Goal: Task Accomplishment & Management: Manage account settings

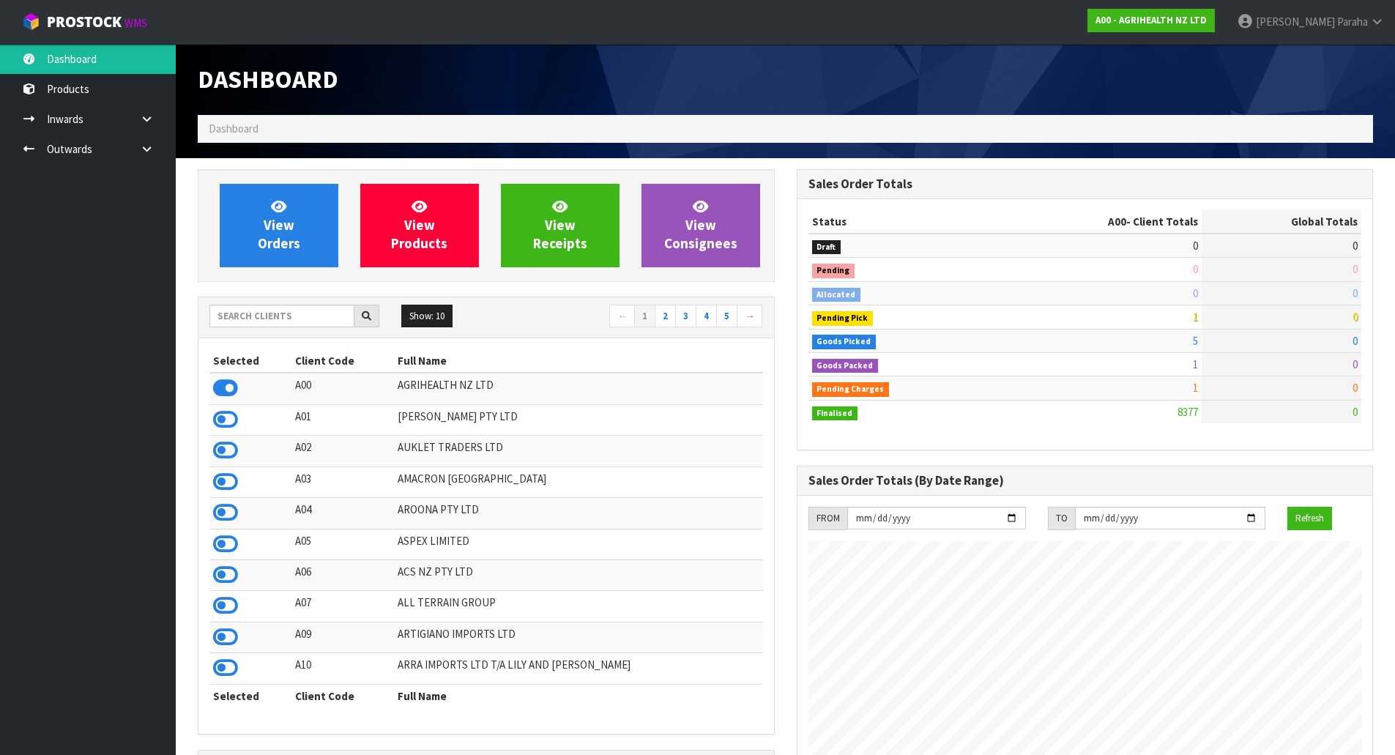
scroll to position [1109, 598]
click at [260, 310] on input "text" at bounding box center [281, 316] width 145 height 23
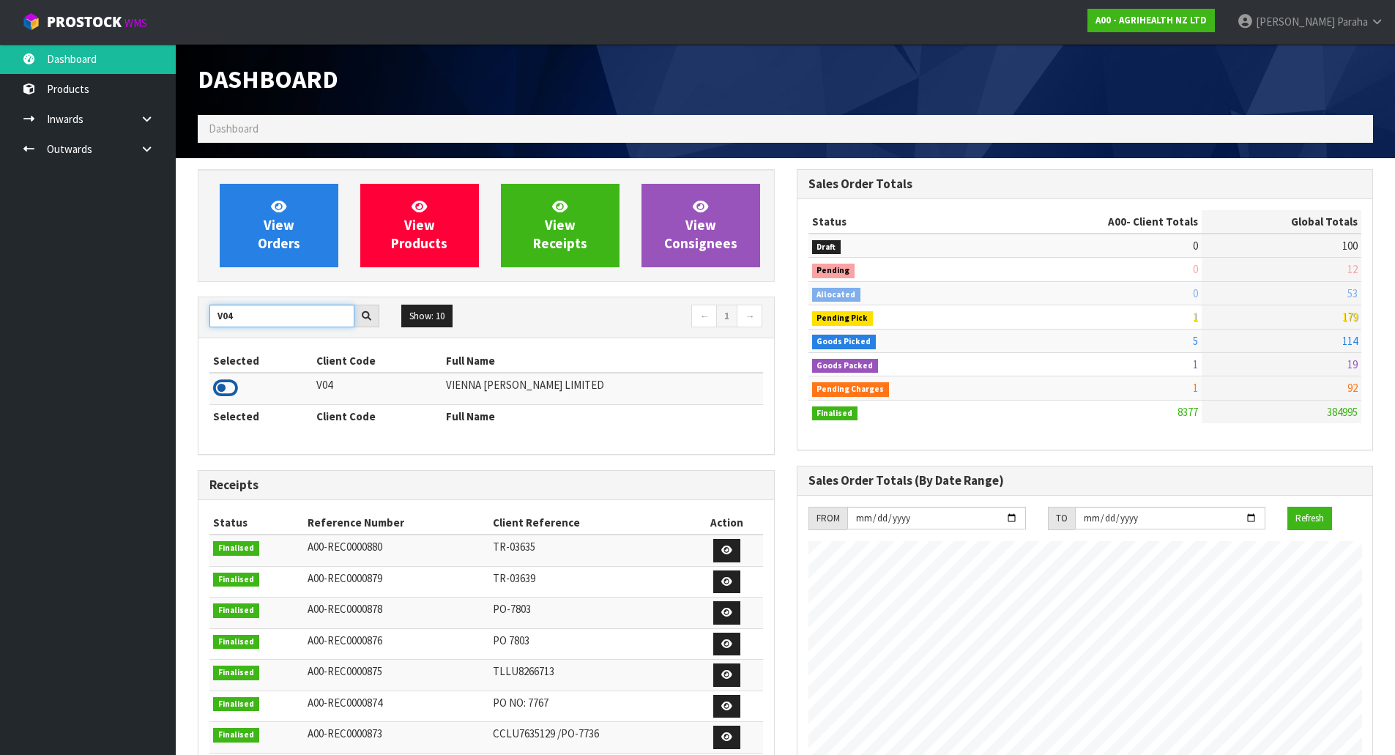
type input "V04"
click at [233, 385] on icon at bounding box center [225, 388] width 25 height 22
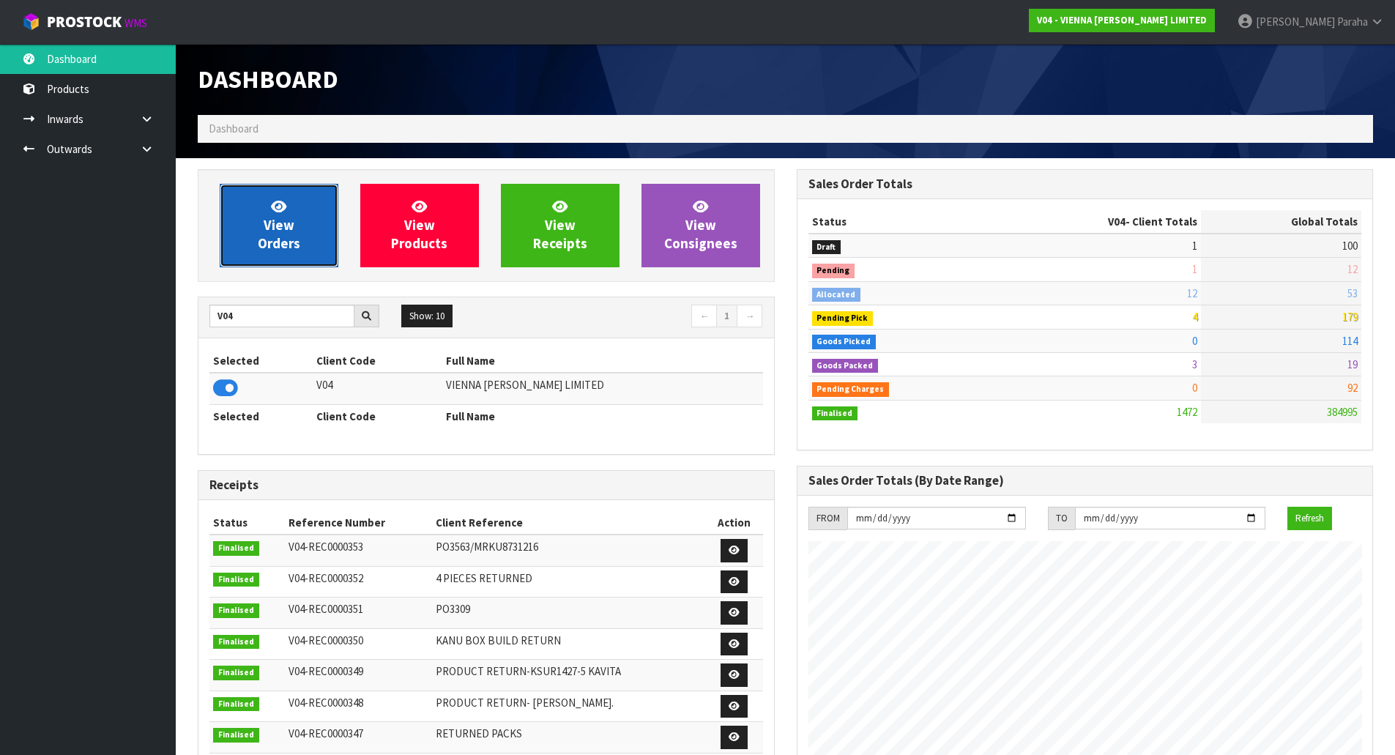
click at [280, 254] on link "View Orders" at bounding box center [279, 225] width 119 height 83
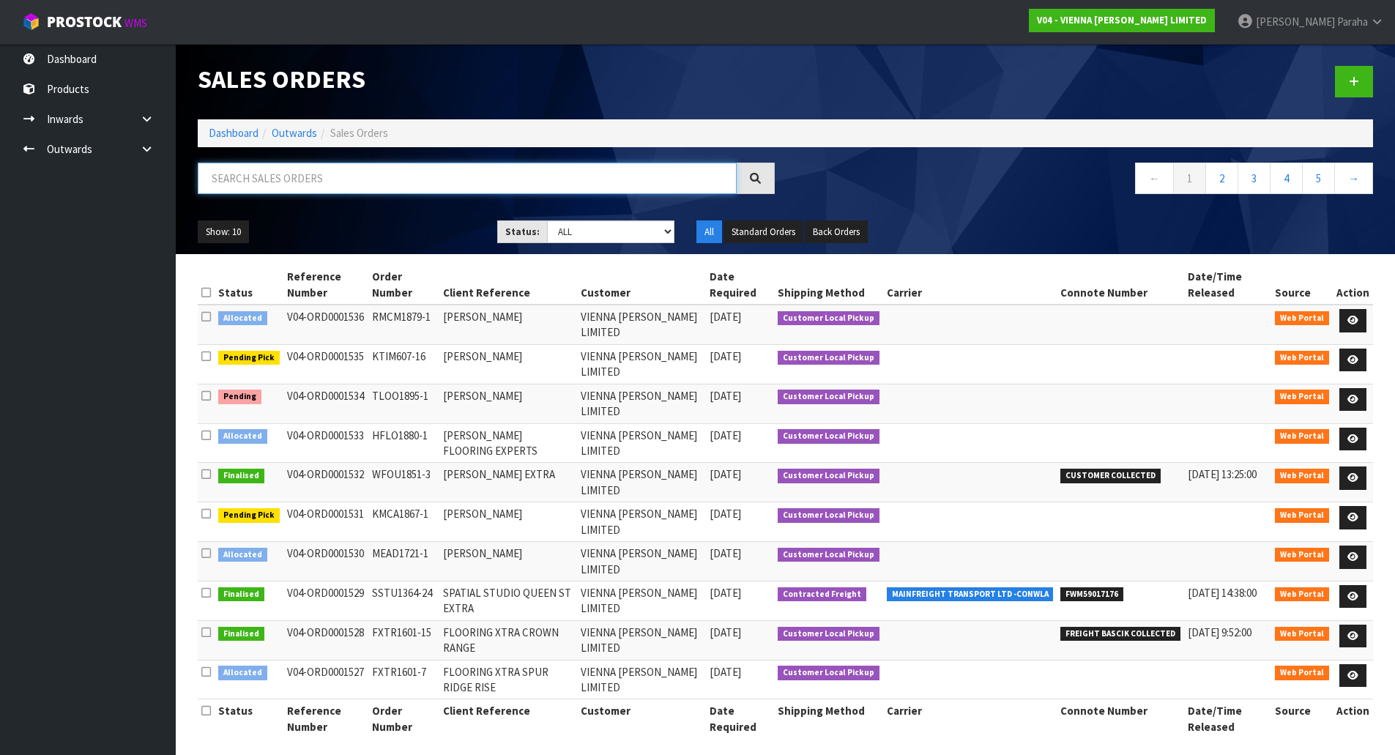
click at [242, 189] on input "text" at bounding box center [467, 178] width 539 height 31
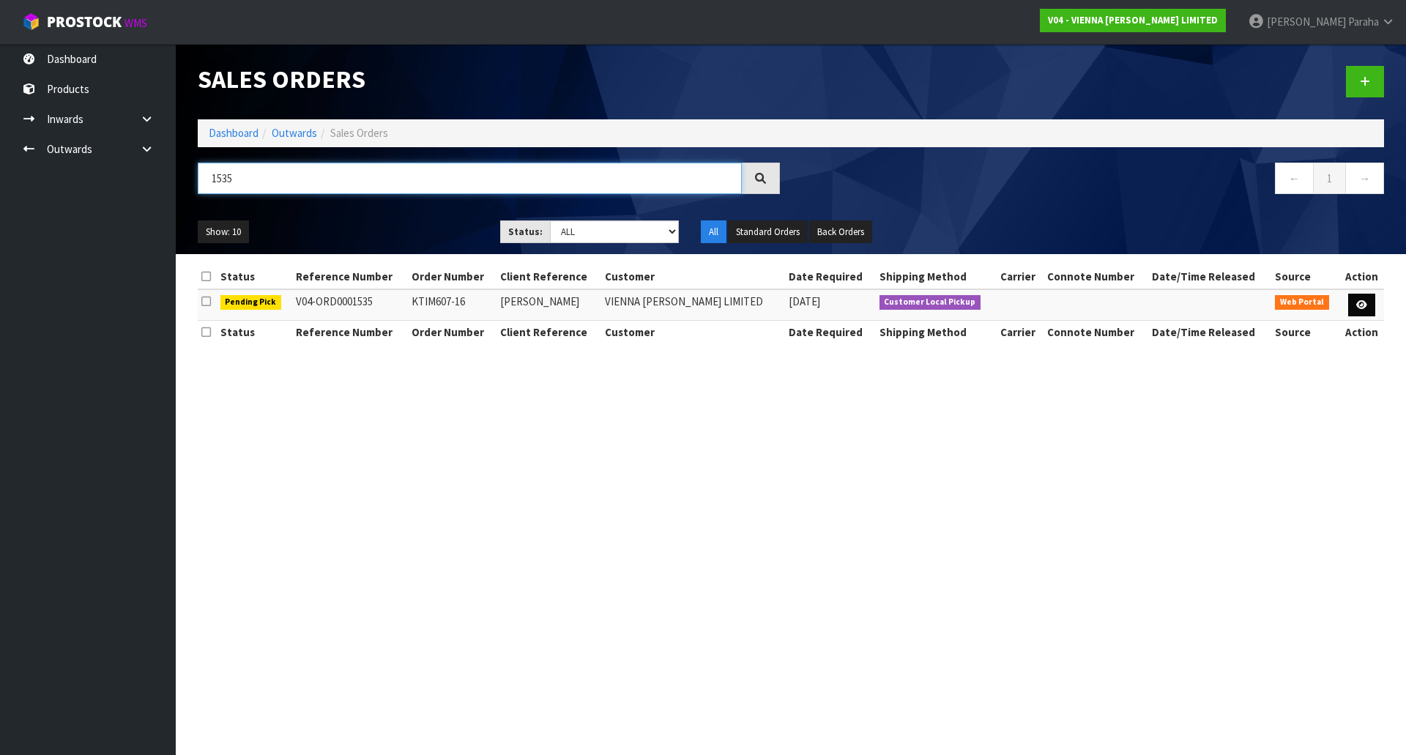
type input "1535"
click at [1364, 308] on icon at bounding box center [1361, 305] width 11 height 10
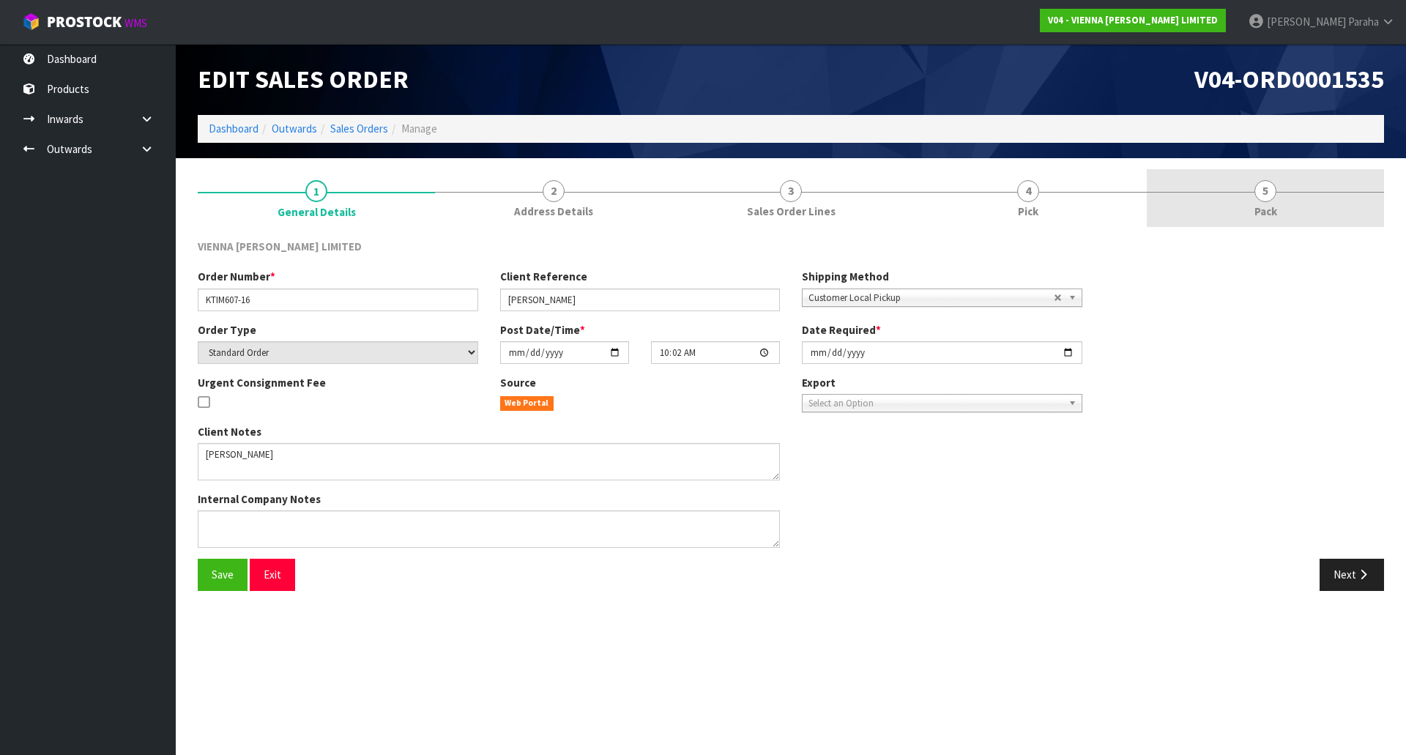
click at [1265, 191] on span "5" at bounding box center [1265, 191] width 22 height 22
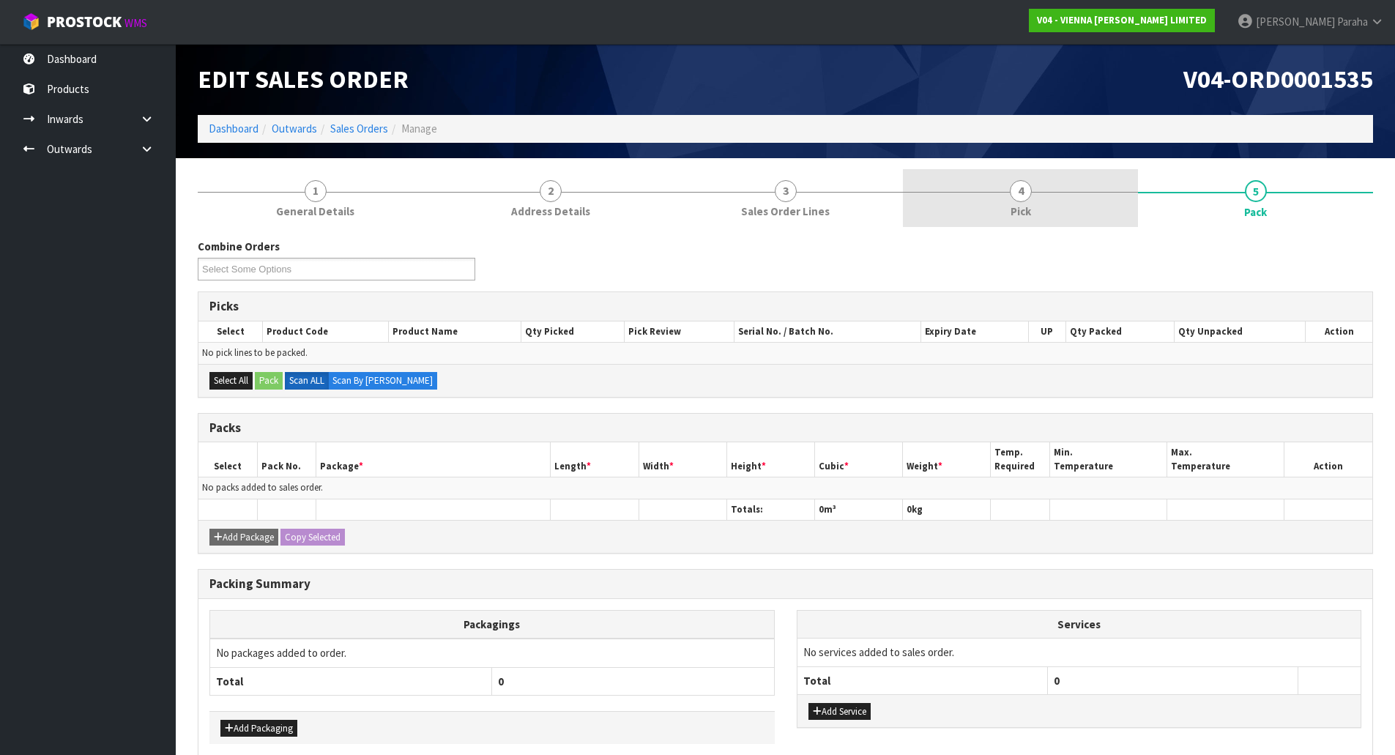
click at [1010, 190] on span "4" at bounding box center [1021, 191] width 22 height 22
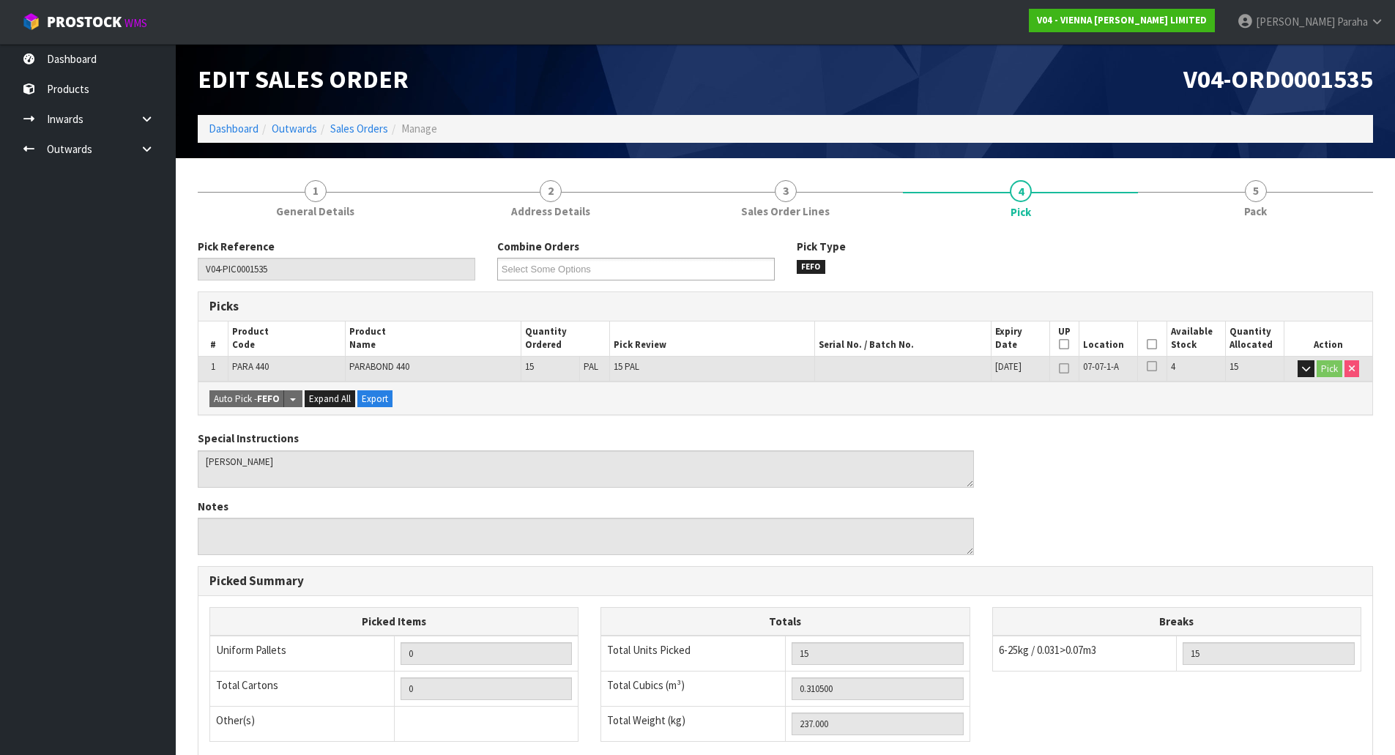
click at [1151, 345] on icon at bounding box center [1152, 344] width 10 height 1
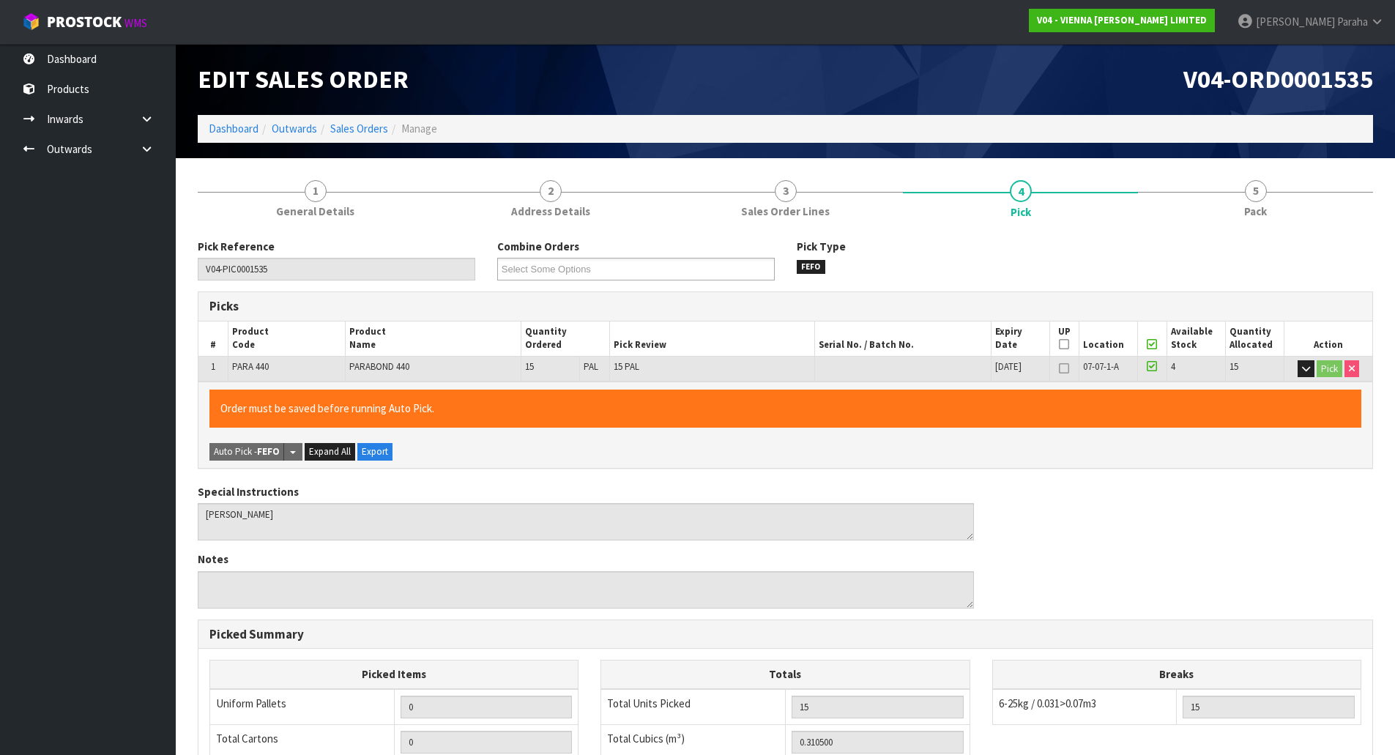
scroll to position [268, 0]
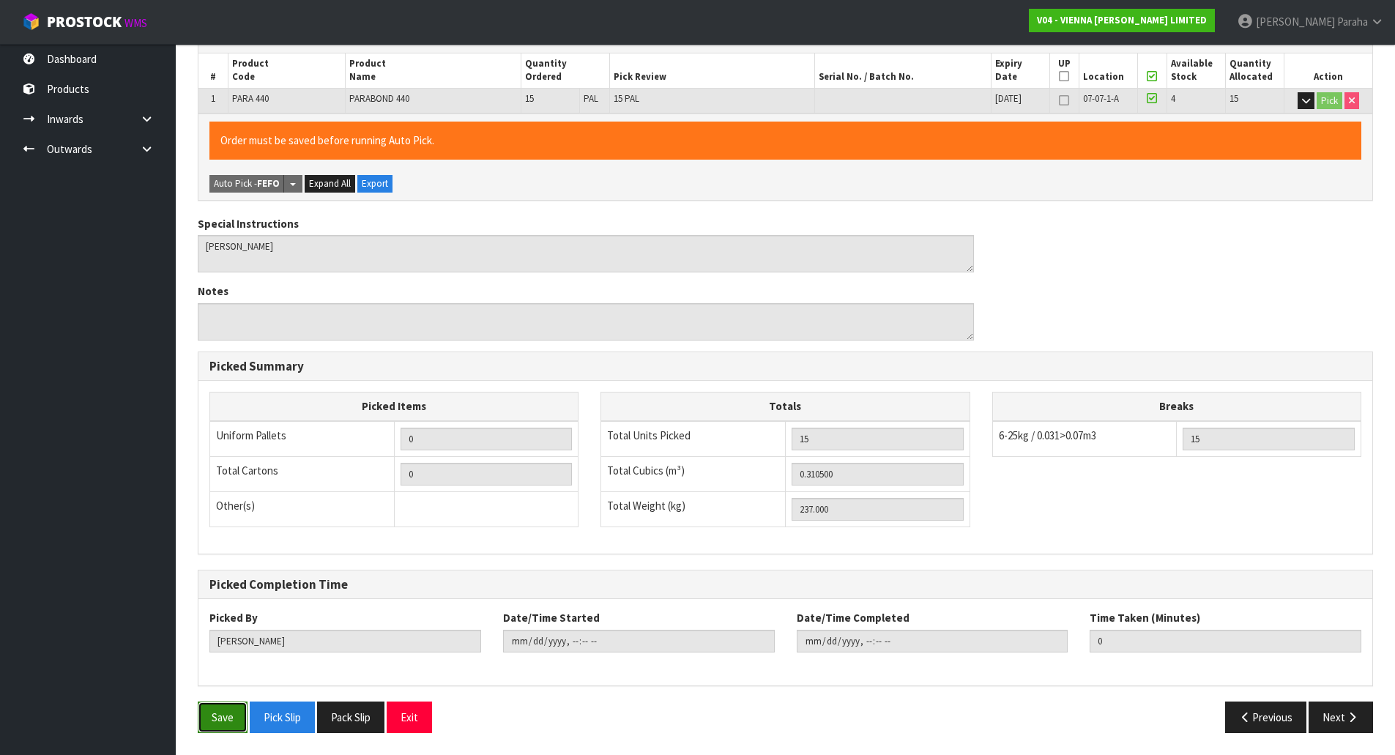
click at [224, 711] on button "Save" at bounding box center [223, 716] width 50 height 31
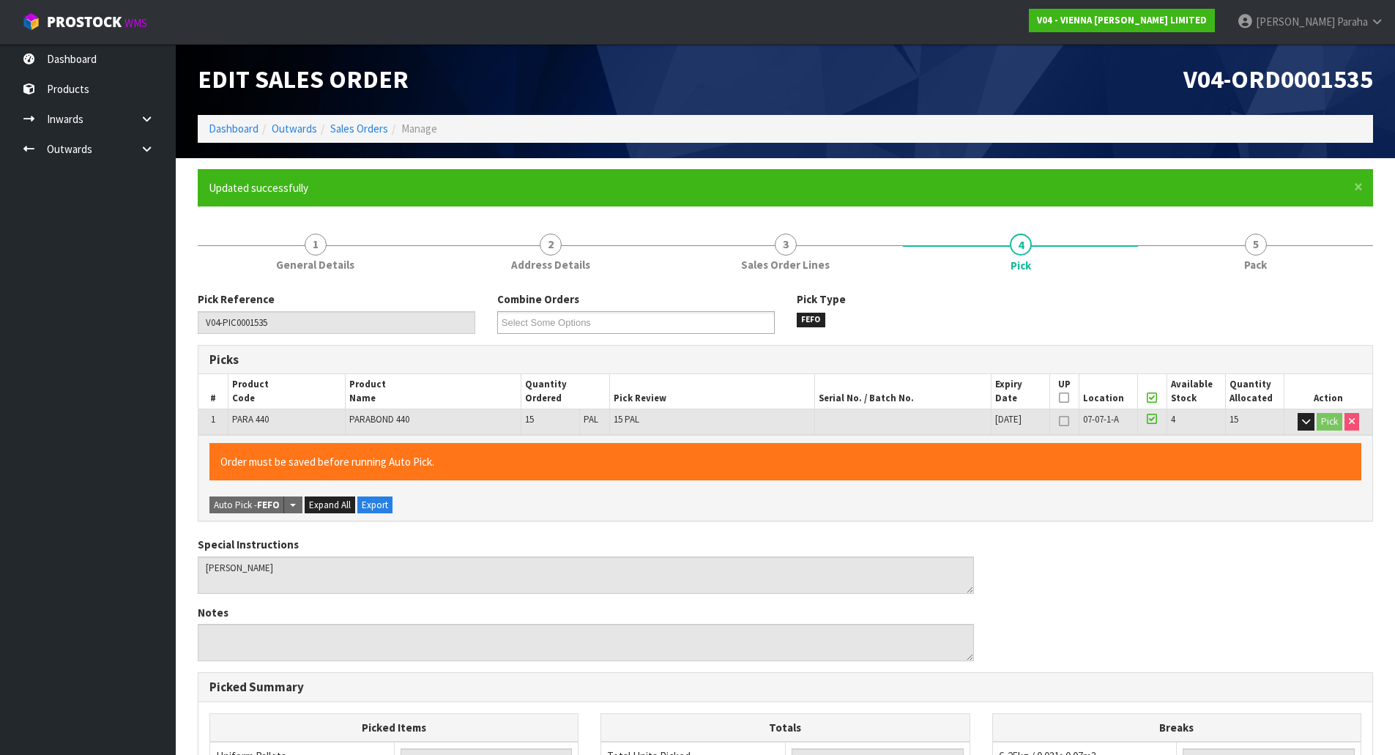
type input "Polly Paraha"
type input "2025-10-09T13:54:33"
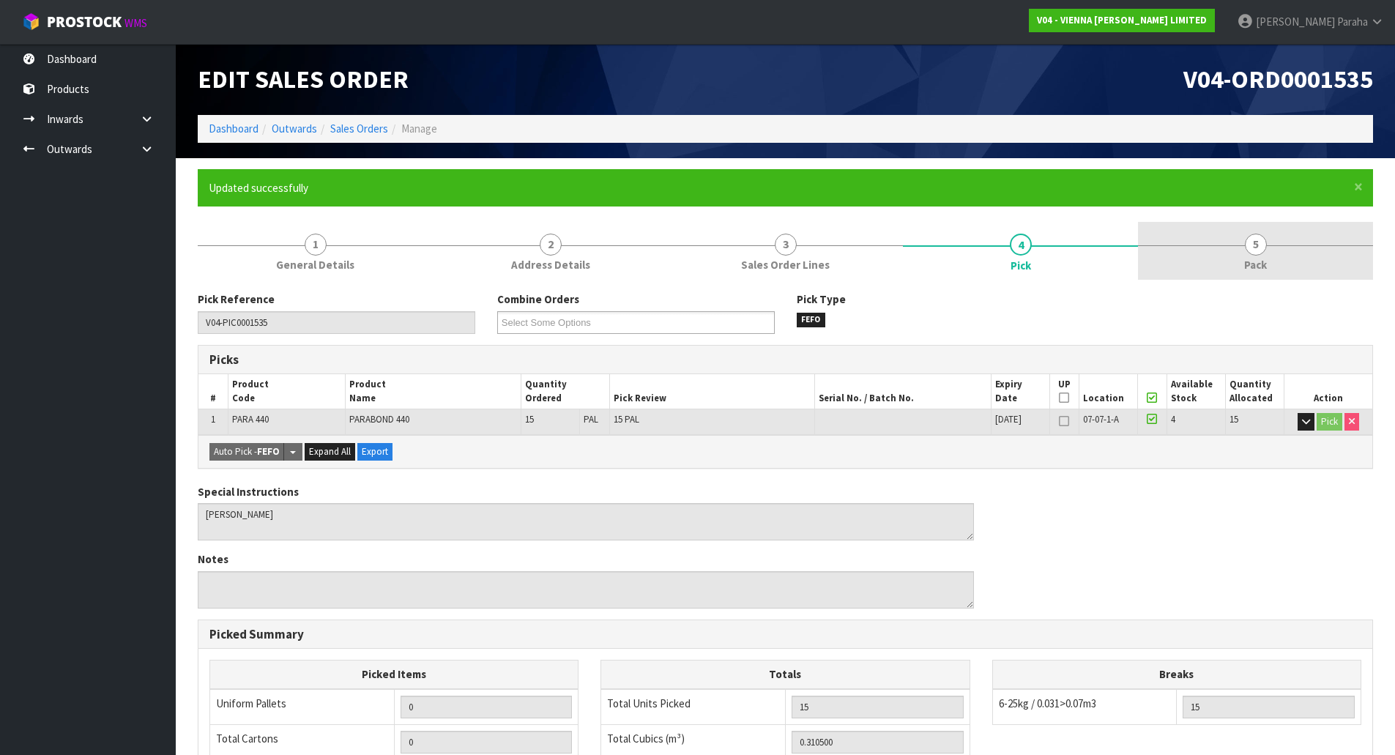
click at [1268, 247] on link "5 Pack" at bounding box center [1255, 251] width 235 height 58
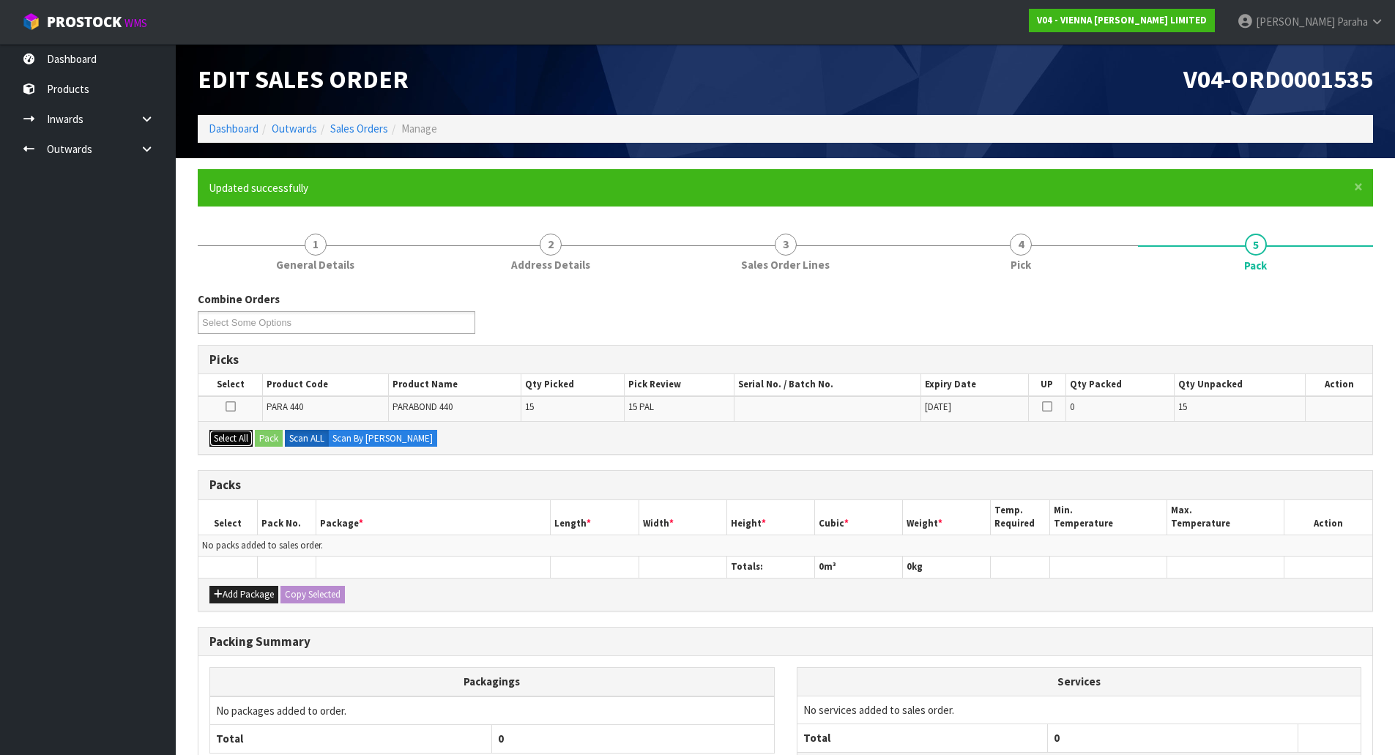
drag, startPoint x: 237, startPoint y: 443, endPoint x: 247, endPoint y: 442, distance: 9.5
click at [237, 443] on button "Select All" at bounding box center [230, 439] width 43 height 18
click at [258, 442] on button "Pack" at bounding box center [269, 439] width 28 height 18
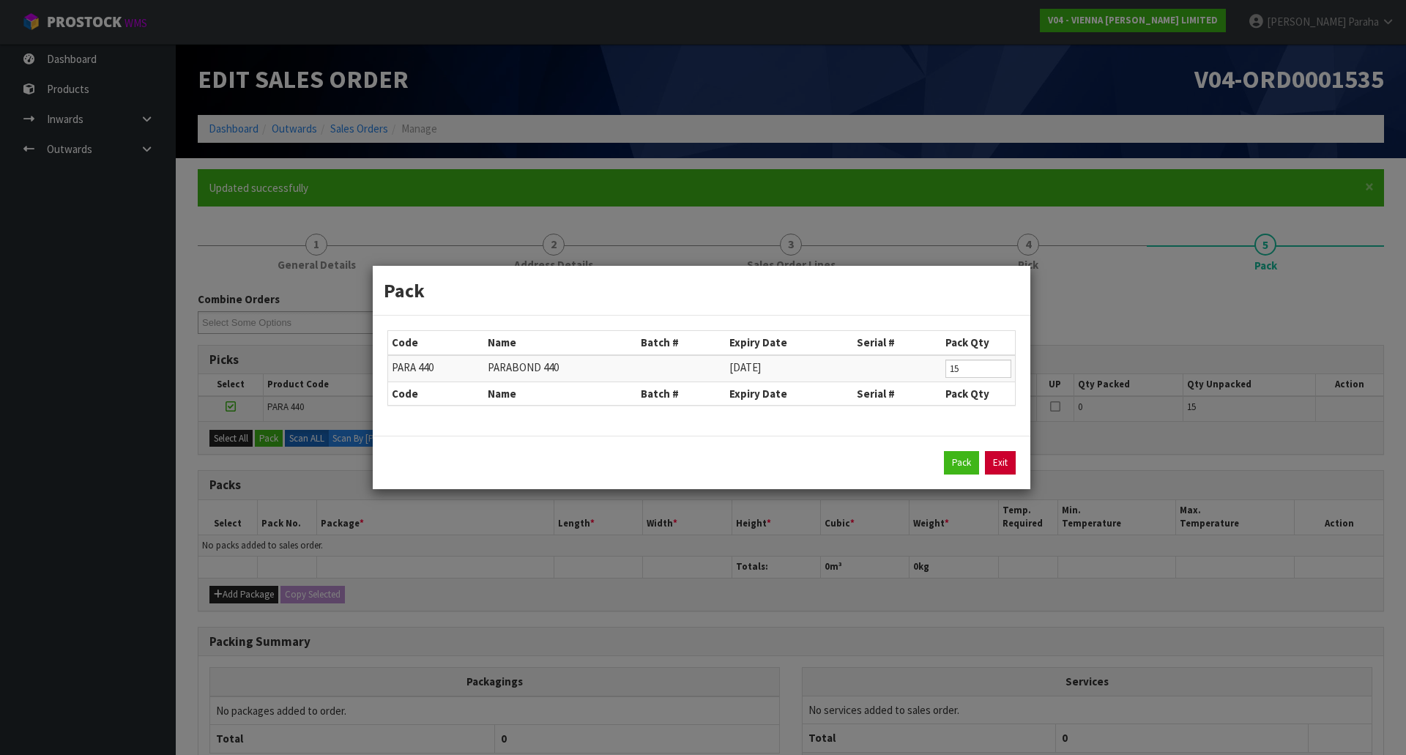
click at [998, 464] on link "Exit" at bounding box center [1000, 462] width 31 height 23
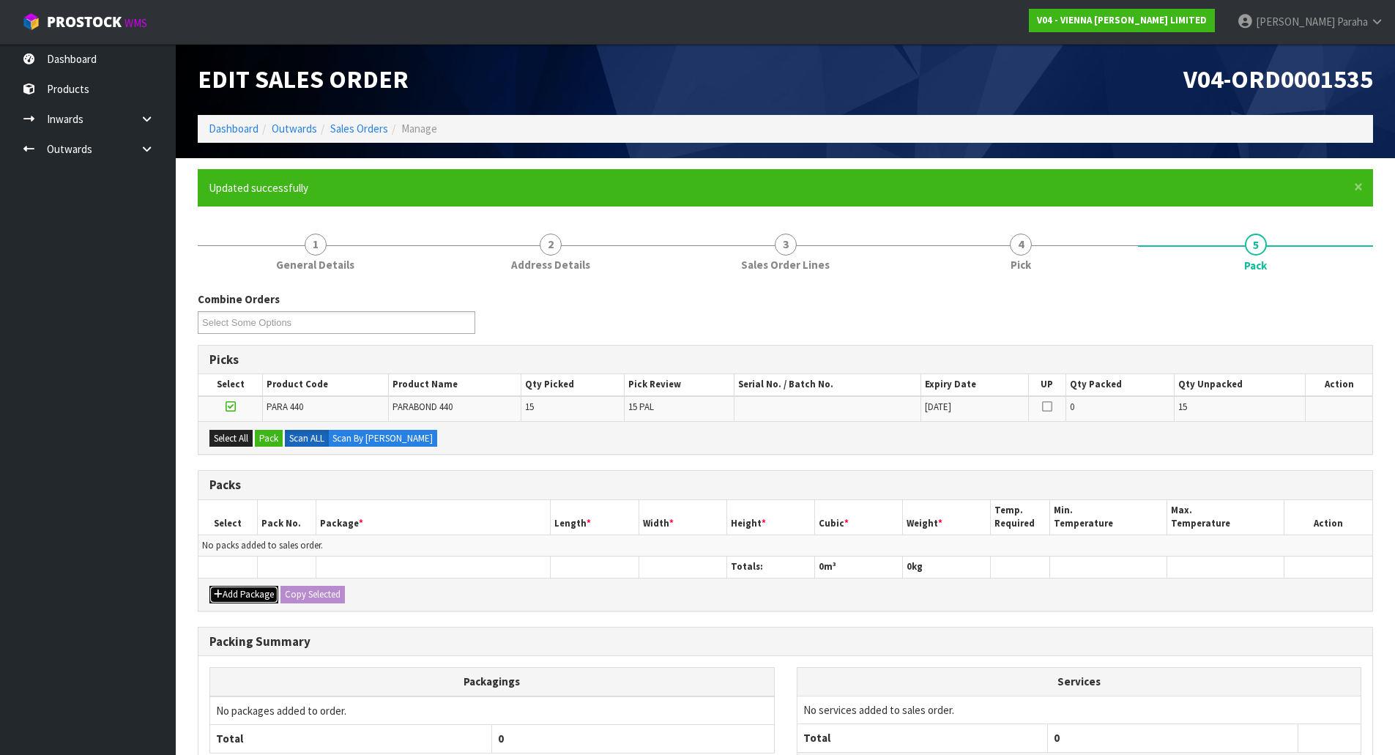
click at [235, 591] on button "Add Package" at bounding box center [243, 595] width 69 height 18
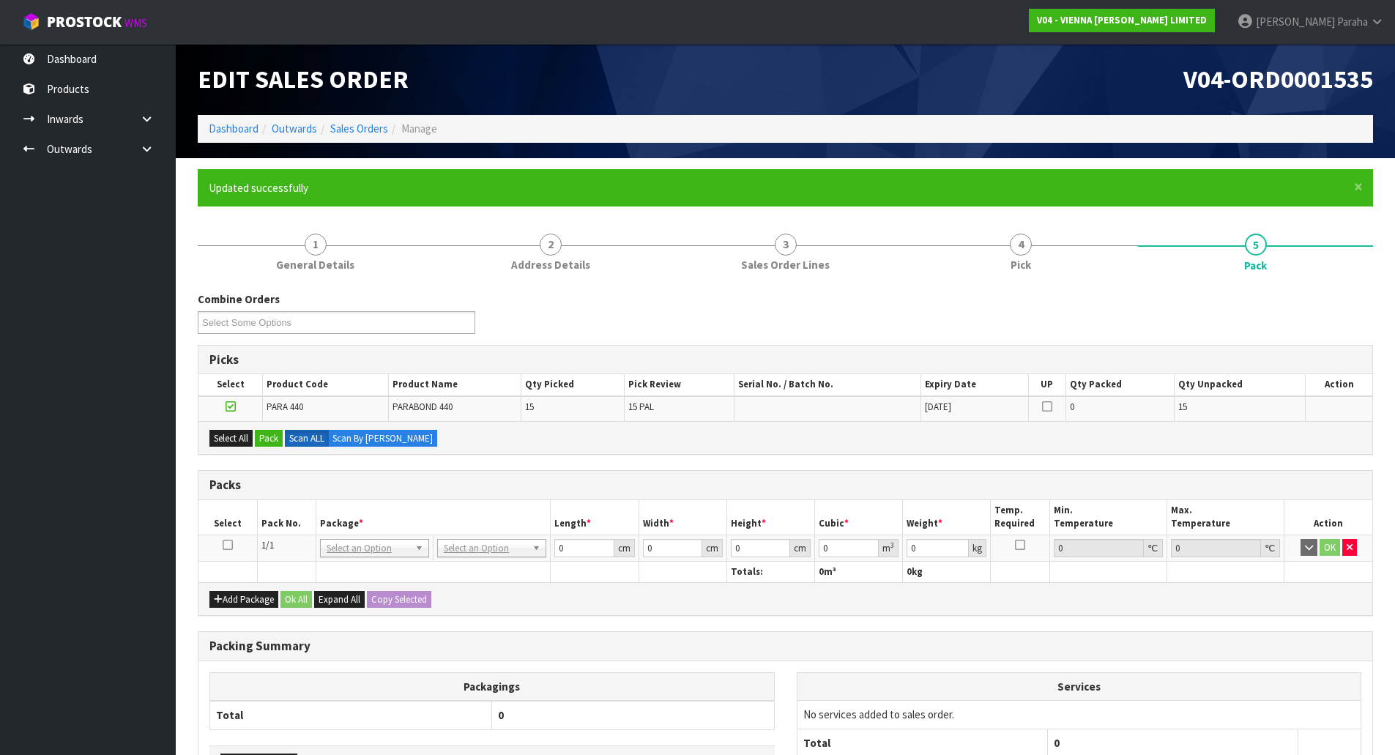
click at [229, 545] on icon at bounding box center [228, 545] width 10 height 1
click at [264, 430] on button "Pack" at bounding box center [269, 439] width 28 height 18
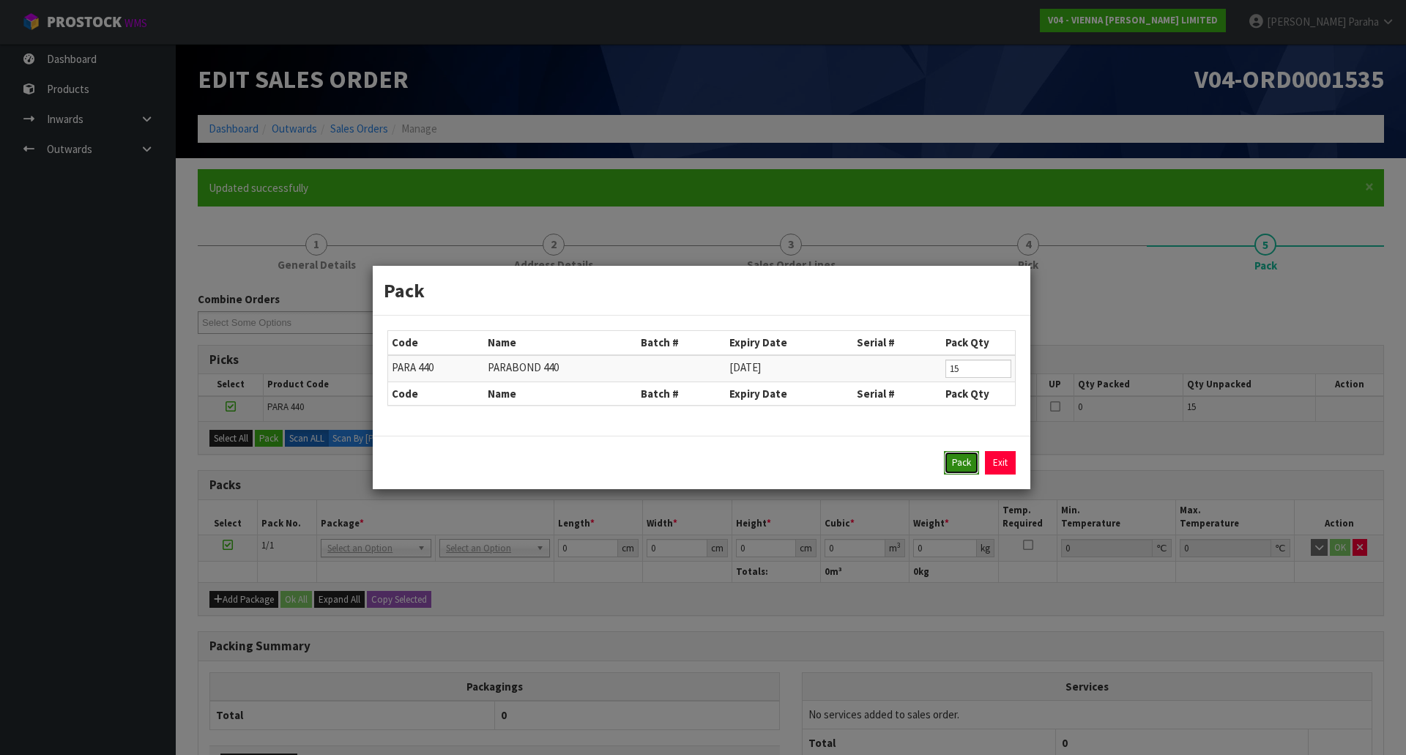
click at [954, 458] on button "Pack" at bounding box center [961, 462] width 35 height 23
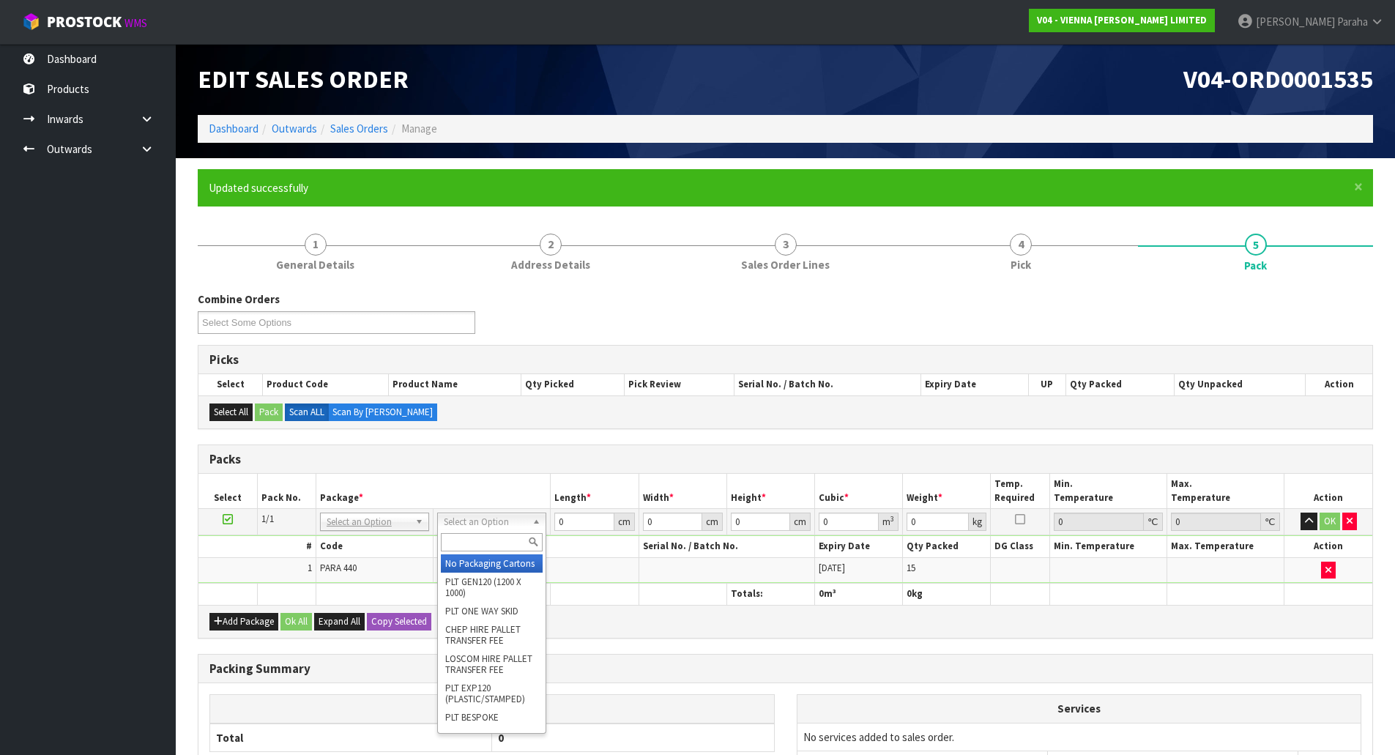
click at [506, 539] on input "text" at bounding box center [492, 542] width 102 height 18
type input "T"
type input "RET"
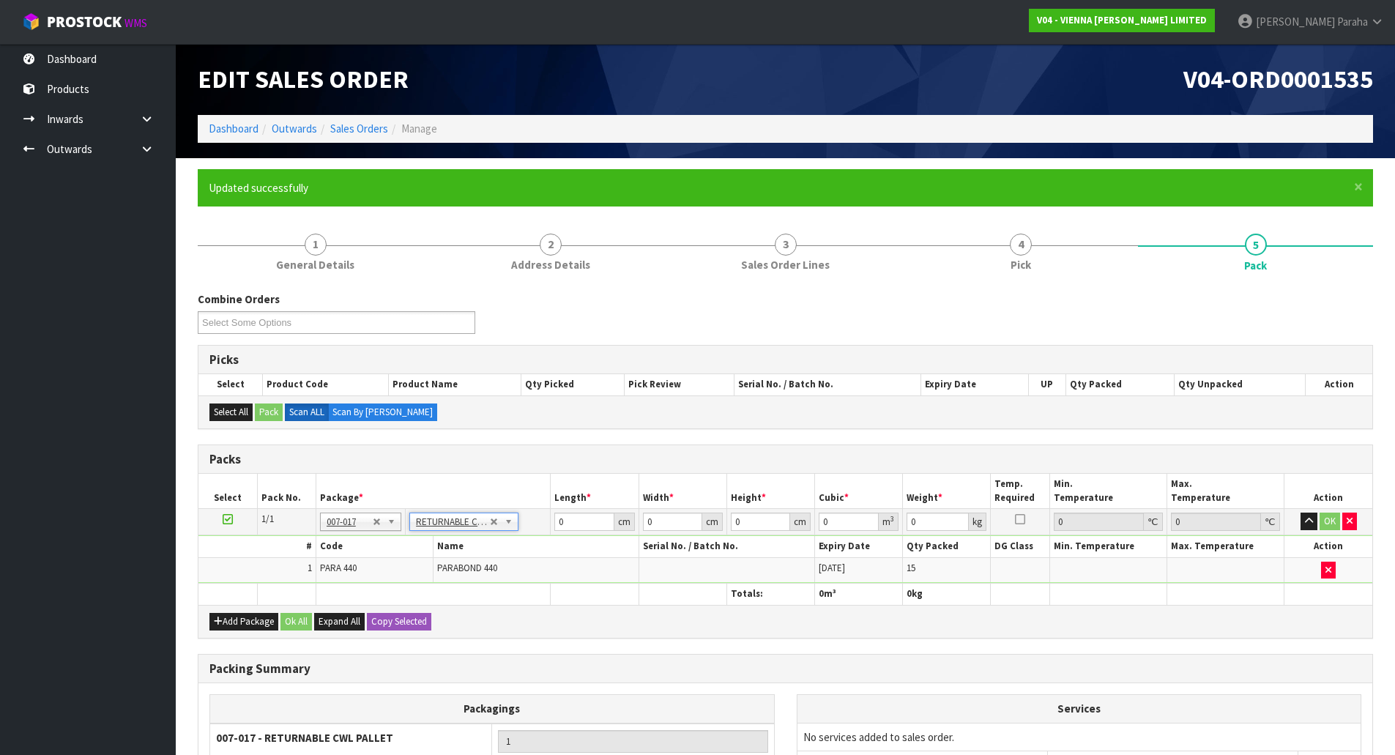
type input "237"
click at [574, 524] on input "0" at bounding box center [583, 522] width 59 height 18
type input "120"
type input "100"
type input "6"
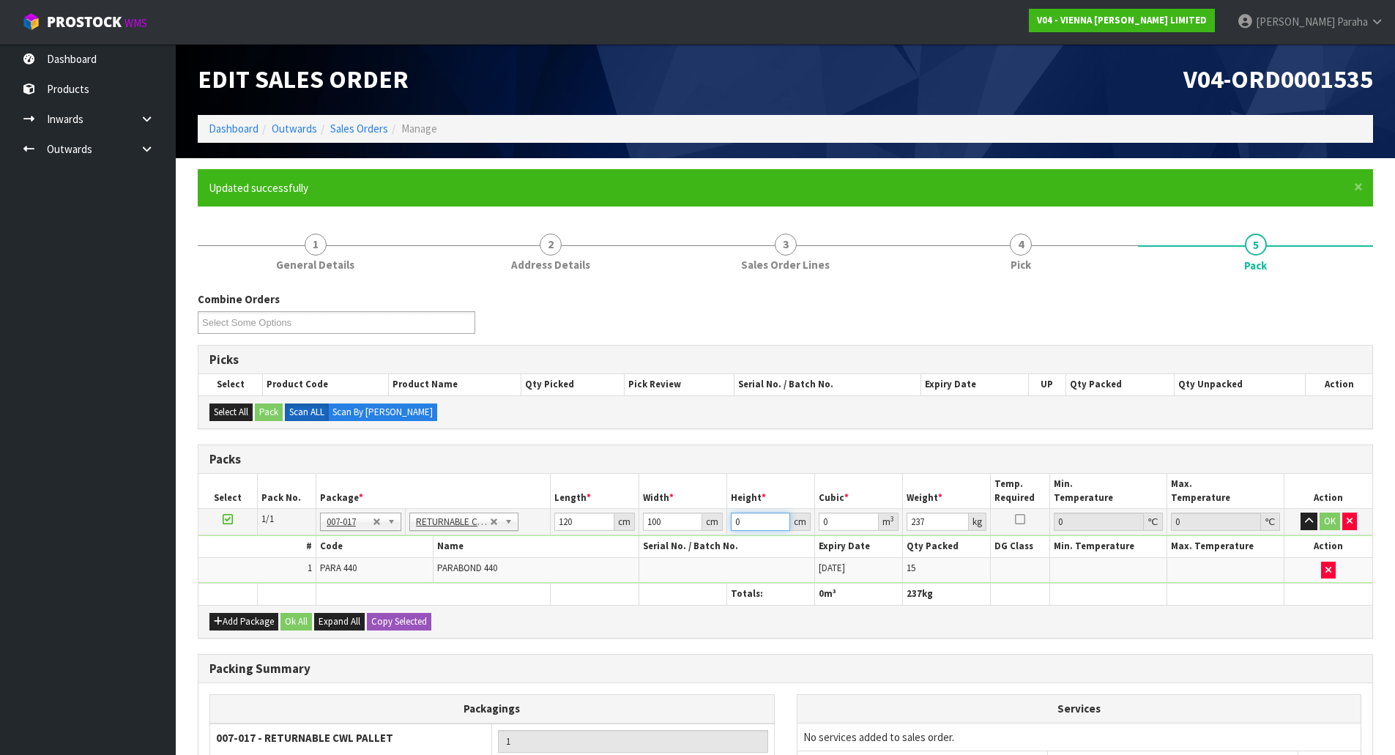
type input "0.072"
type input "60"
type input "0.72"
type input "60"
click at [1310, 523] on icon "button" at bounding box center [1309, 521] width 8 height 10
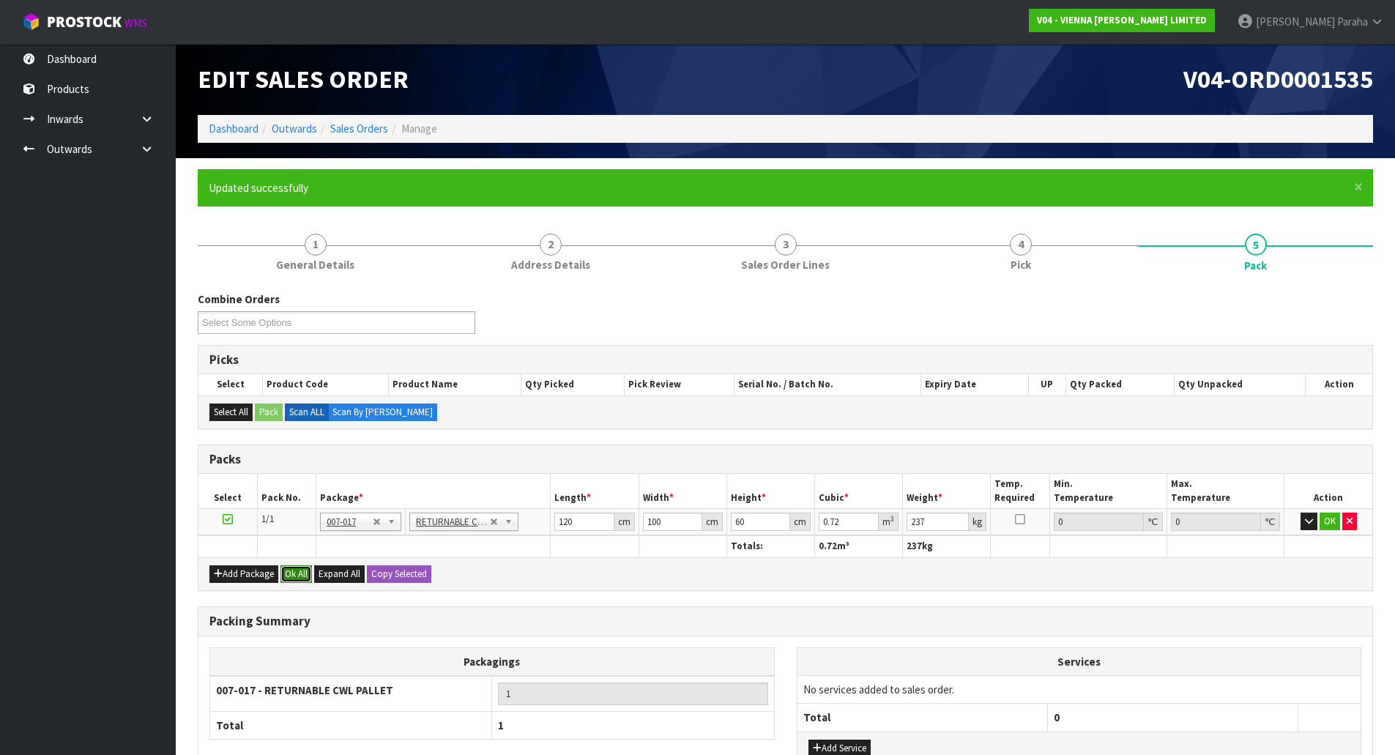
click at [304, 576] on button "Ok All" at bounding box center [295, 574] width 31 height 18
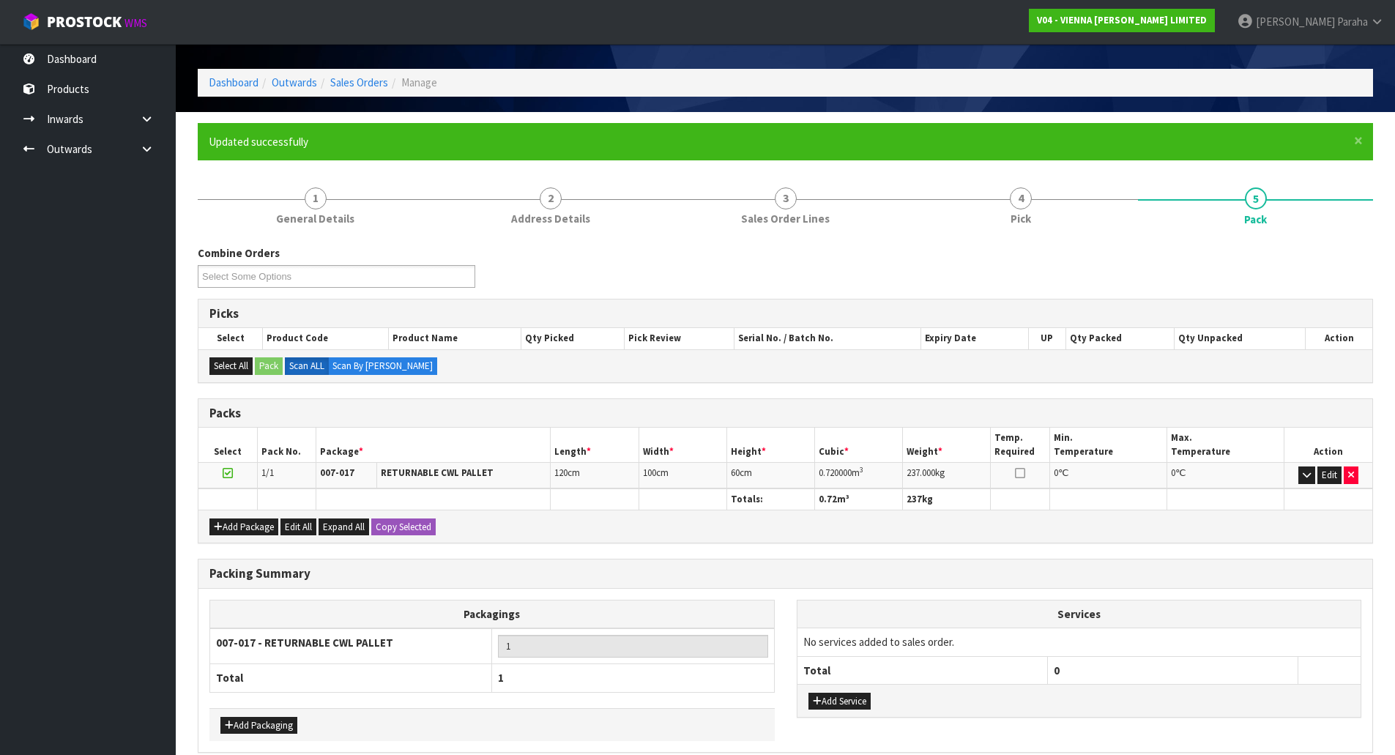
scroll to position [113, 0]
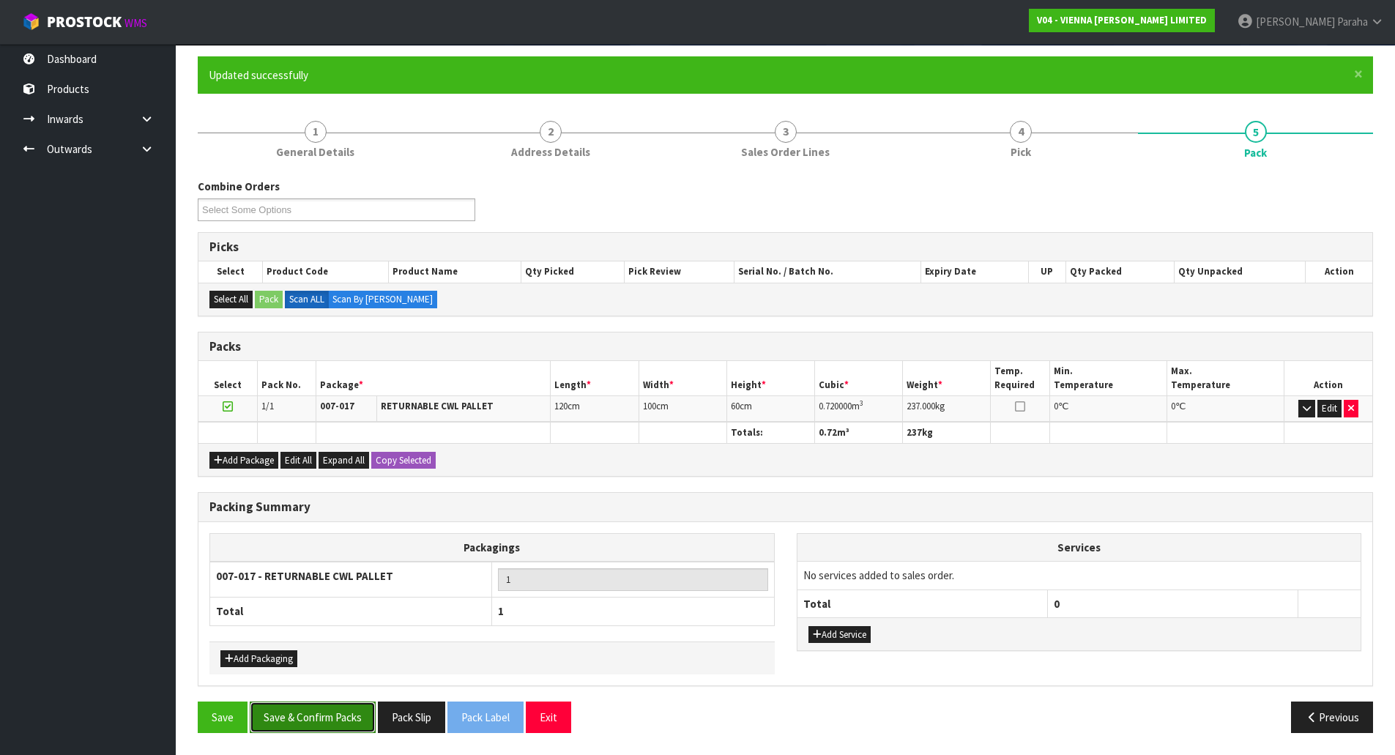
click at [323, 723] on button "Save & Confirm Packs" at bounding box center [313, 716] width 126 height 31
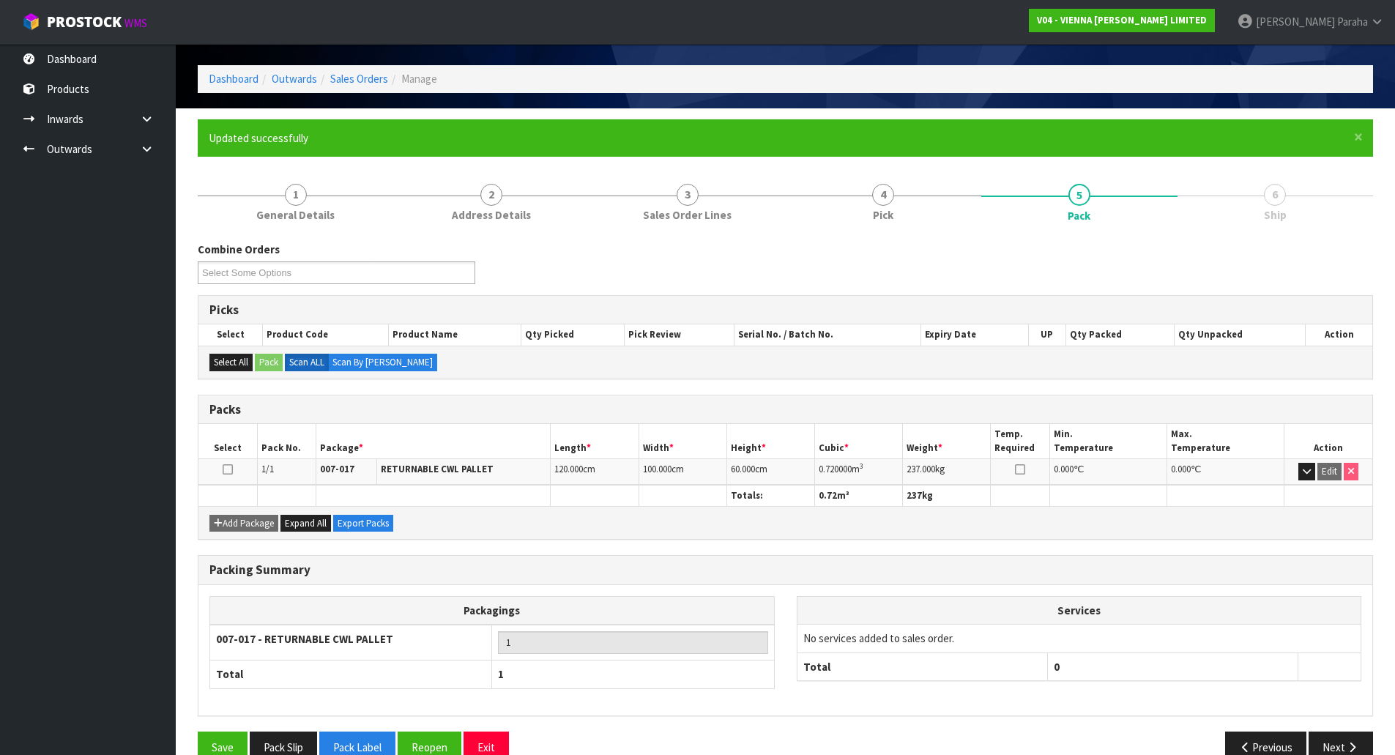
scroll to position [80, 0]
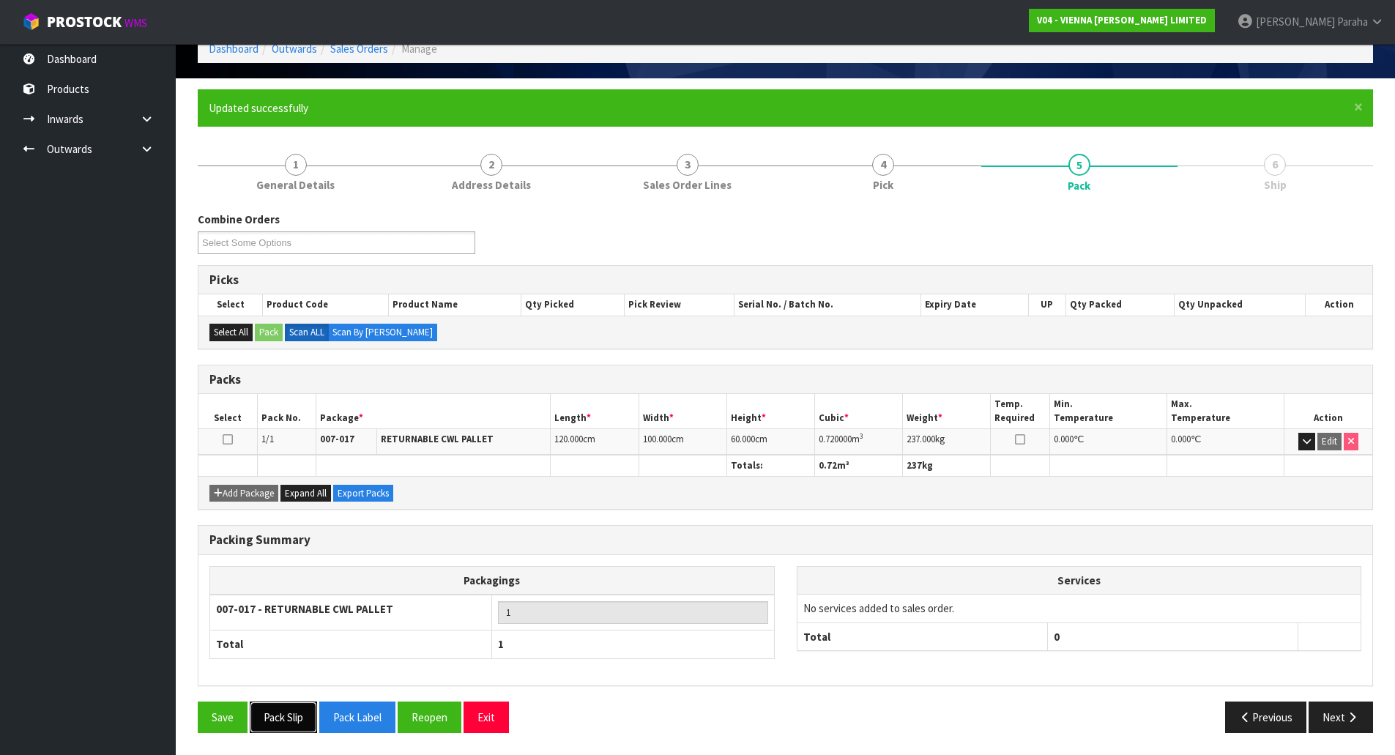
click at [298, 721] on button "Pack Slip" at bounding box center [283, 716] width 67 height 31
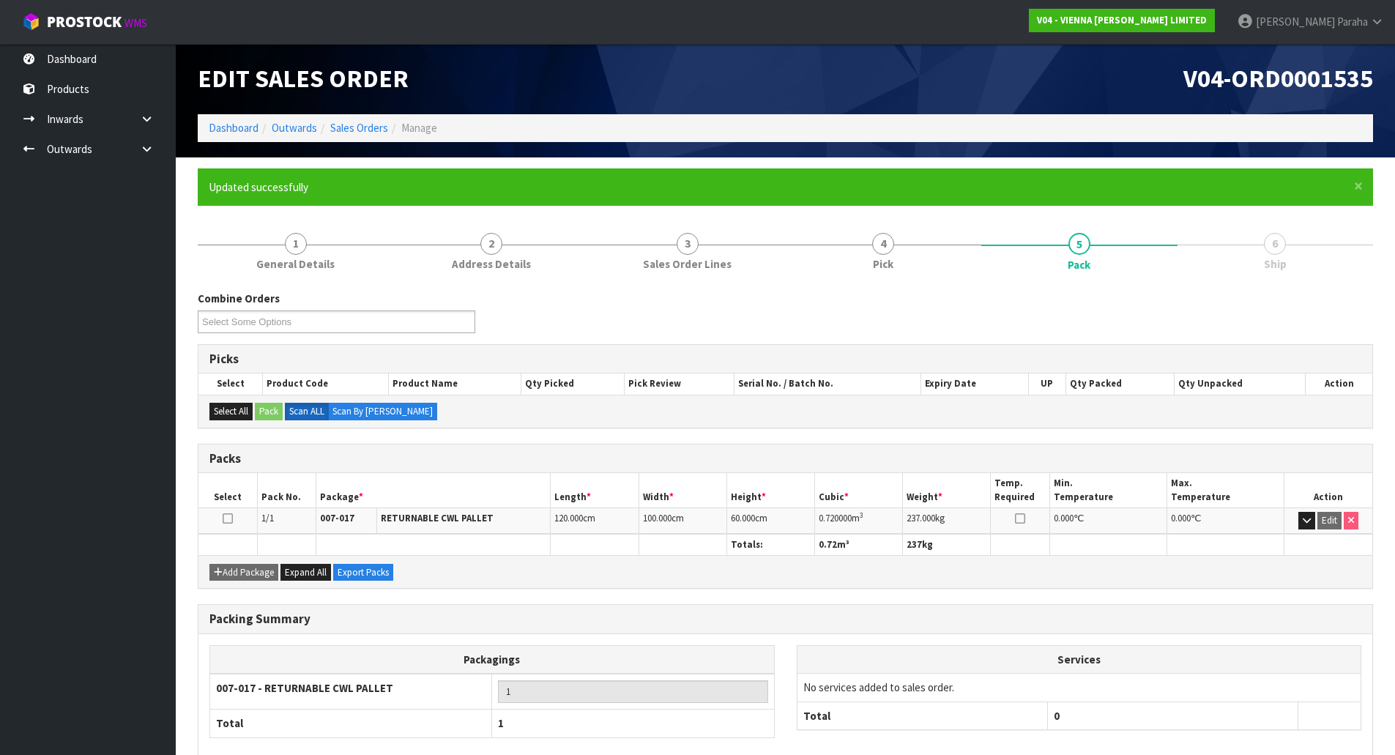
scroll to position [0, 0]
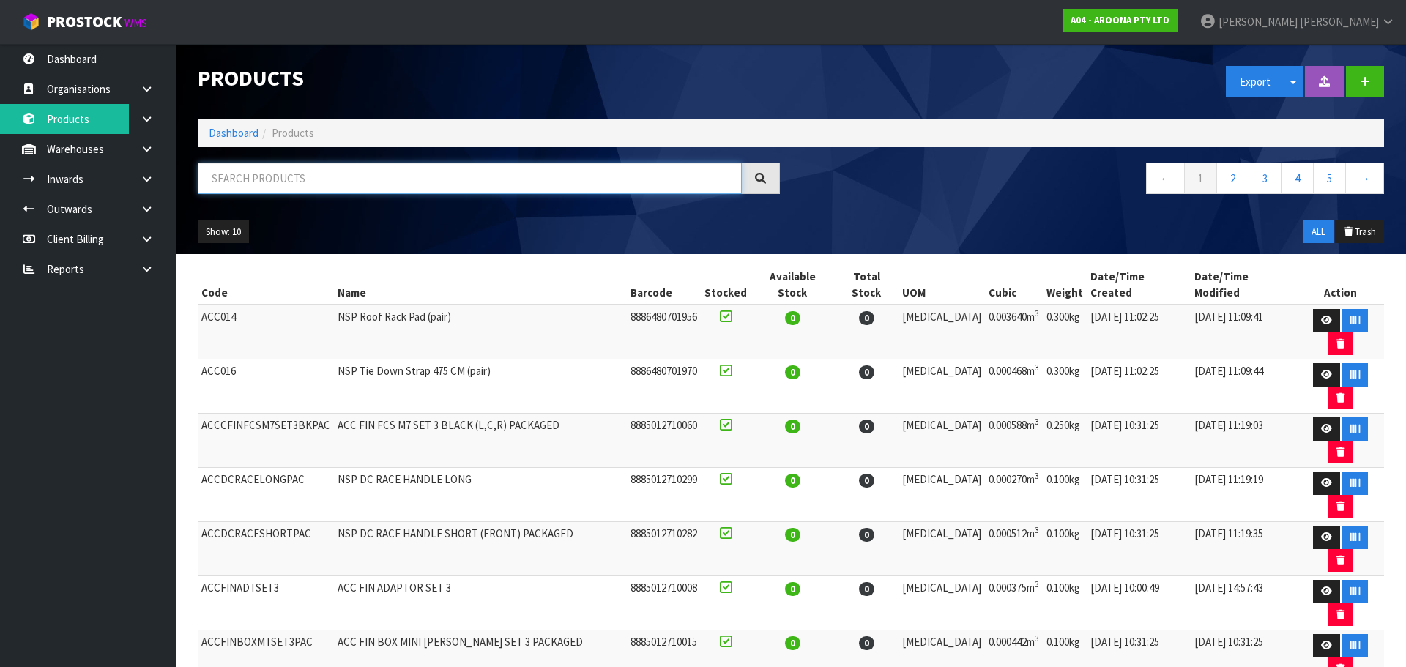
click at [349, 176] on input "text" at bounding box center [470, 178] width 544 height 31
paste input "130511WH25060013"
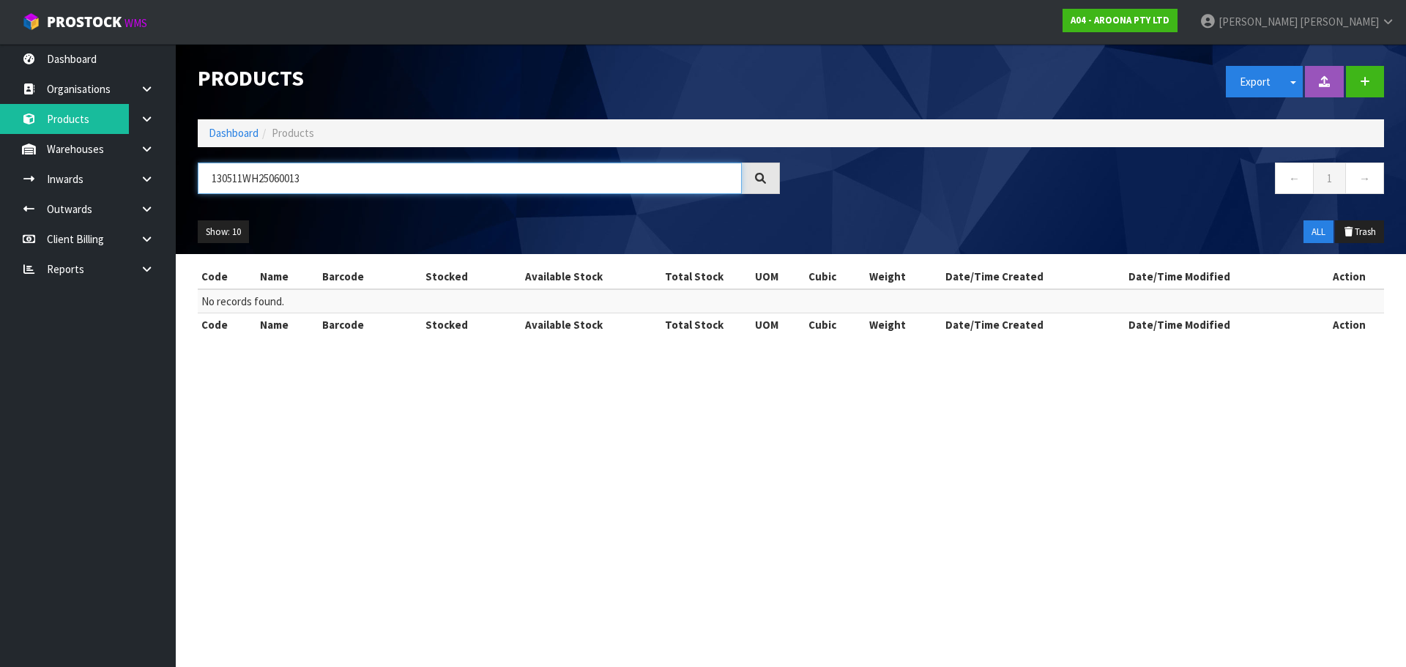
type input "130511WH25060013"
drag, startPoint x: 335, startPoint y: 177, endPoint x: 8, endPoint y: 213, distance: 328.5
click at [5, 217] on body "Toggle navigation ProStock WMS A04 - AROONA PTY LTD James Luff Logout Dashboard…" at bounding box center [703, 333] width 1406 height 667
click at [372, 181] on input "text" at bounding box center [470, 178] width 544 height 31
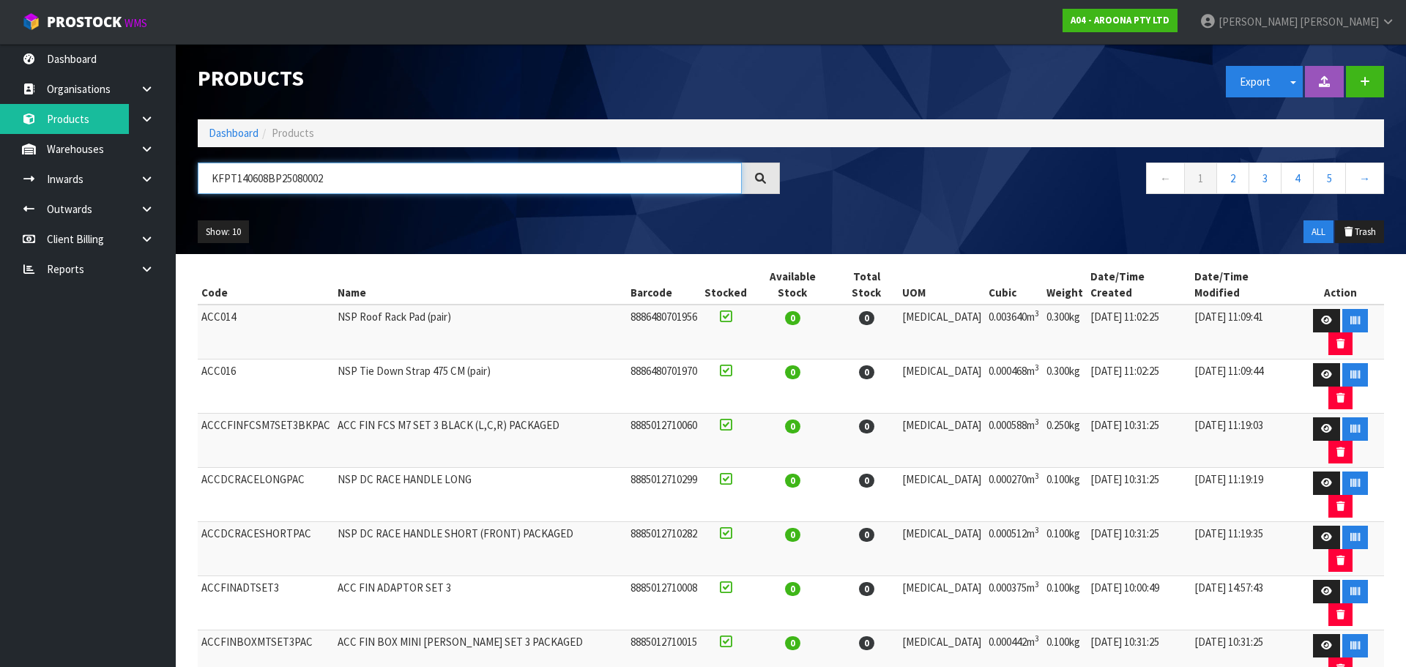
click at [380, 176] on input "KFPT140608BP25080002" at bounding box center [470, 178] width 544 height 31
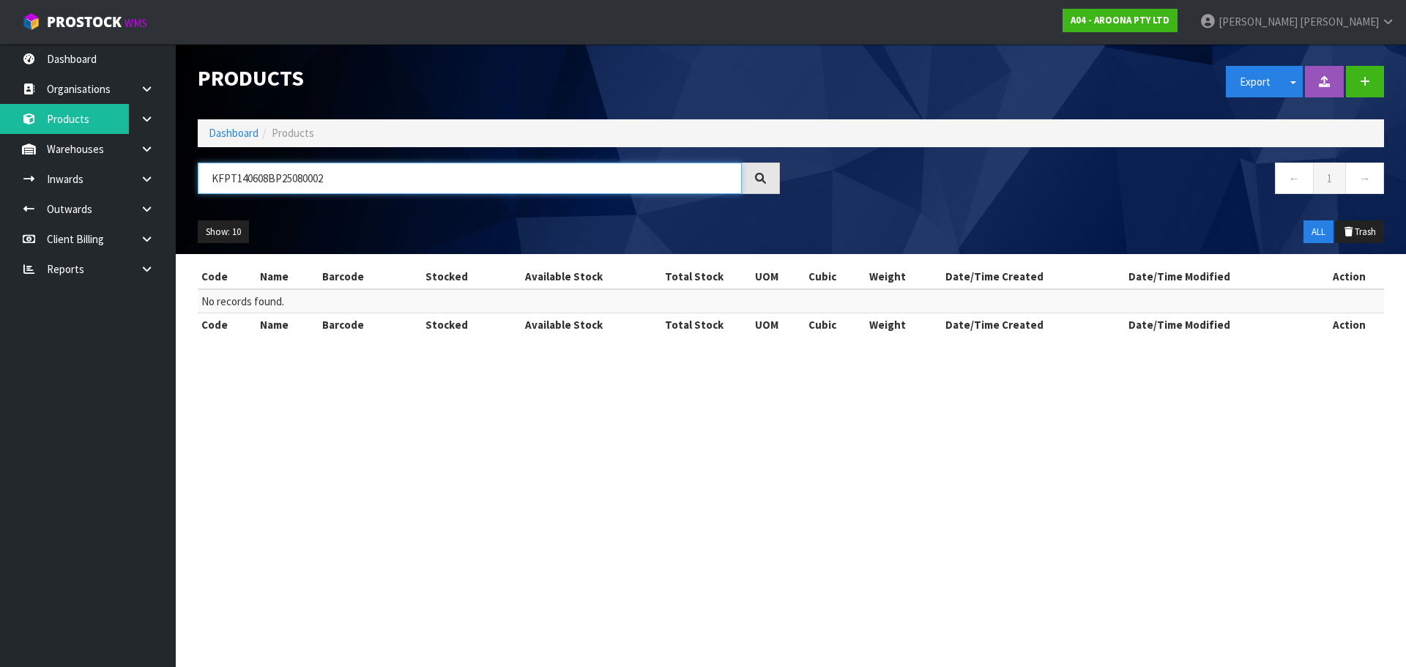
drag, startPoint x: 390, startPoint y: 172, endPoint x: 237, endPoint y: 197, distance: 155.0
click at [237, 197] on div "KFPT140608BP25080002" at bounding box center [489, 184] width 604 height 42
type input "K"
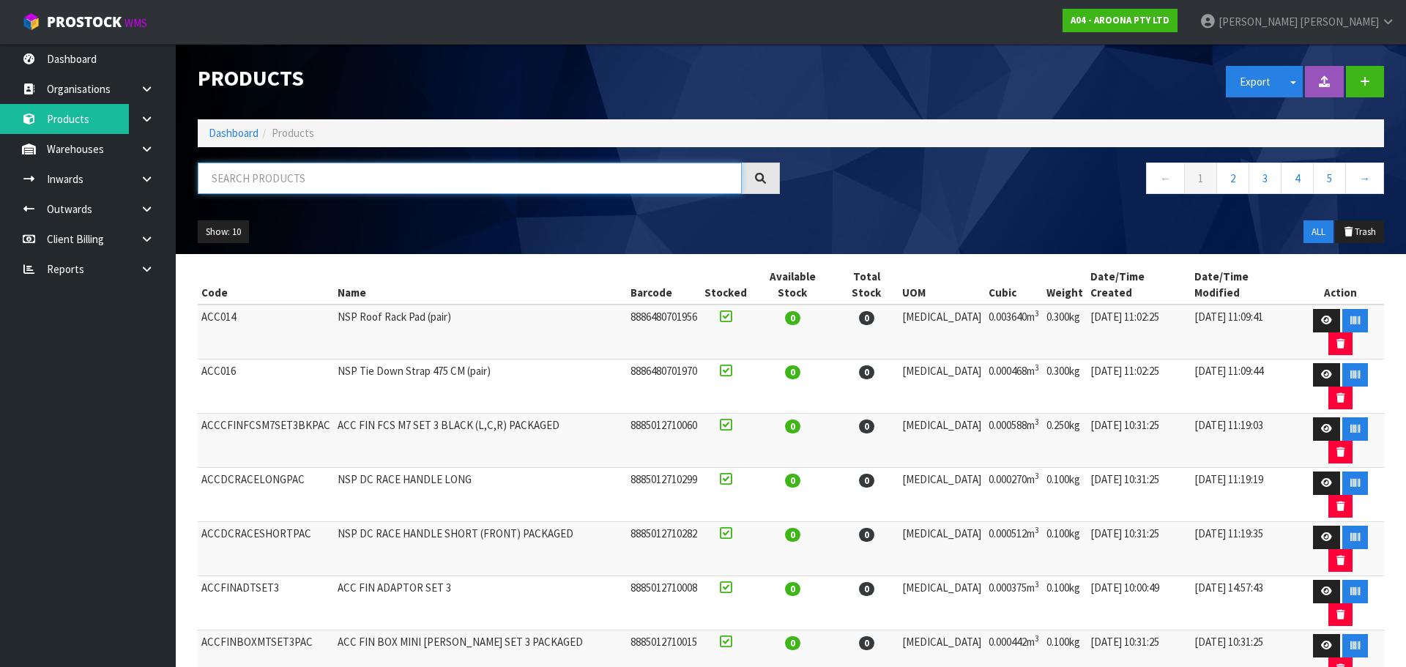
click at [358, 183] on input "text" at bounding box center [470, 178] width 544 height 31
type input "MNPT140702TL25060008"
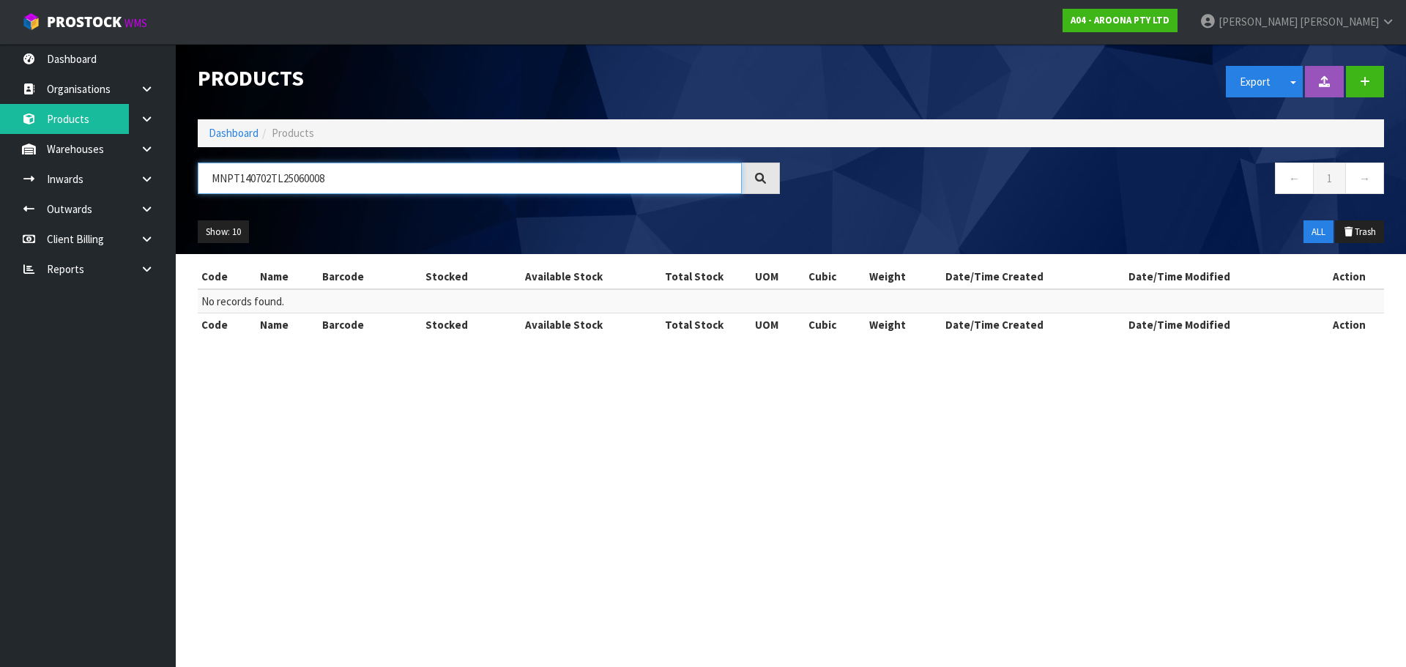
drag, startPoint x: 236, startPoint y: 177, endPoint x: 188, endPoint y: 183, distance: 48.0
click at [188, 183] on div "MNPT140702TL25060008" at bounding box center [489, 184] width 604 height 42
drag, startPoint x: 478, startPoint y: 176, endPoint x: 28, endPoint y: 143, distance: 451.5
click at [4, 150] on body "Toggle navigation ProStock WMS A04 - AROONA PTY LTD James Luff Logout Dashboard…" at bounding box center [703, 333] width 1406 height 667
drag, startPoint x: 238, startPoint y: 174, endPoint x: 204, endPoint y: 202, distance: 44.7
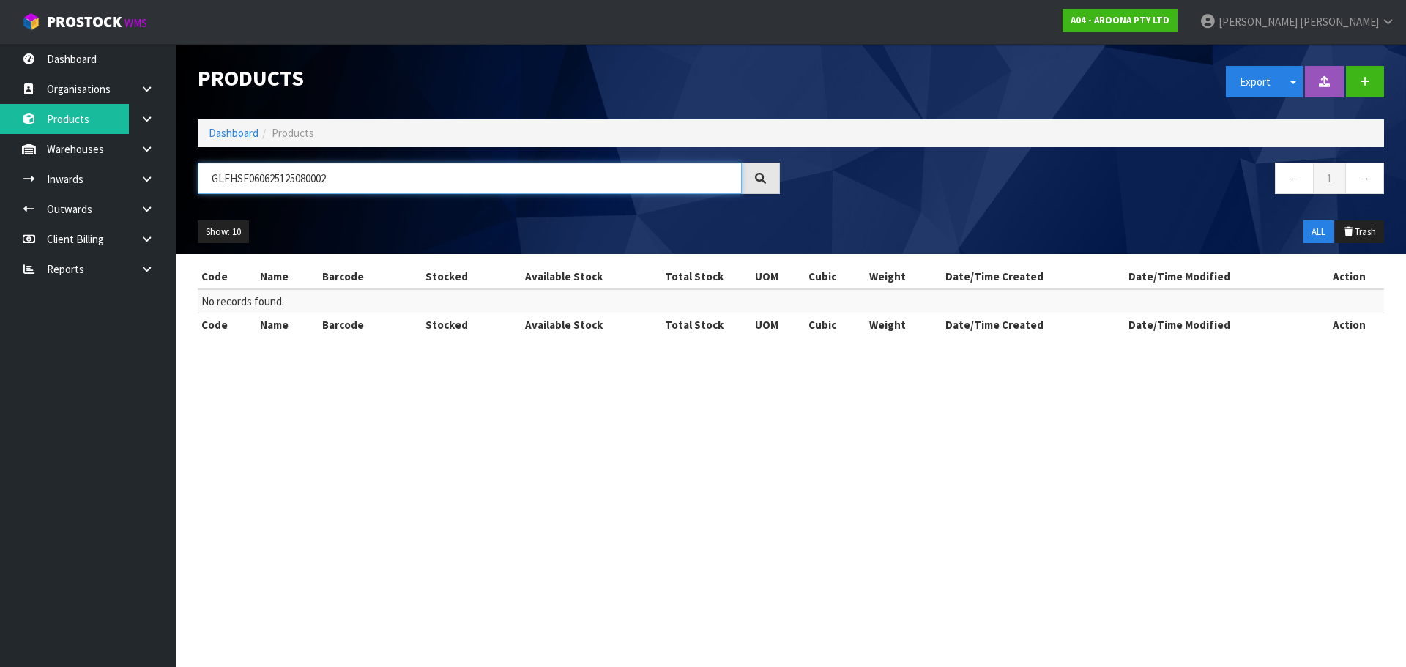
click at [204, 202] on div "GLFHSF060625125080002" at bounding box center [489, 184] width 604 height 42
click at [244, 187] on input "SF06062GLFH5125080002" at bounding box center [470, 178] width 544 height 31
type input "GLFHSF060625125080002"
click at [250, 181] on input "GLFHSF060625125080002" at bounding box center [470, 178] width 544 height 31
click at [238, 174] on input "GLFHSF060625125080002" at bounding box center [470, 178] width 544 height 31
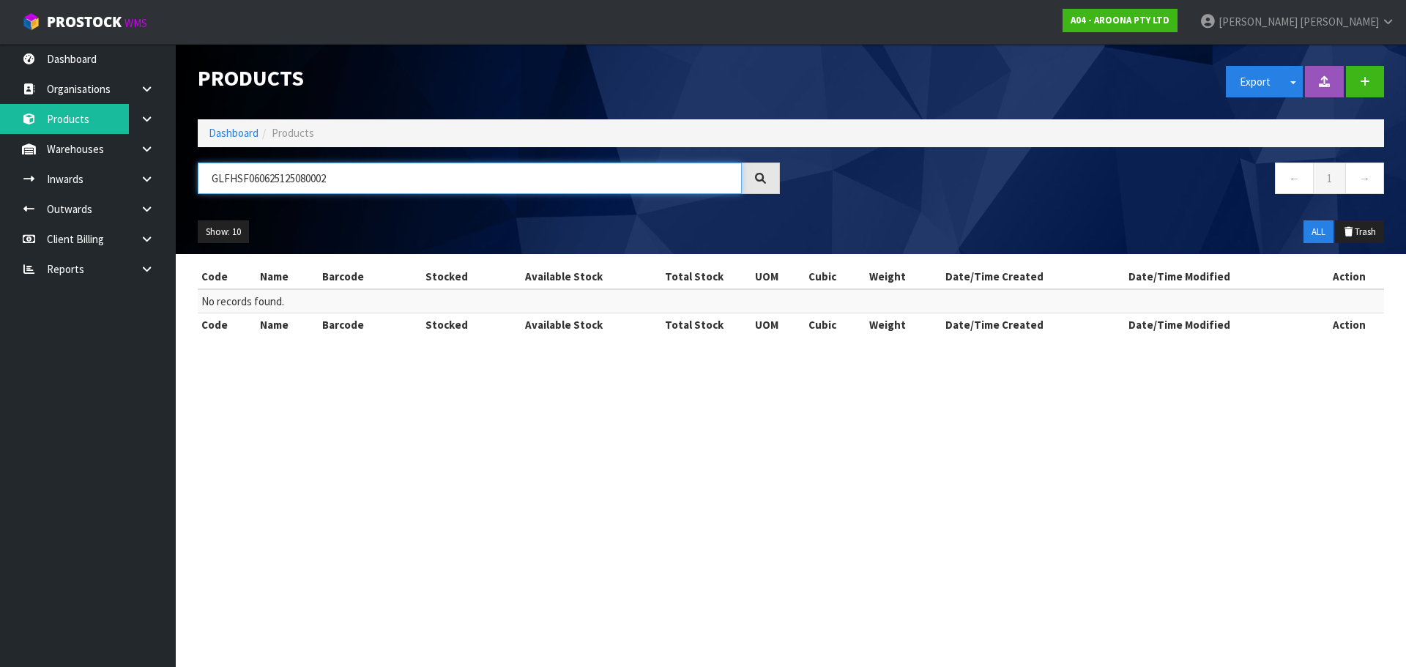
click at [238, 174] on input "GLFHSF060625125080002" at bounding box center [470, 178] width 544 height 31
drag, startPoint x: 238, startPoint y: 174, endPoint x: 246, endPoint y: 179, distance: 9.2
click at [246, 179] on input "GLFHSF060625125080002" at bounding box center [470, 178] width 544 height 31
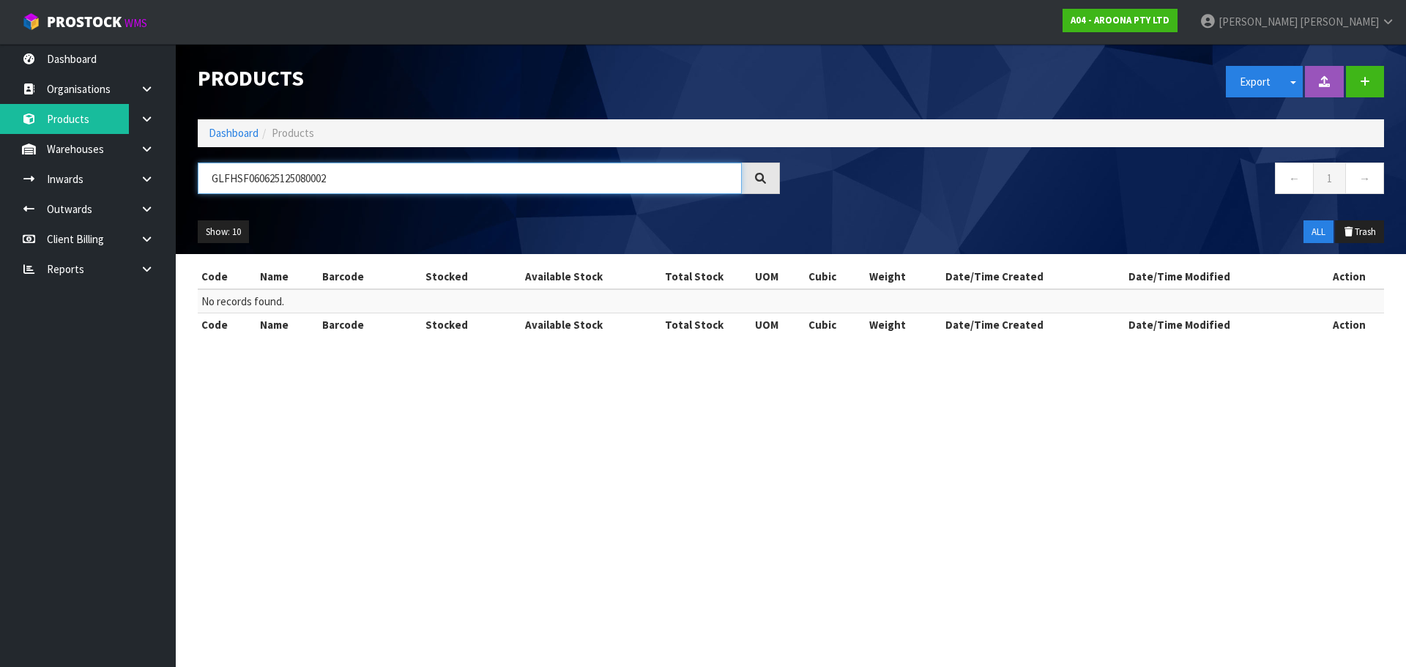
drag, startPoint x: 236, startPoint y: 178, endPoint x: 270, endPoint y: 183, distance: 34.8
click at [270, 183] on input "GLFHSF060625125080002" at bounding box center [470, 178] width 544 height 31
click at [342, 182] on input "GLFHSF060625125080002" at bounding box center [470, 178] width 544 height 31
drag, startPoint x: 341, startPoint y: 182, endPoint x: 135, endPoint y: 185, distance: 206.5
click at [135, 185] on body "Toggle navigation ProStock WMS A04 - AROONA PTY LTD James Luff Logout Dashboard…" at bounding box center [703, 333] width 1406 height 667
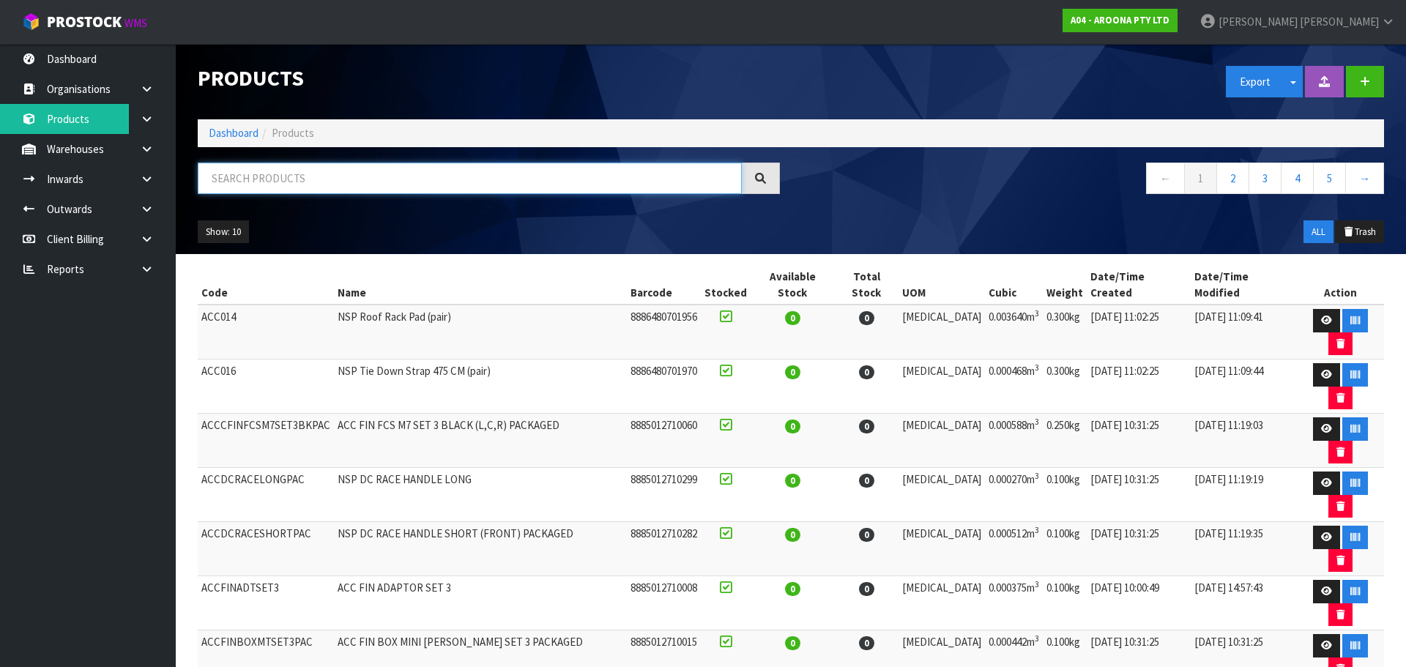
click at [250, 179] on input "text" at bounding box center [470, 178] width 544 height 31
type input "FNEL130702YL25030047"
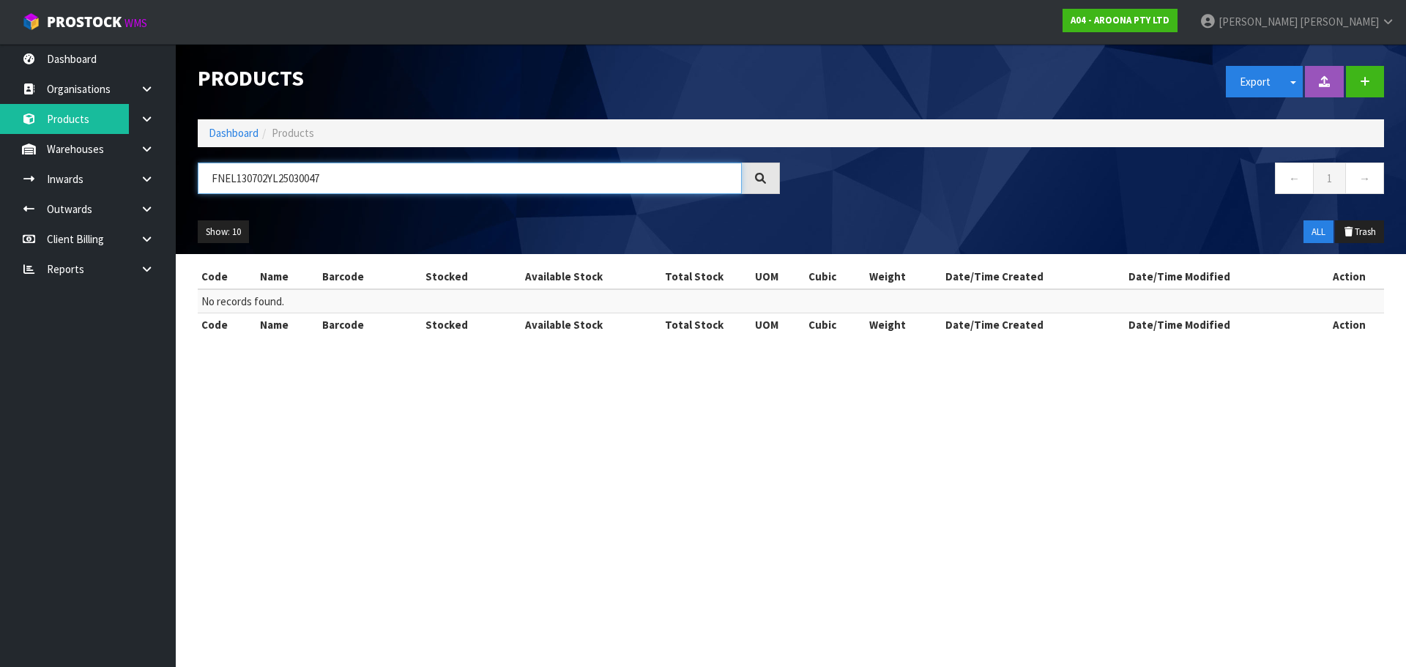
drag, startPoint x: 236, startPoint y: 177, endPoint x: 406, endPoint y: 167, distance: 170.2
click at [406, 167] on input "FNEL130702YL25030047" at bounding box center [470, 178] width 544 height 31
drag, startPoint x: 387, startPoint y: 194, endPoint x: 354, endPoint y: 194, distance: 32.9
click at [381, 194] on div "FNEL130702YL25030047" at bounding box center [489, 184] width 604 height 42
drag, startPoint x: 235, startPoint y: 178, endPoint x: 164, endPoint y: 193, distance: 72.7
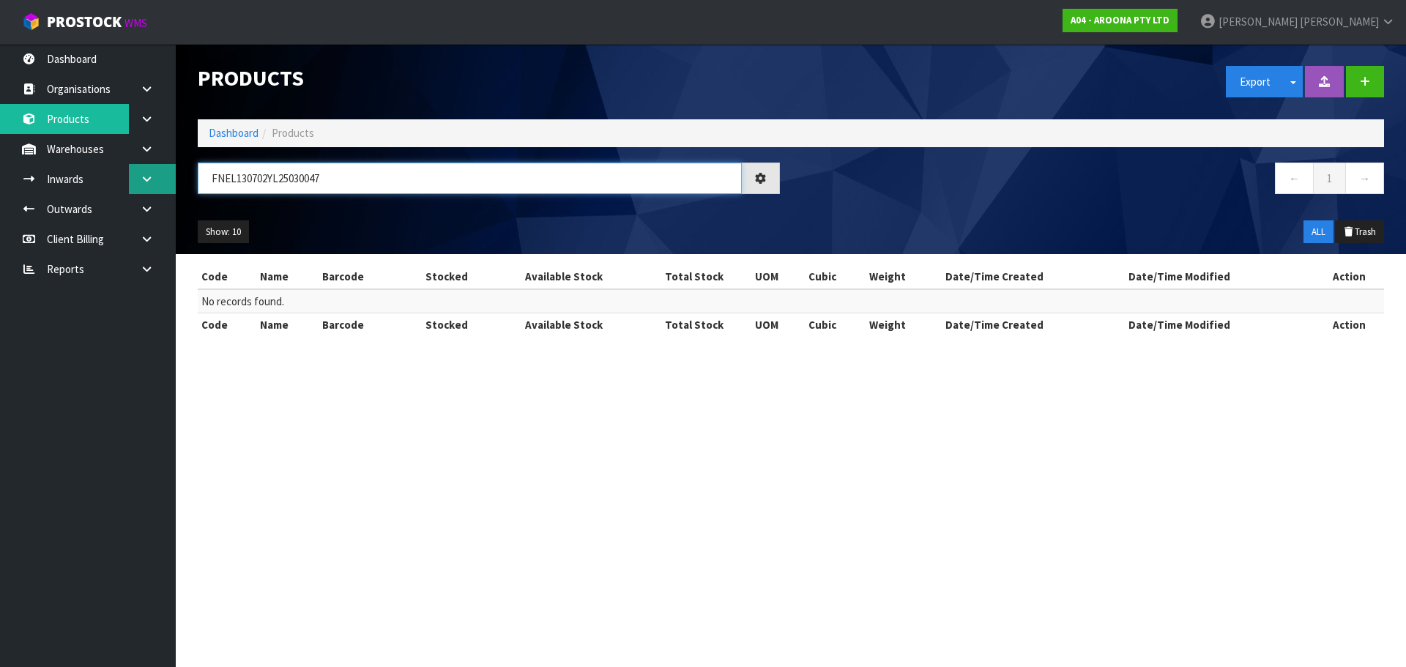
click at [164, 193] on body "Toggle navigation ProStock WMS A04 - AROONA PTY LTD James Luff Logout Dashboard…" at bounding box center [703, 333] width 1406 height 667
click at [257, 177] on input "FNEL130702YL25030047" at bounding box center [470, 178] width 544 height 31
drag, startPoint x: 245, startPoint y: 176, endPoint x: 267, endPoint y: 179, distance: 22.1
click at [267, 179] on input "FNEL130702YL25030047" at bounding box center [470, 178] width 544 height 31
drag, startPoint x: 341, startPoint y: 184, endPoint x: 0, endPoint y: 217, distance: 342.8
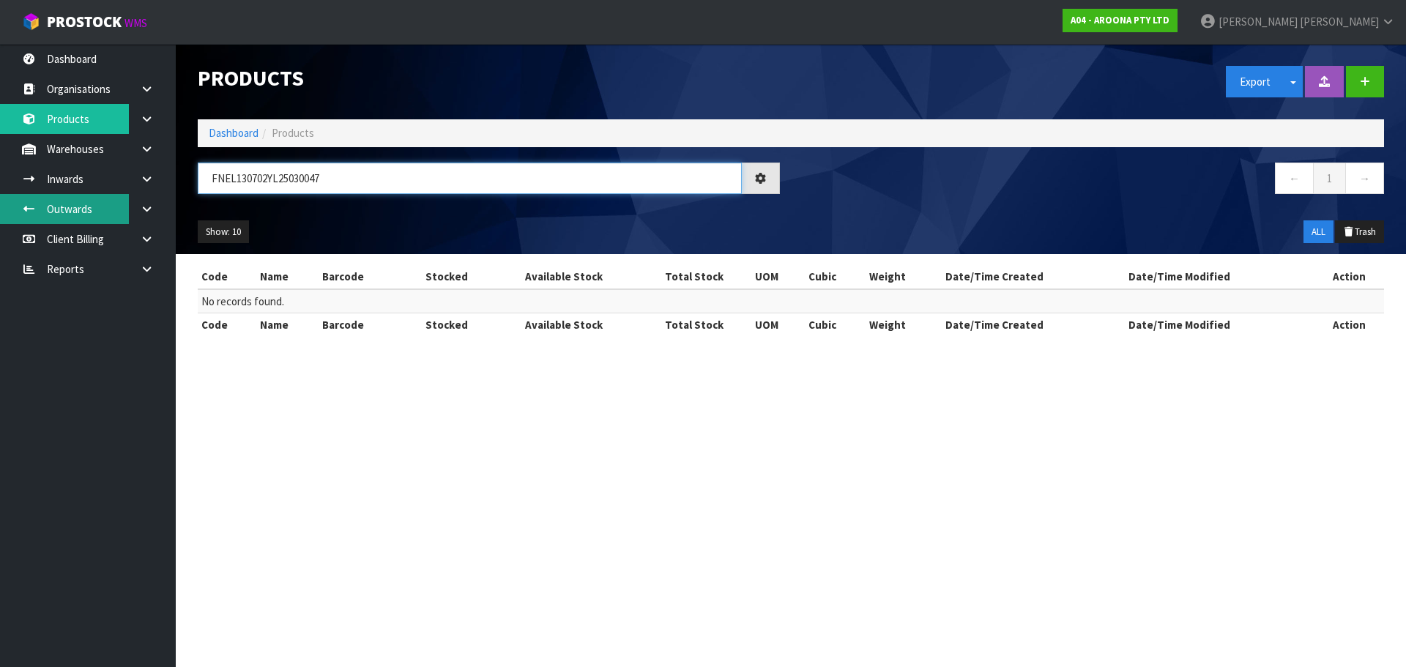
click at [0, 217] on body "Toggle navigation ProStock WMS A04 - AROONA PTY LTD James Luff Logout Dashboard…" at bounding box center [703, 333] width 1406 height 667
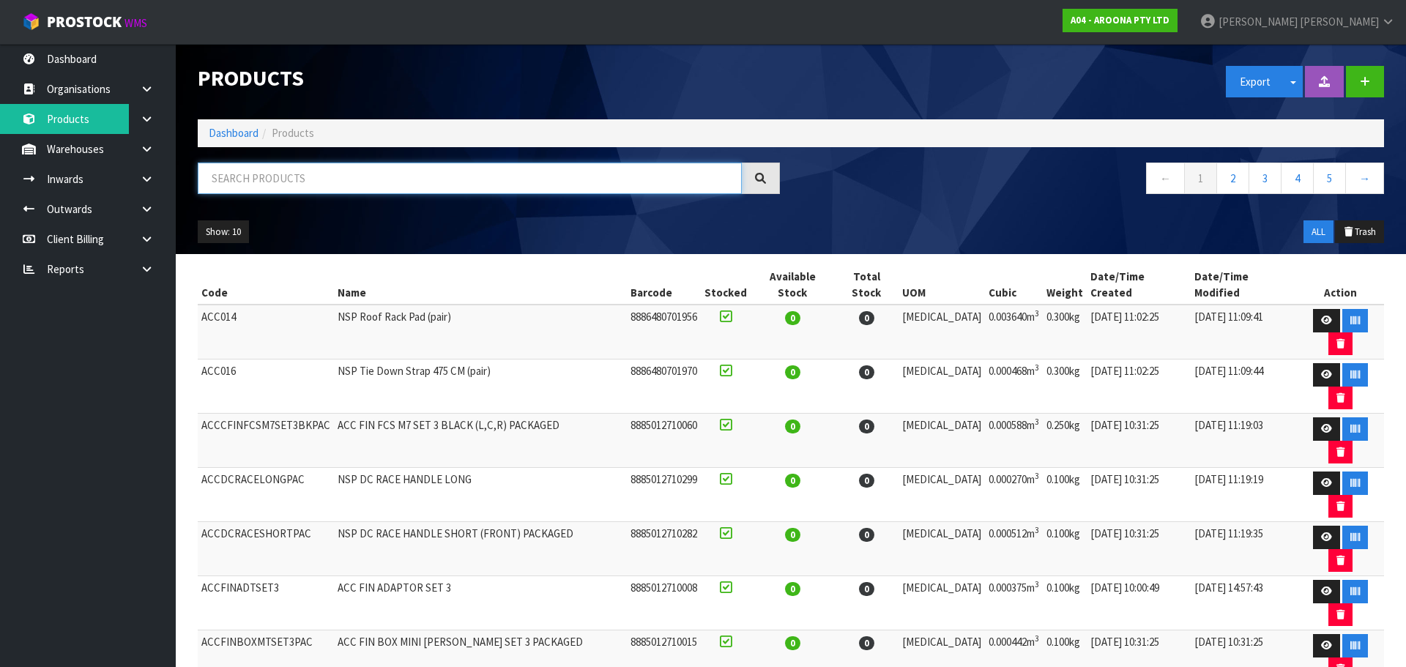
drag, startPoint x: 335, startPoint y: 171, endPoint x: 176, endPoint y: 171, distance: 158.2
click at [176, 171] on header "Products Export Split button! SOH Summary Measurements Dangerous Goods Import P…" at bounding box center [791, 149] width 1230 height 210
type input "DVEL130605BL25050010"
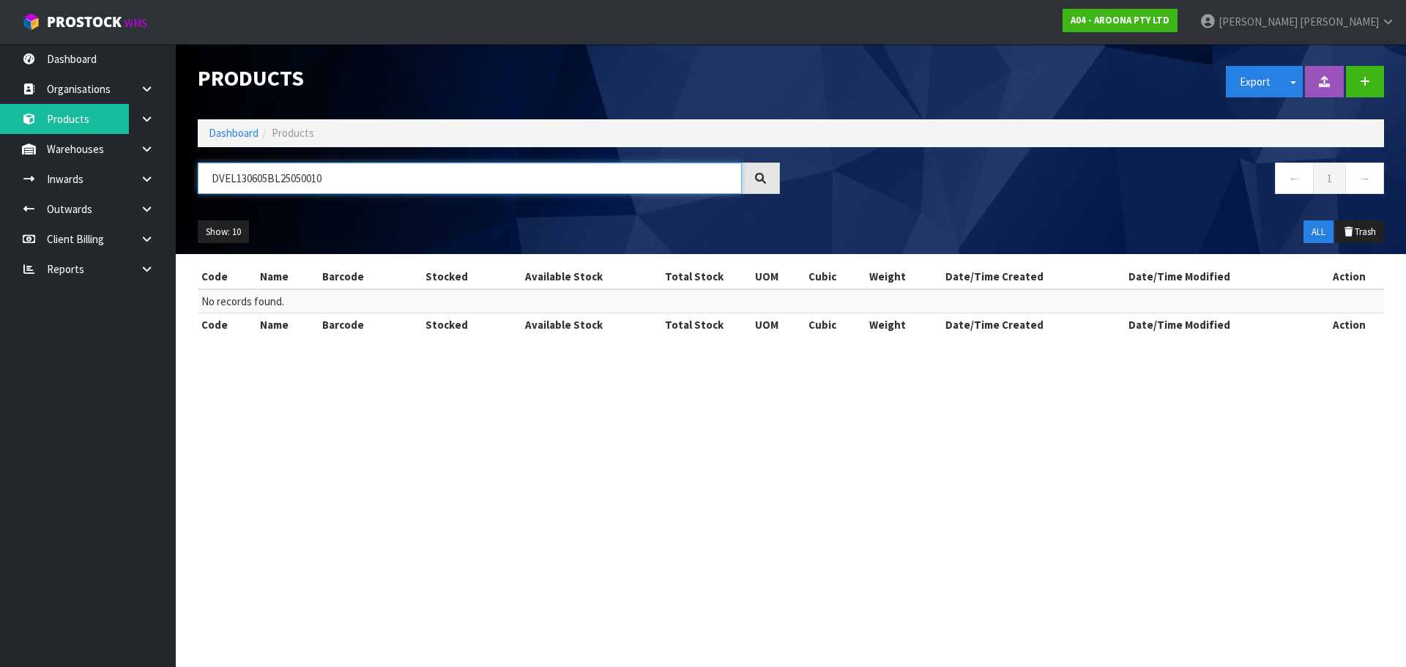
click at [234, 176] on input "DVEL130605BL25050010" at bounding box center [470, 178] width 544 height 31
click at [240, 176] on input "DVEL130605BL25050010" at bounding box center [470, 178] width 544 height 31
click at [243, 176] on input "DVEL130605BL25050010" at bounding box center [470, 178] width 544 height 31
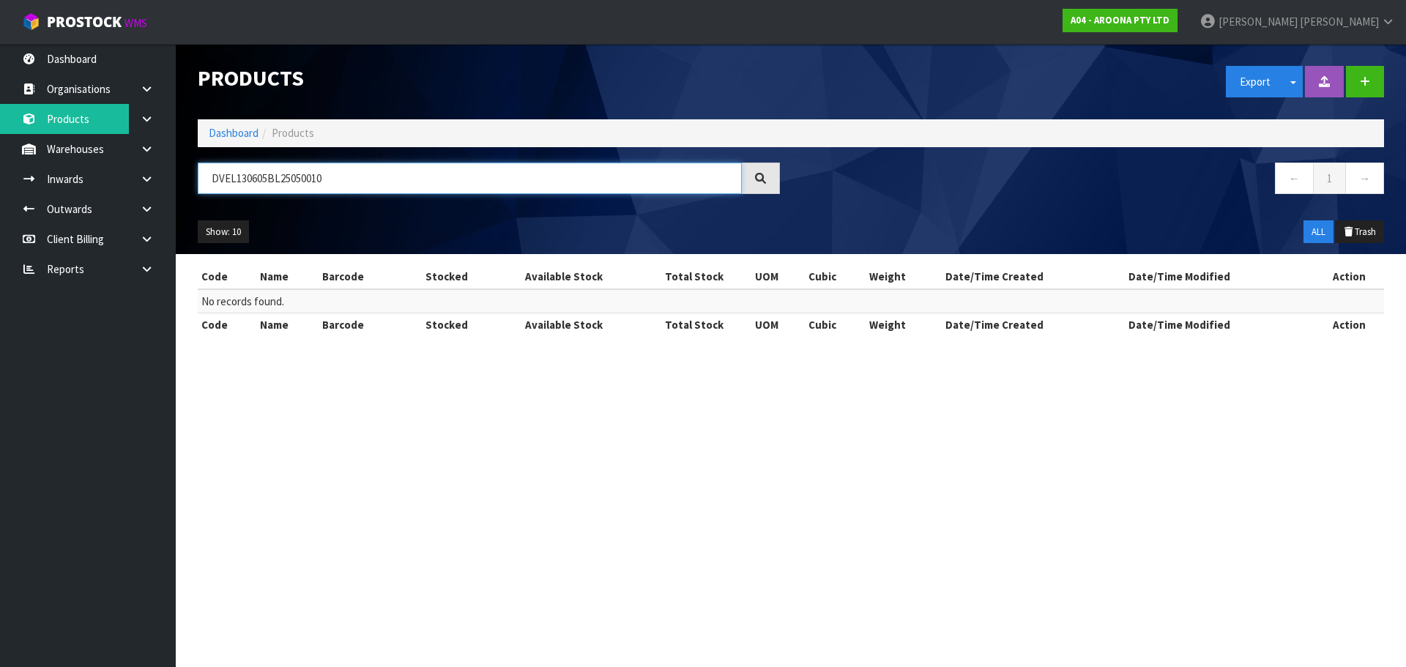
drag, startPoint x: 245, startPoint y: 176, endPoint x: 370, endPoint y: 174, distance: 125.9
click at [356, 176] on input "DVEL130605BL25050010" at bounding box center [470, 178] width 544 height 31
drag, startPoint x: 235, startPoint y: 179, endPoint x: 244, endPoint y: 179, distance: 8.8
click at [239, 179] on input "DVEL130605BL25050010" at bounding box center [470, 178] width 544 height 31
drag, startPoint x: 250, startPoint y: 179, endPoint x: 189, endPoint y: 190, distance: 61.6
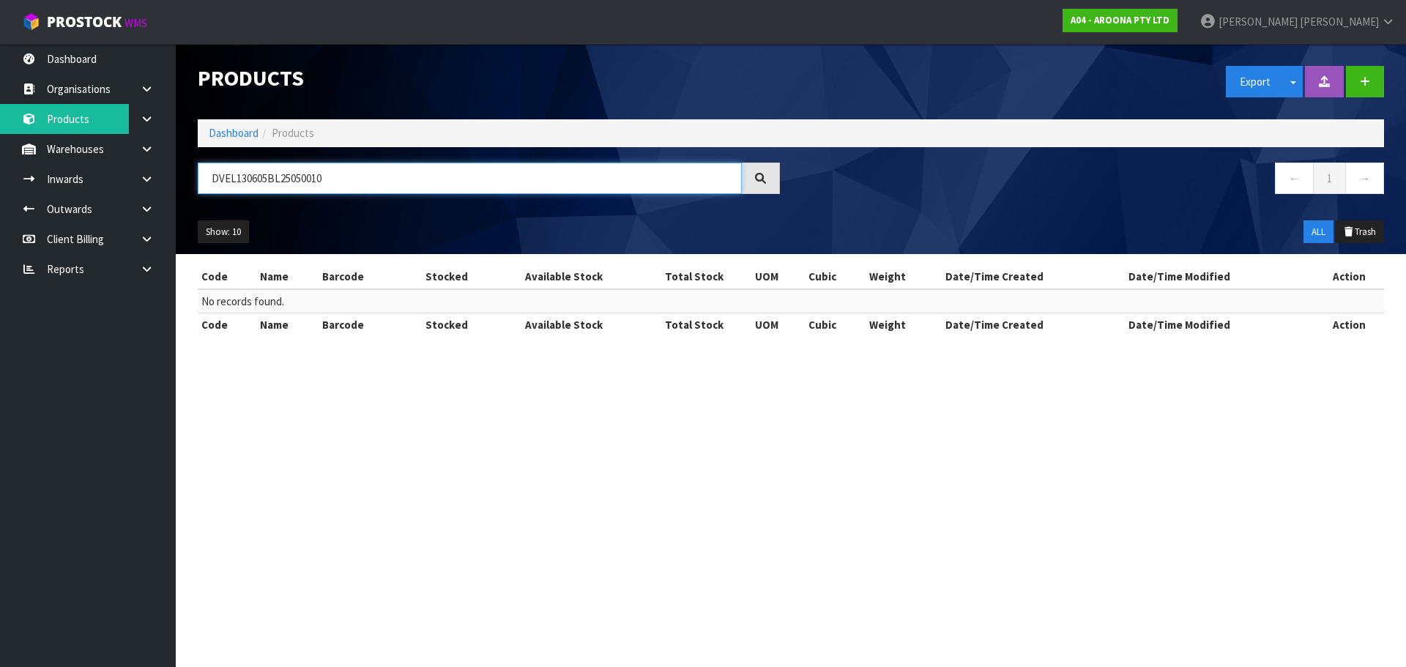
click at [189, 190] on div "DVEL130605BL25050010" at bounding box center [489, 184] width 604 height 42
drag, startPoint x: 395, startPoint y: 175, endPoint x: 0, endPoint y: 189, distance: 394.9
click at [0, 189] on body "Toggle navigation ProStock WMS A04 - AROONA PTY LTD James Luff Logout Dashboard…" at bounding box center [703, 333] width 1406 height 667
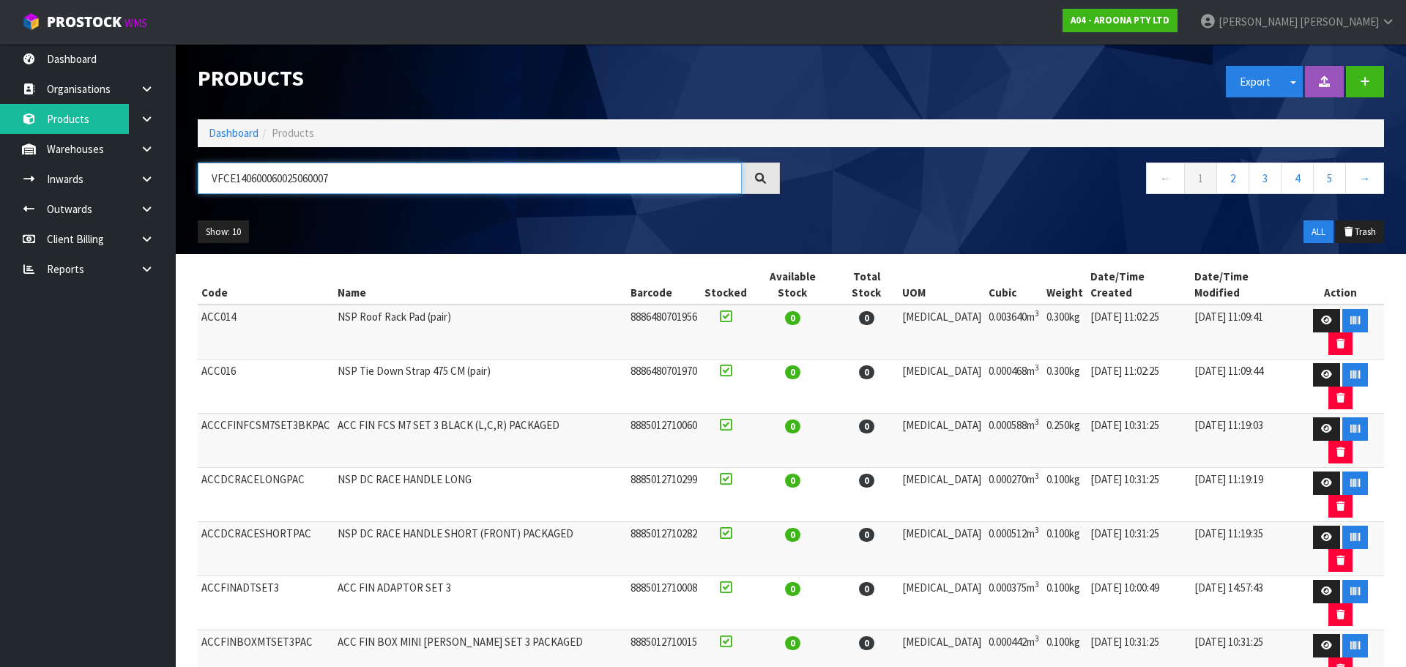
type input "VFCE140600060025060007"
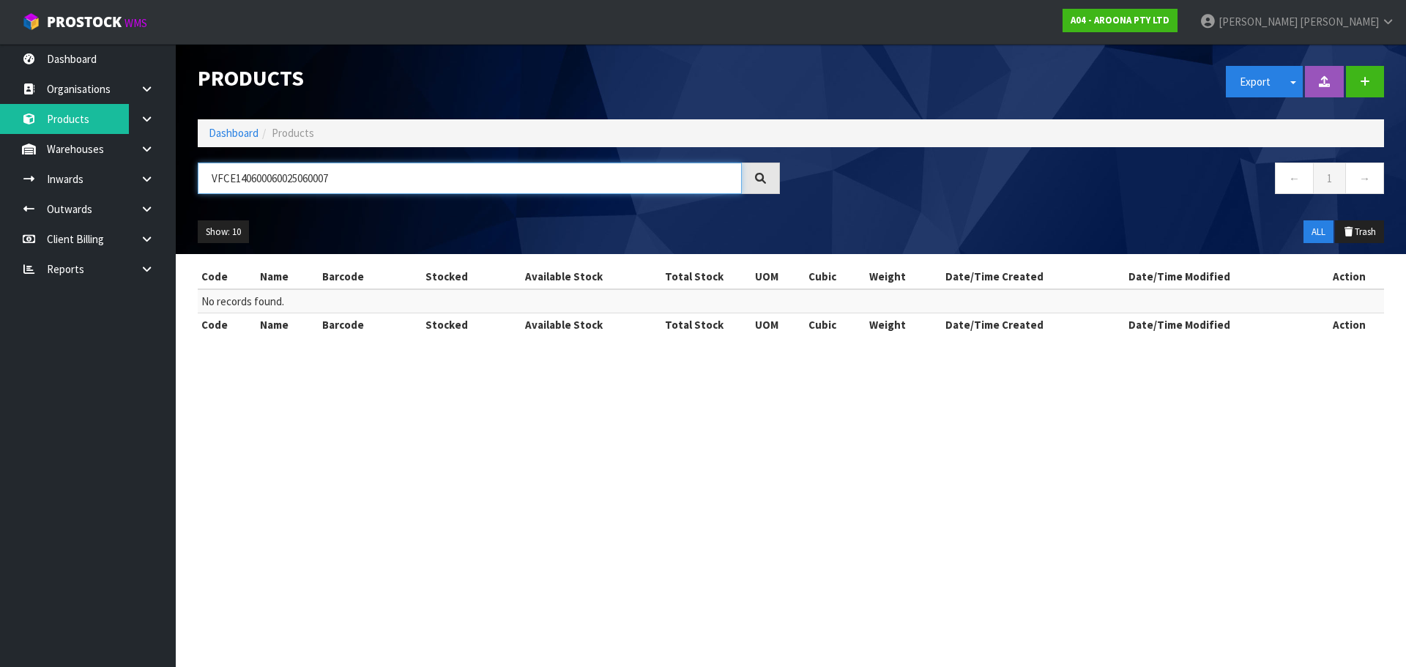
click at [231, 175] on input "VFCE140600060025060007" at bounding box center [470, 178] width 544 height 31
drag, startPoint x: 242, startPoint y: 175, endPoint x: 145, endPoint y: 178, distance: 97.4
click at [145, 178] on body "Toggle navigation ProStock WMS A04 - AROONA PTY LTD James Luff Logout Dashboard…" at bounding box center [703, 333] width 1406 height 667
click at [248, 195] on div "VFCE140600060025060007" at bounding box center [489, 184] width 604 height 42
drag, startPoint x: 245, startPoint y: 176, endPoint x: 178, endPoint y: 188, distance: 68.5
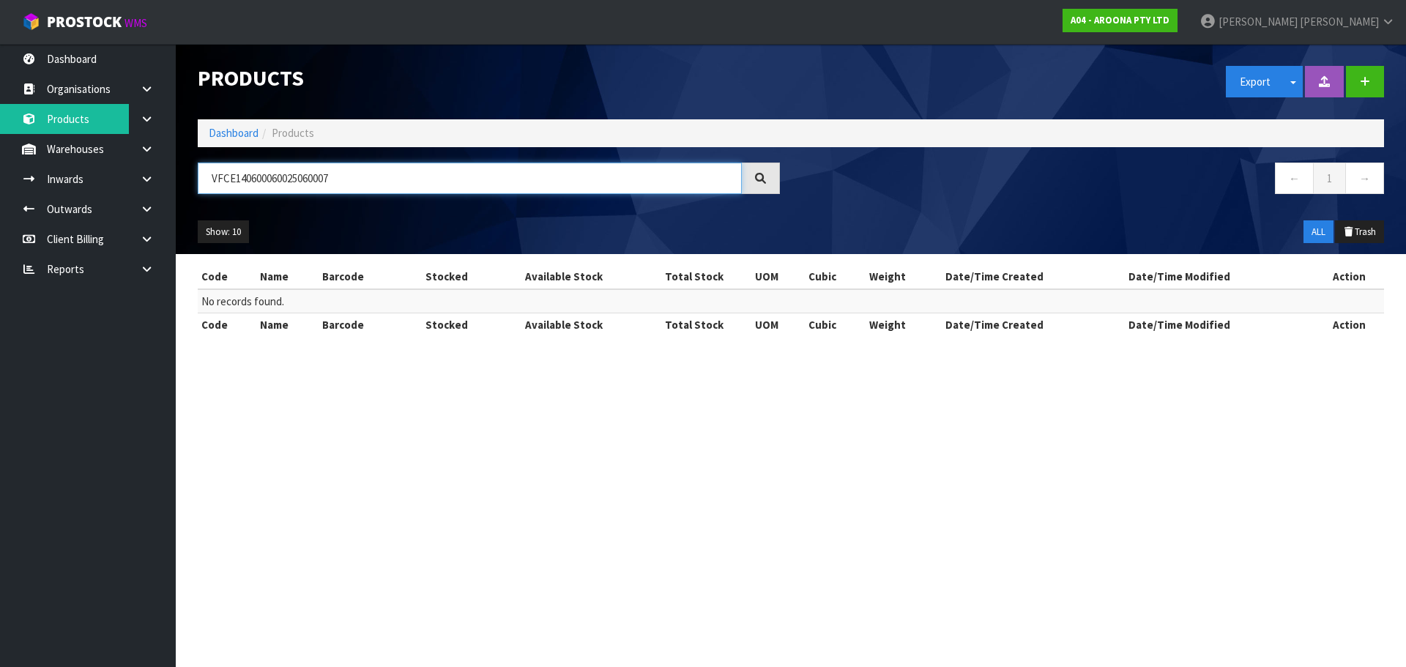
click at [178, 188] on header "Products Export Split button! SOH Summary Measurements Dangerous Goods Import P…" at bounding box center [791, 149] width 1230 height 210
drag, startPoint x: 362, startPoint y: 181, endPoint x: 0, endPoint y: 227, distance: 365.4
click at [0, 227] on body "Toggle navigation ProStock WMS A04 - AROONA PTY LTD James Luff Logout Dashboard…" at bounding box center [703, 333] width 1406 height 667
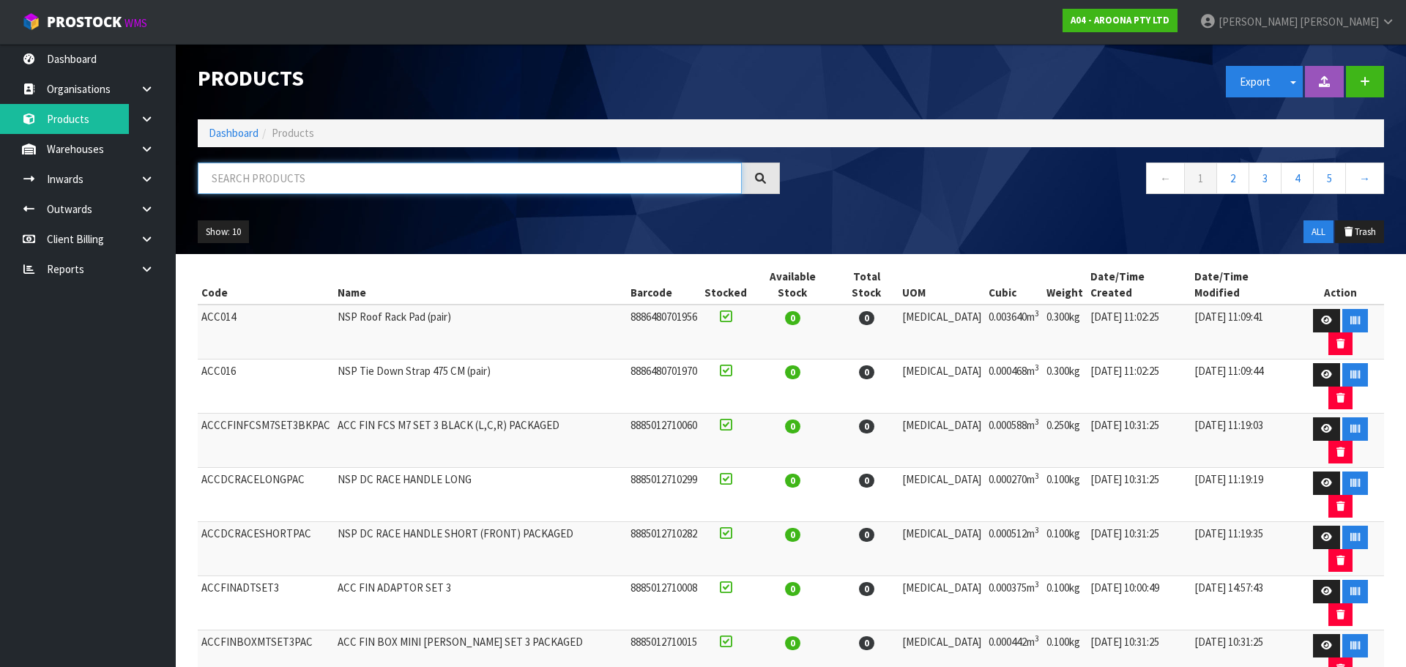
click at [442, 185] on input "text" at bounding box center [470, 178] width 544 height 31
type input "SLHD130702YL25060025"
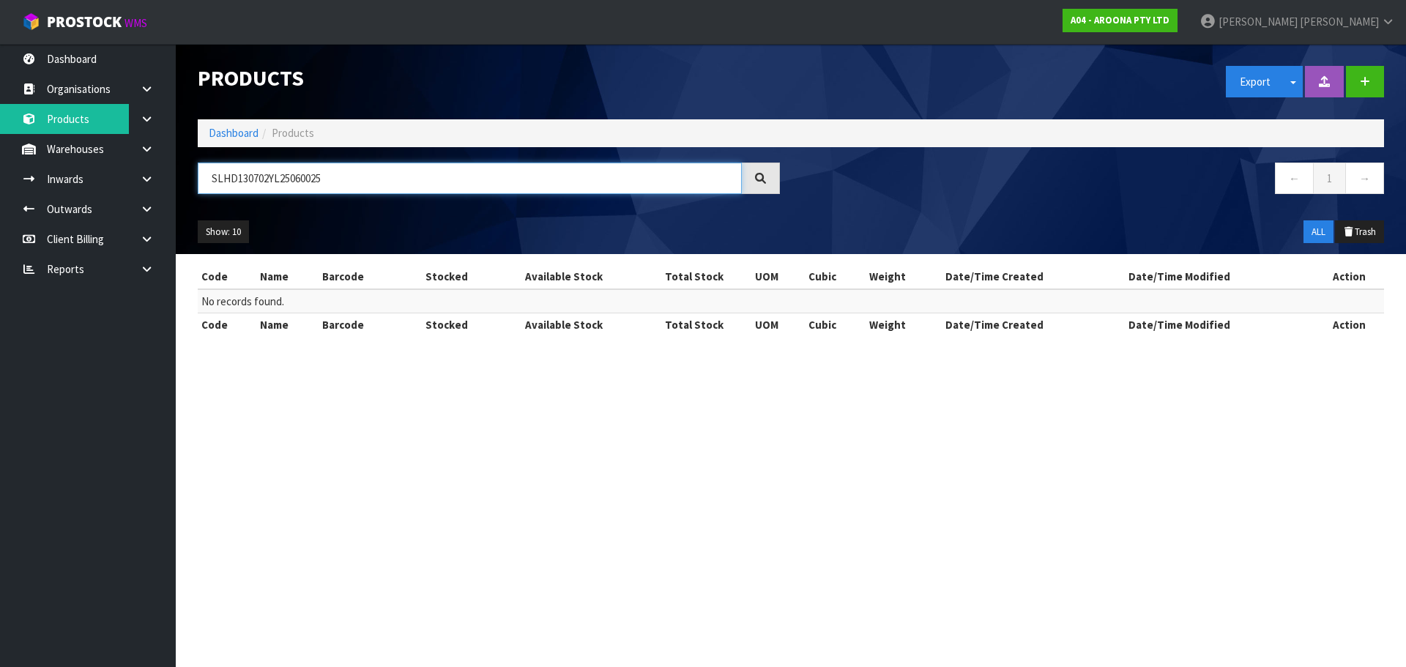
click at [245, 176] on input "SLHD130702YL25060025" at bounding box center [470, 178] width 544 height 31
click at [247, 176] on input "SLHD130702YL25060025" at bounding box center [470, 178] width 544 height 31
drag, startPoint x: 245, startPoint y: 177, endPoint x: 165, endPoint y: 195, distance: 82.6
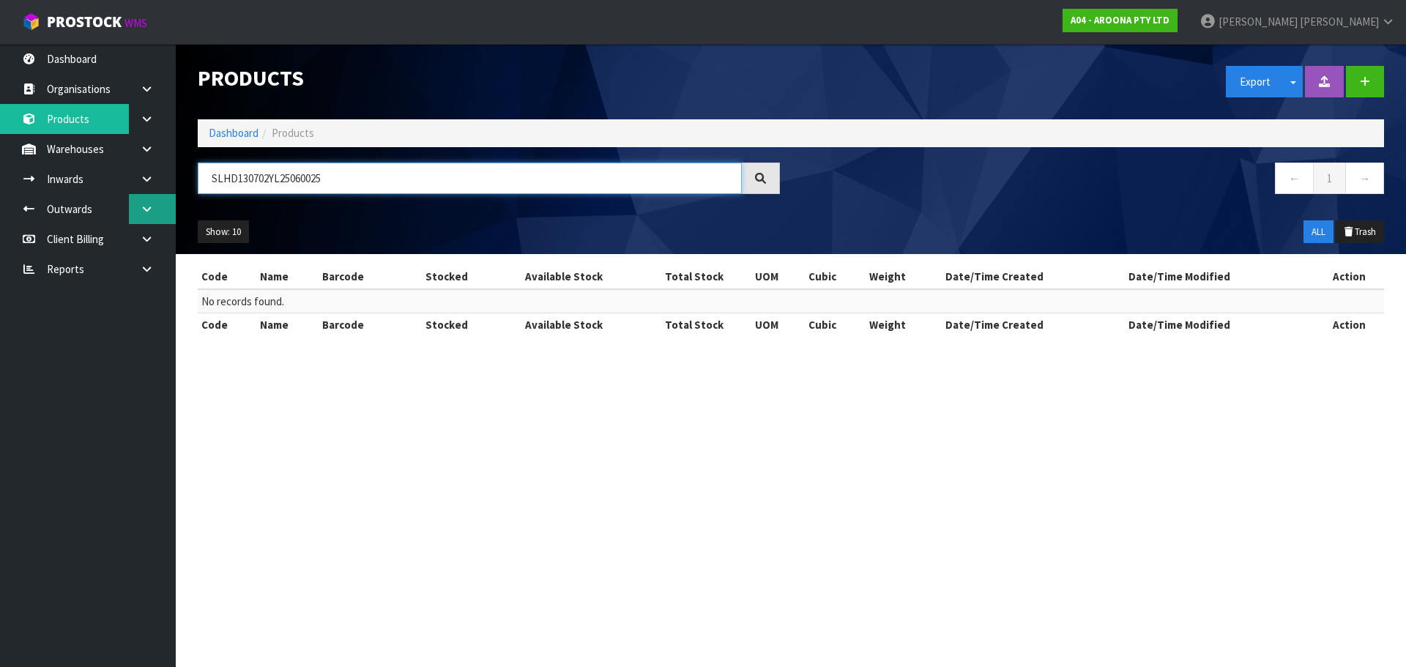
click at [165, 195] on body "Toggle navigation ProStock WMS A04 - AROONA PTY LTD James Luff Logout Dashboard…" at bounding box center [703, 333] width 1406 height 667
drag, startPoint x: 422, startPoint y: 173, endPoint x: 7, endPoint y: 311, distance: 437.6
click at [7, 314] on body "Toggle navigation ProStock WMS A04 - AROONA PTY LTD James Luff Logout Dashboard…" at bounding box center [703, 333] width 1406 height 667
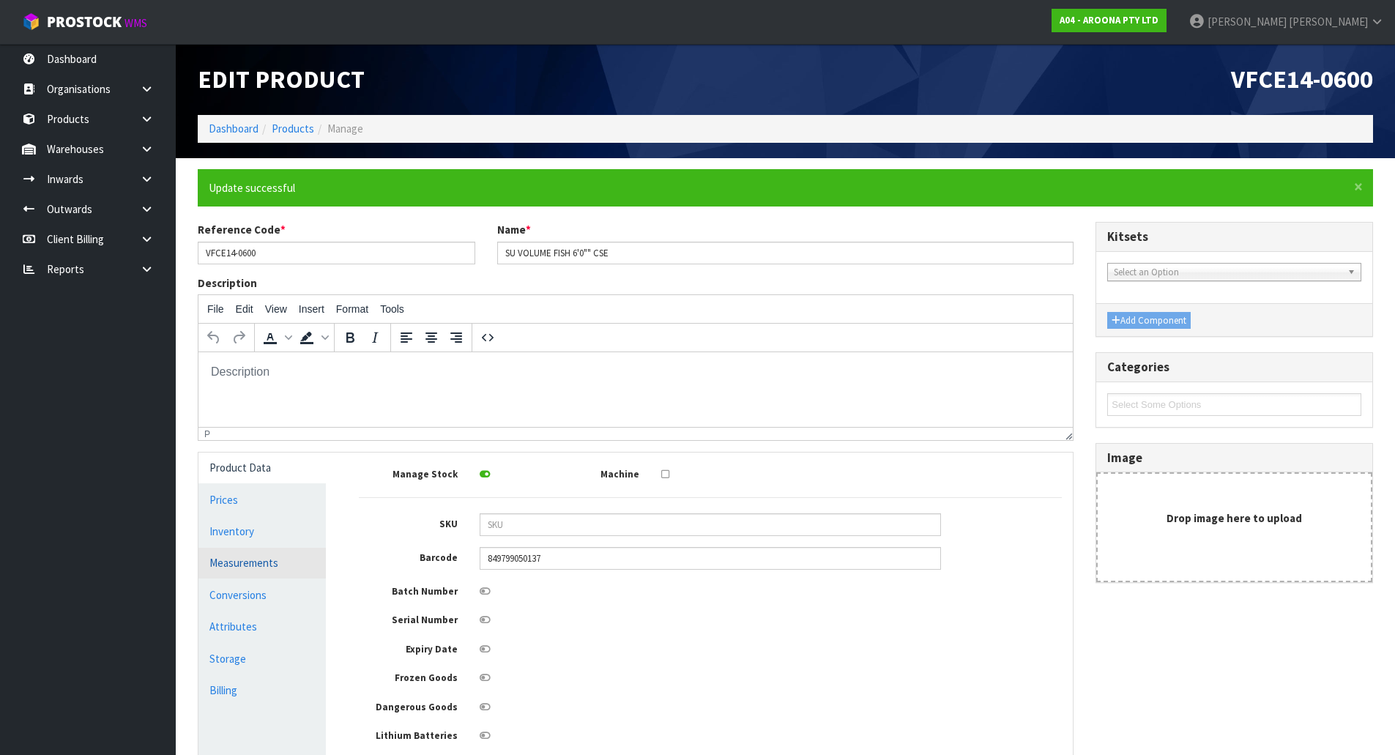
click at [280, 556] on link "Measurements" at bounding box center [261, 563] width 127 height 30
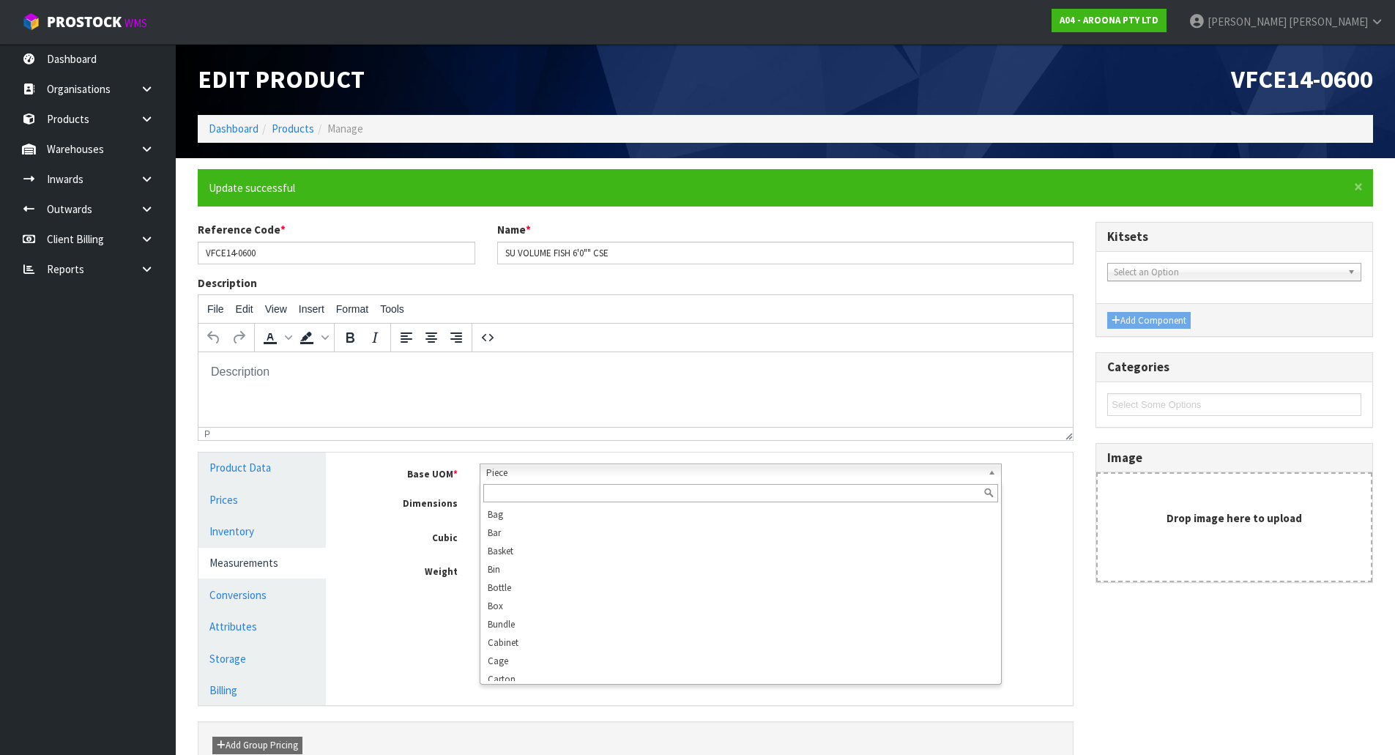
click at [562, 468] on span "Piece" at bounding box center [734, 473] width 496 height 18
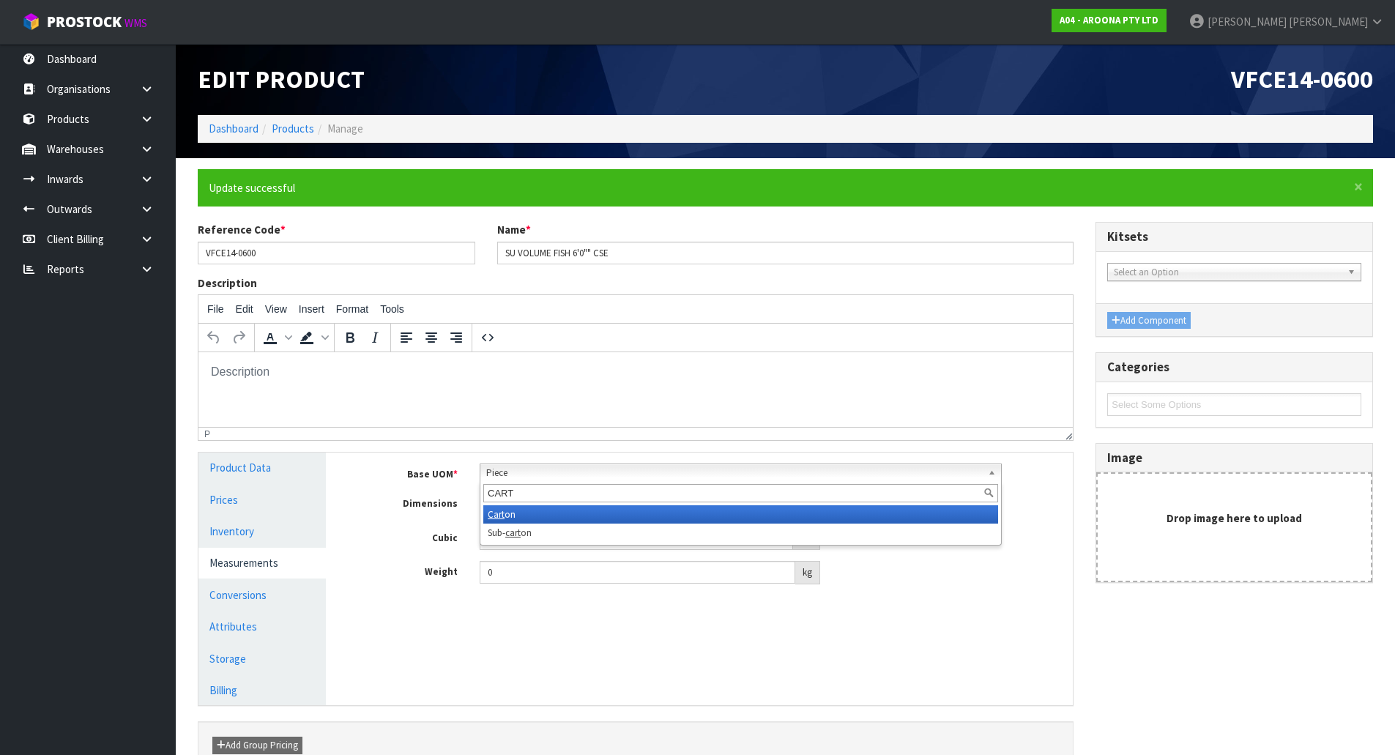
type input "CART"
click at [504, 515] on li "Cart on" at bounding box center [740, 514] width 515 height 18
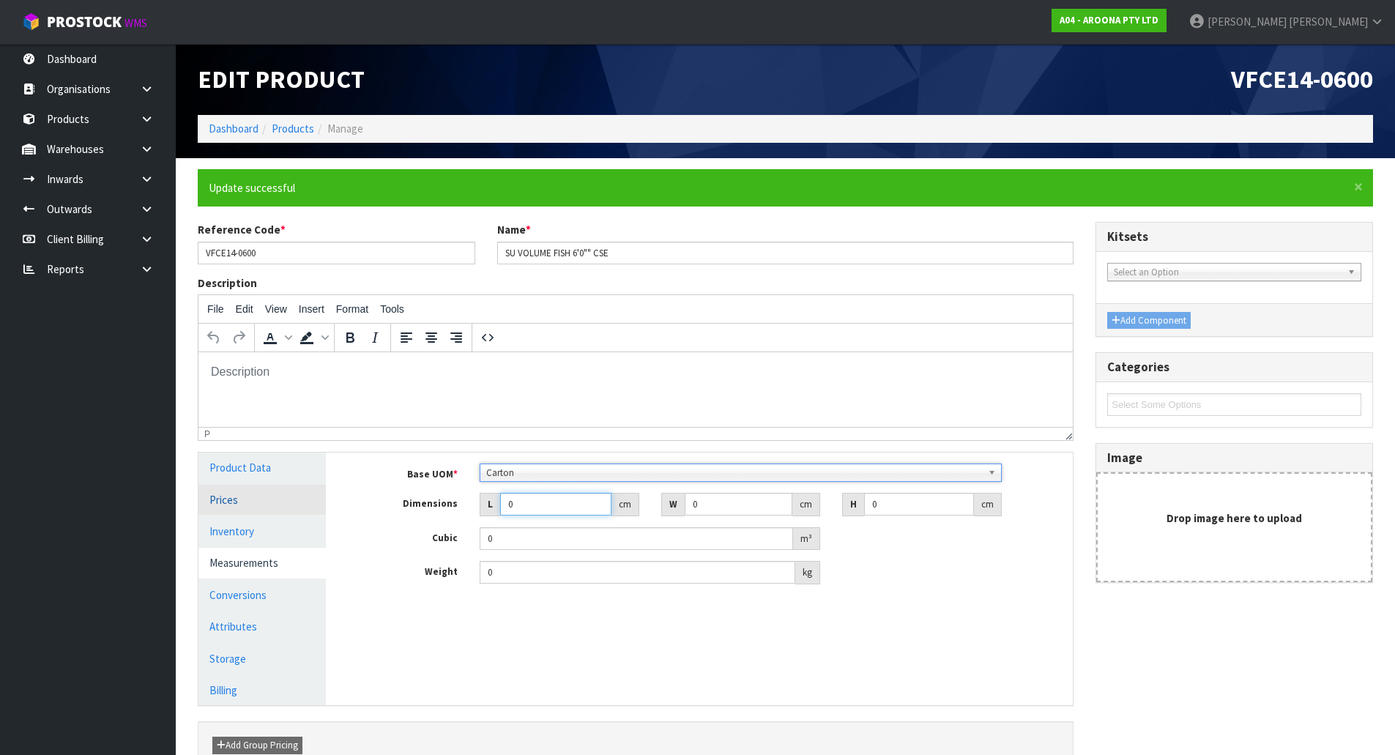
drag, startPoint x: 542, startPoint y: 501, endPoint x: 311, endPoint y: 497, distance: 230.7
click at [311, 497] on div "Product Data Prices Inventory Measurements Conversions Attributes Storage Billi…" at bounding box center [635, 578] width 896 height 253
type input "2"
type input "0.000001"
drag, startPoint x: 534, startPoint y: 509, endPoint x: 477, endPoint y: 541, distance: 65.6
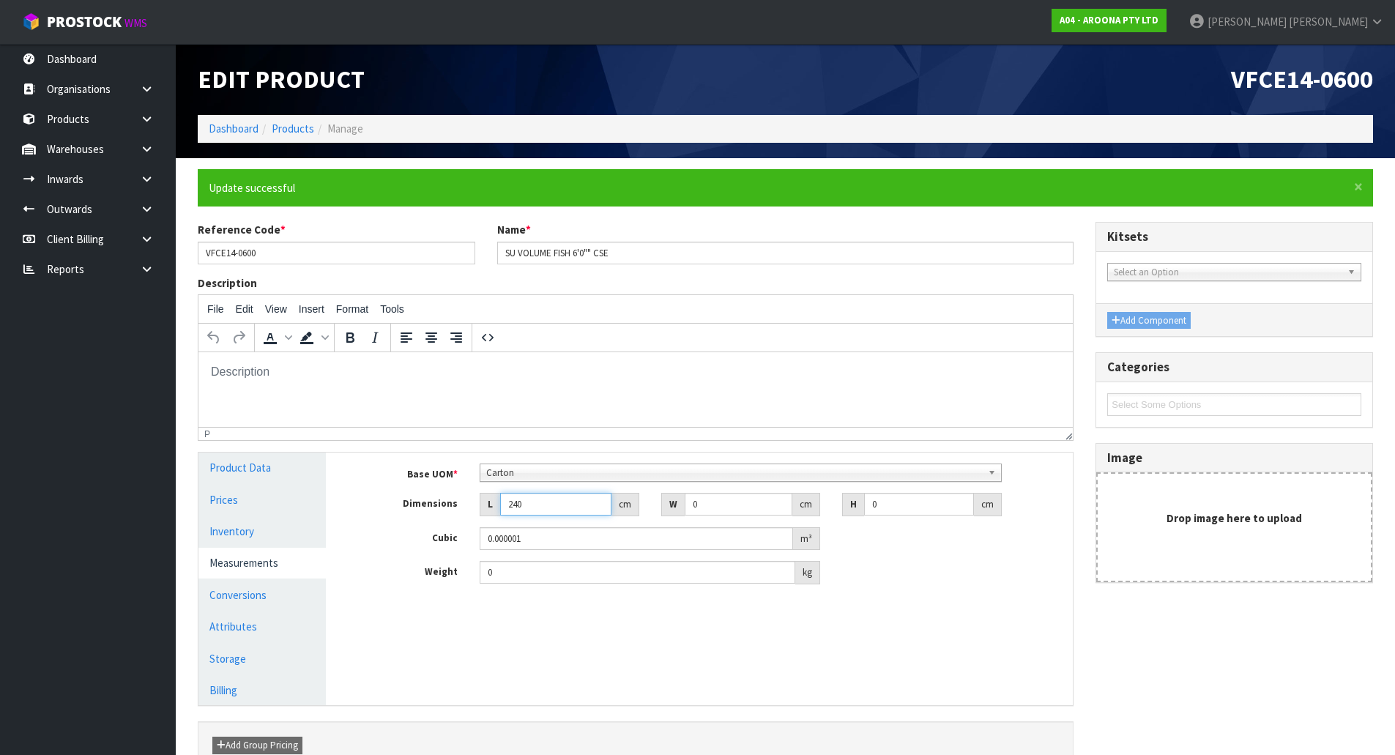
click at [477, 541] on div "Base UOM * Bag Bar Basket Bin Bottle Box Bundle Cabinet Cage Carton Case Coil C…" at bounding box center [710, 523] width 703 height 121
type input "206"
type input "6"
type input "57"
type input "1"
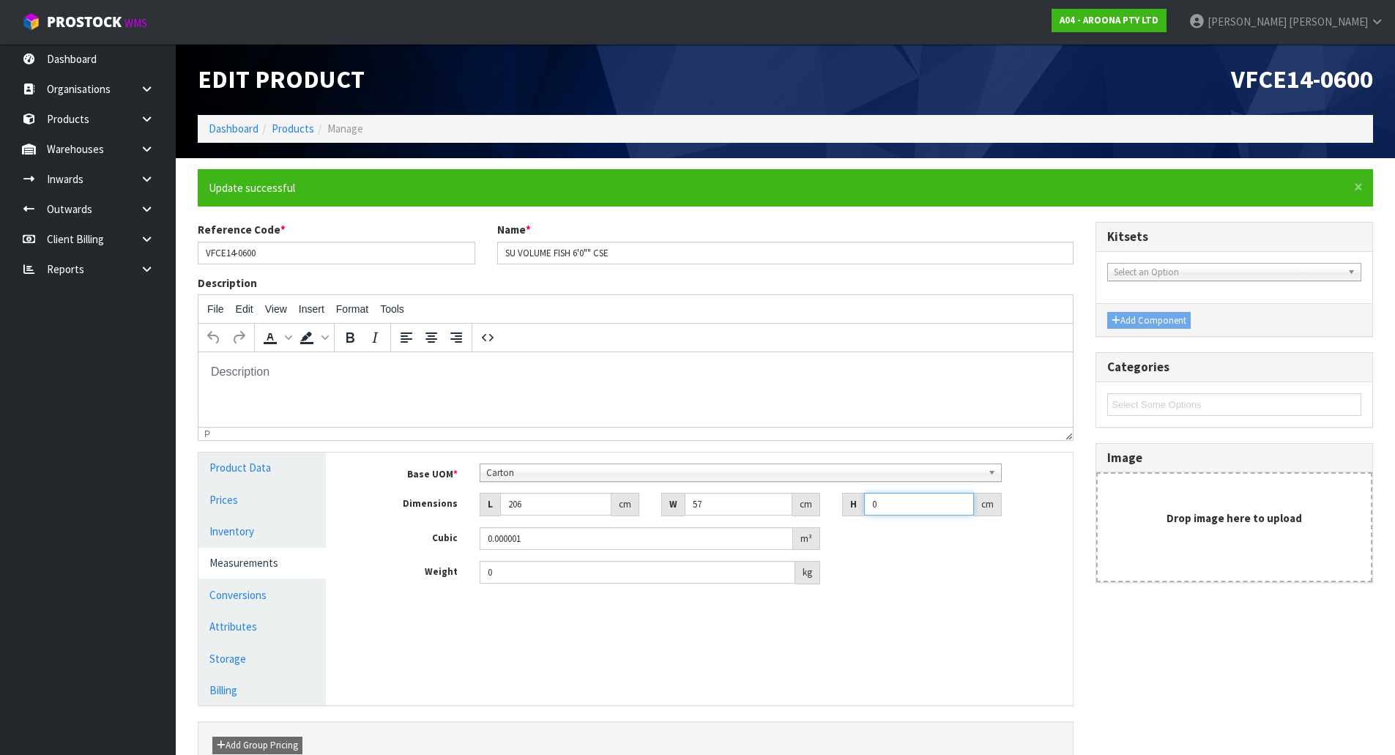
type input "0.011742"
type input "10"
type input "0.11742"
type input "10"
drag, startPoint x: 507, startPoint y: 557, endPoint x: 147, endPoint y: 460, distance: 372.5
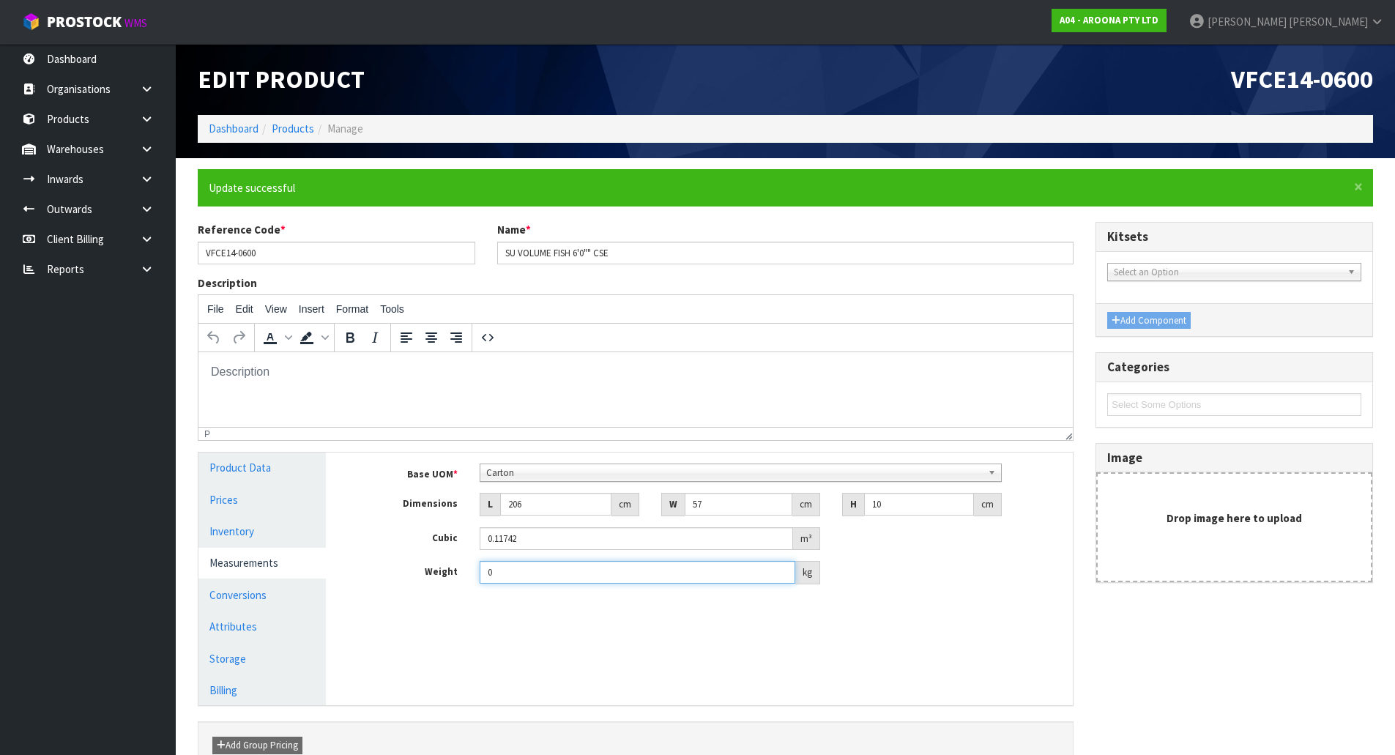
click at [112, 465] on body "Toggle navigation ProStock WMS A04 - AROONA PTY LTD James Luff Logout Dashboard…" at bounding box center [697, 377] width 1395 height 755
type input "7"
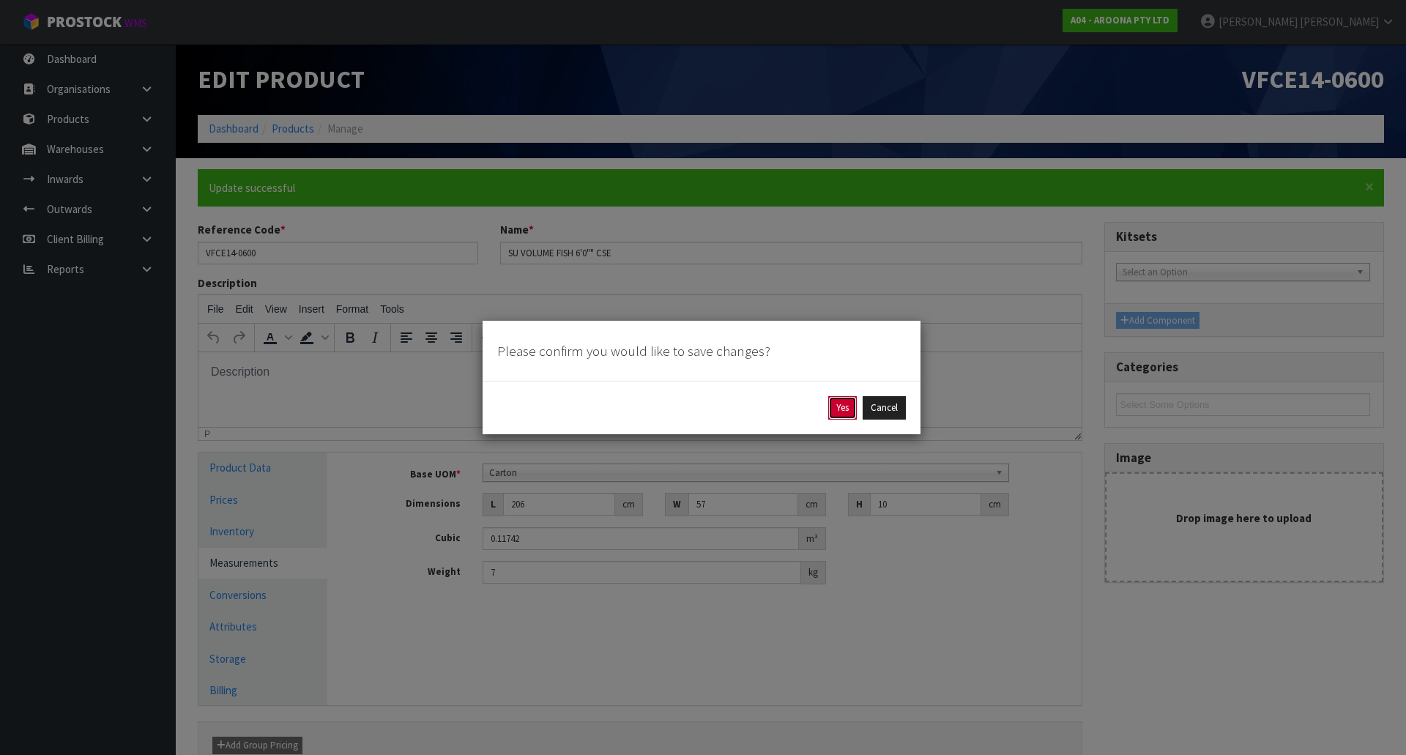
click at [846, 416] on button "Yes" at bounding box center [842, 407] width 29 height 23
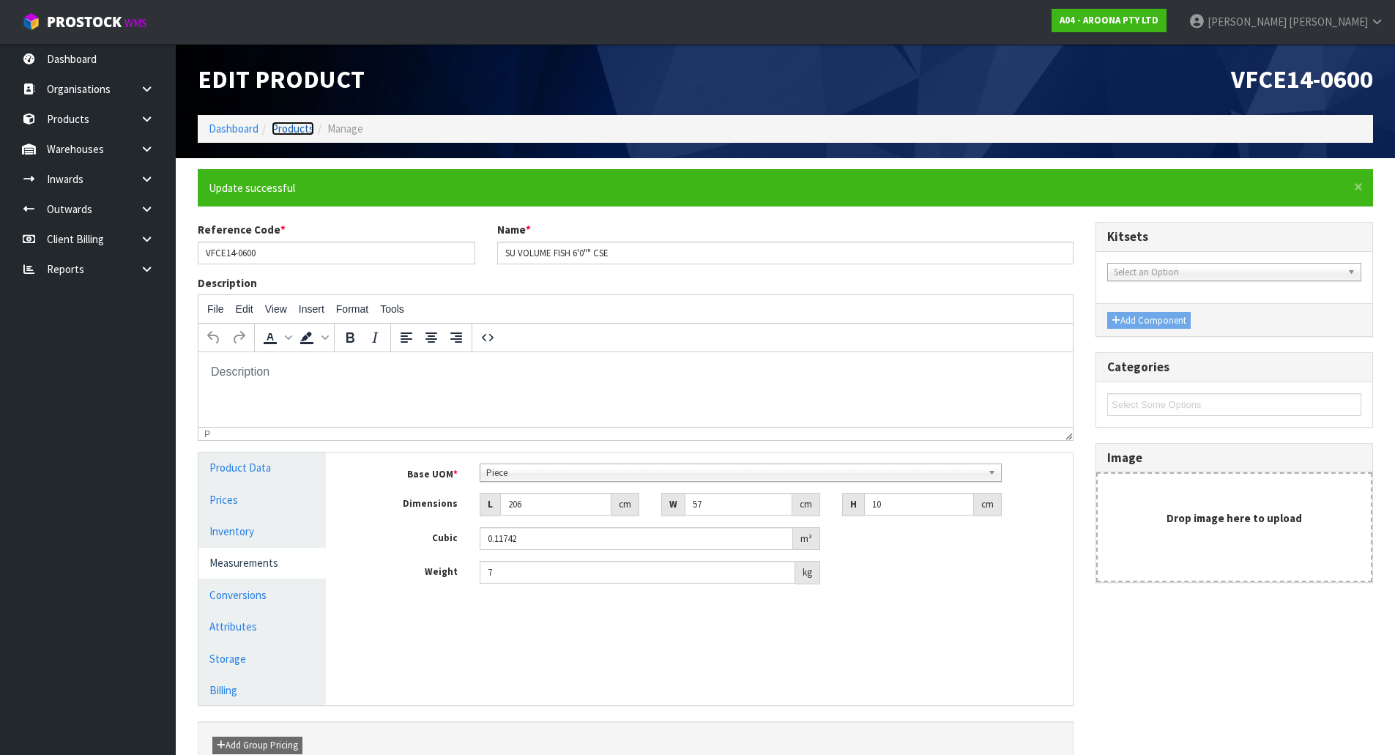
drag, startPoint x: 301, startPoint y: 127, endPoint x: 301, endPoint y: 118, distance: 8.8
click at [301, 127] on link "Products" at bounding box center [293, 129] width 42 height 14
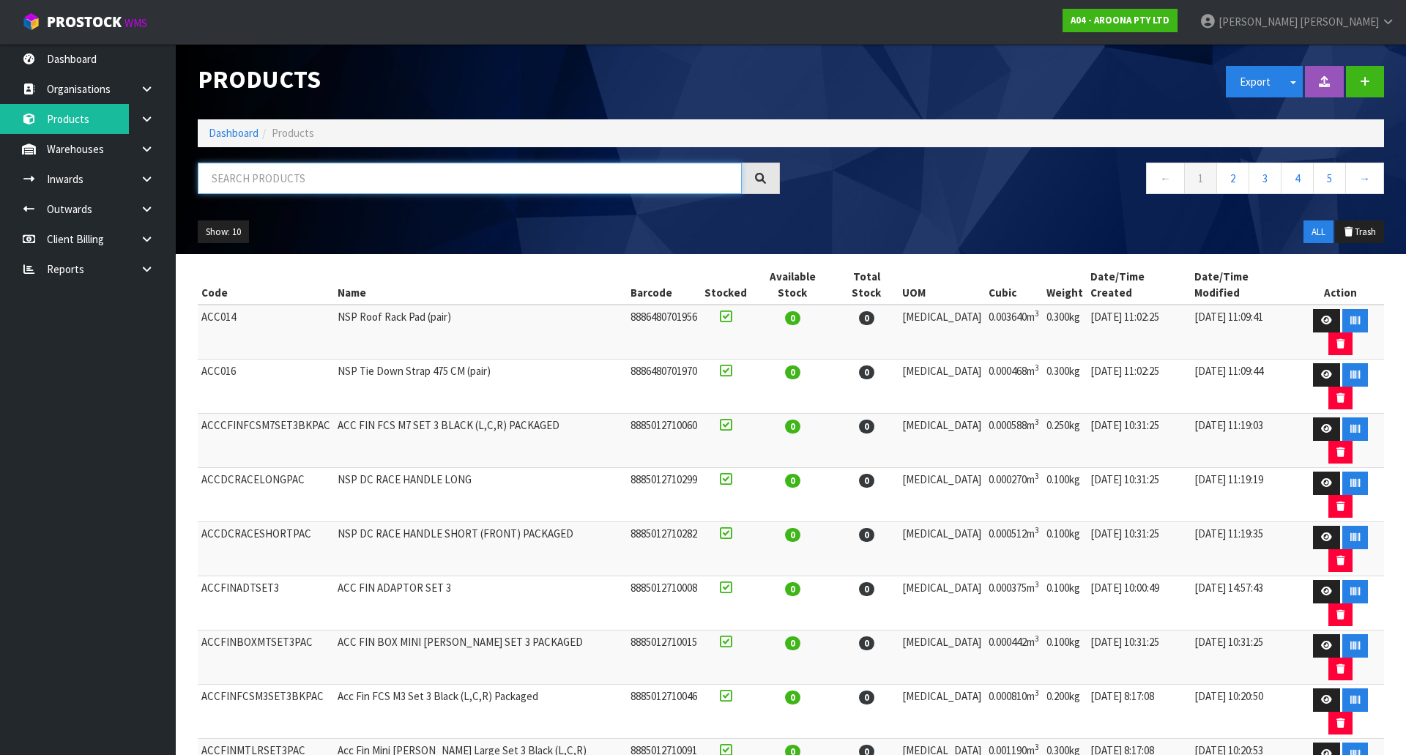
click at [257, 171] on input "text" at bounding box center [470, 178] width 544 height 31
click at [394, 170] on input "text" at bounding box center [470, 178] width 544 height 31
click at [281, 187] on input "text" at bounding box center [470, 178] width 544 height 31
paste input "SLHD13"
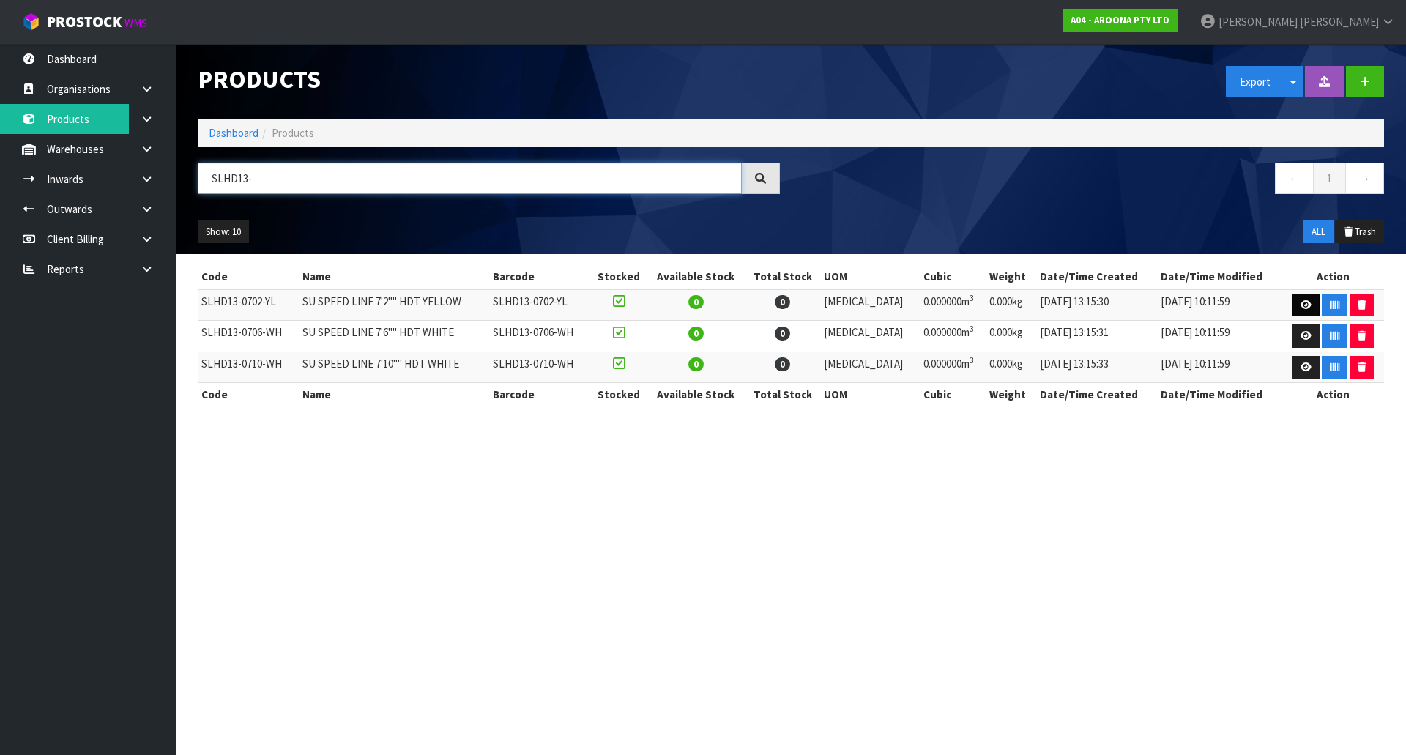
type input "SLHD13-"
click at [1297, 310] on link at bounding box center [1305, 305] width 27 height 23
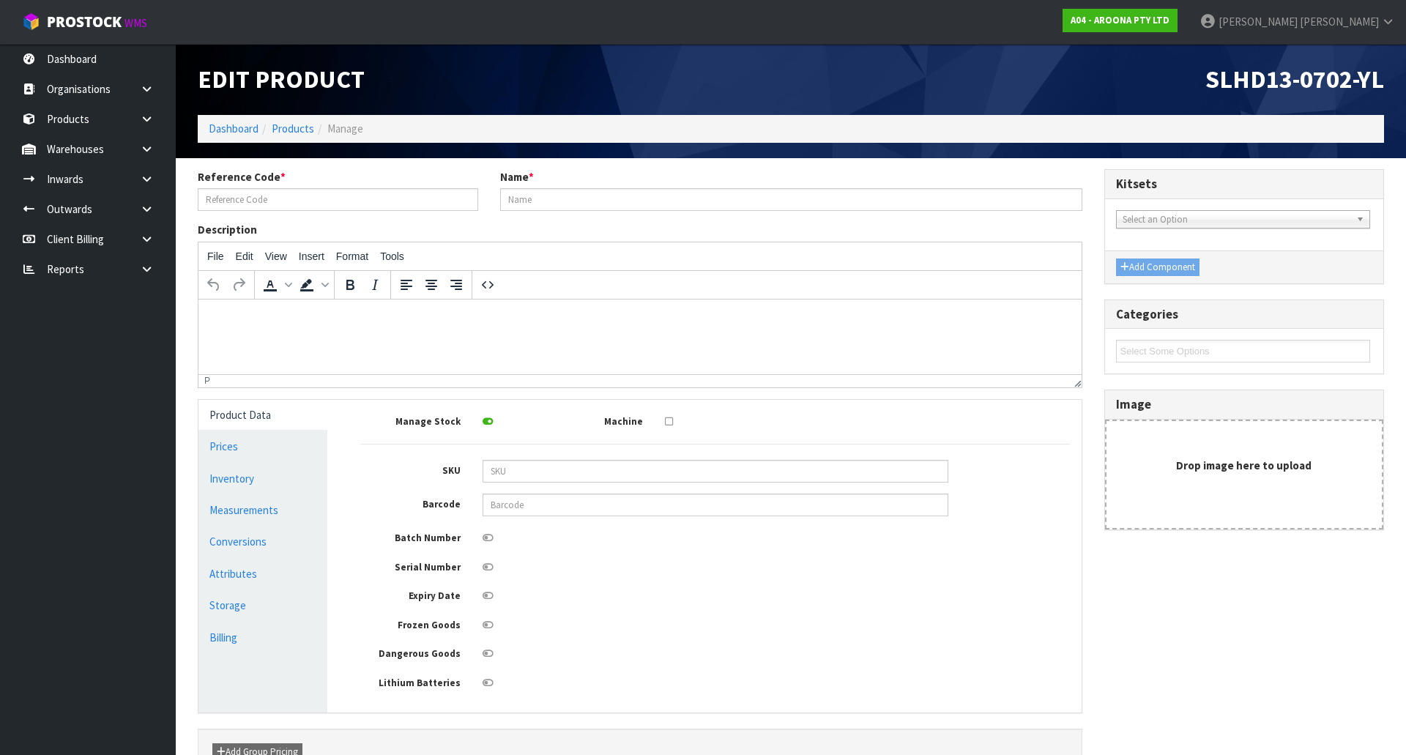
type input "SLHD13-0702-YL"
type input "SU SPEED LINE 7'2"" HDT YELLOW"
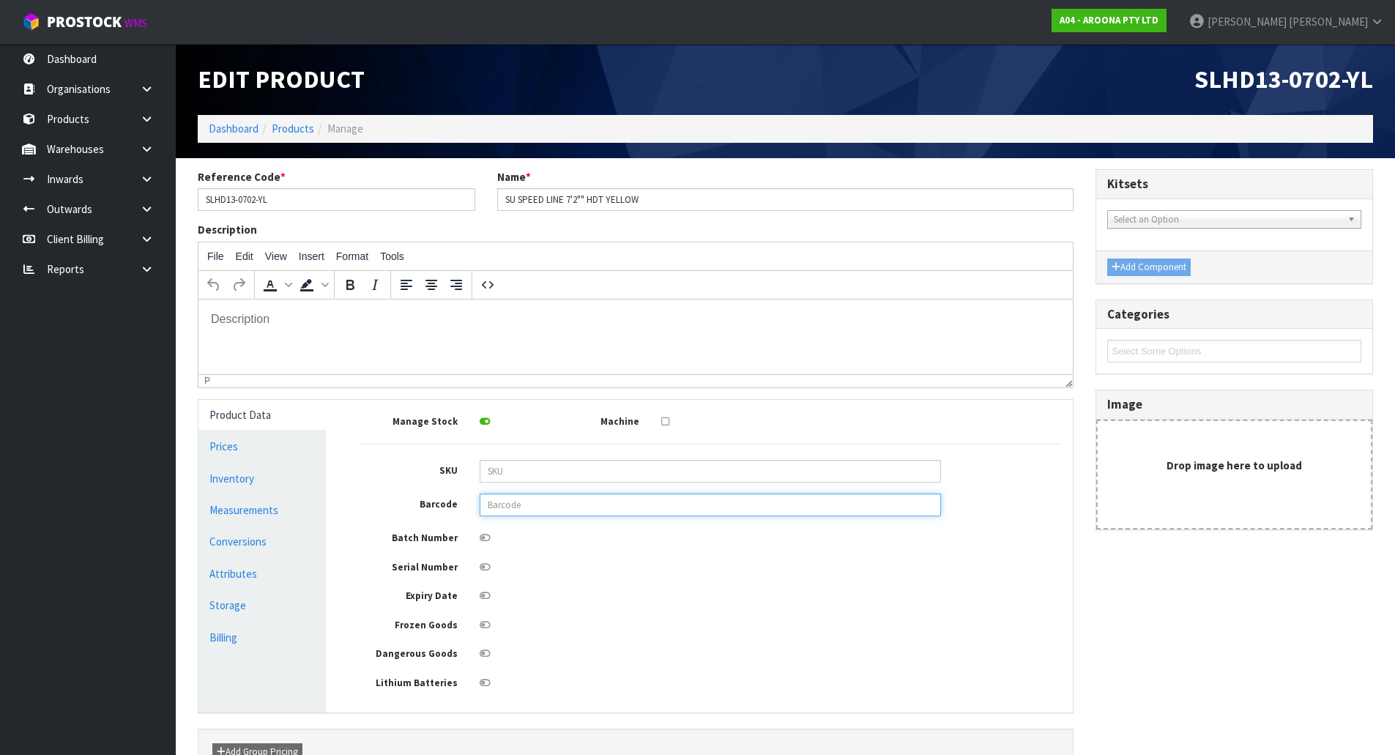
click at [532, 512] on input "text" at bounding box center [710, 504] width 461 height 23
type input "849799045102"
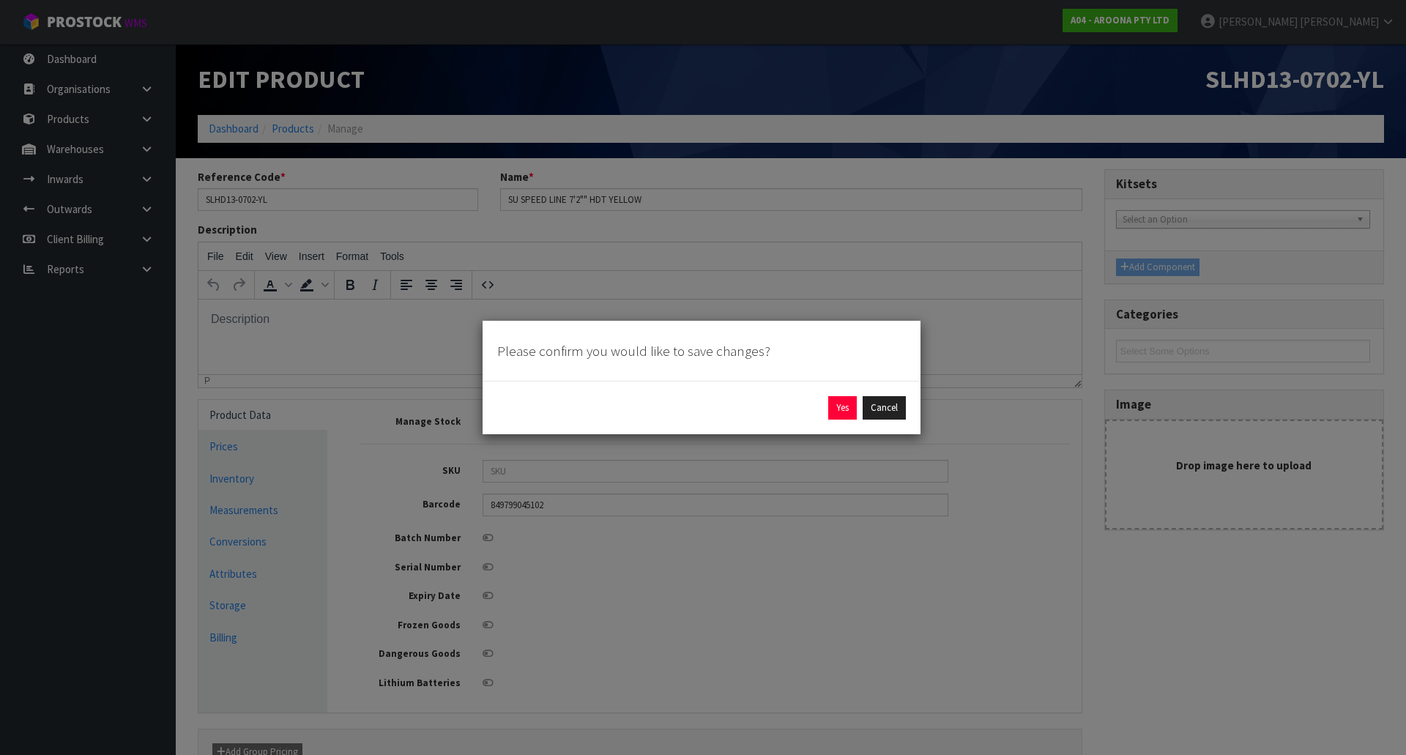
click at [840, 421] on div "Yes Cancel" at bounding box center [702, 407] width 438 height 53
click at [844, 403] on button "Yes" at bounding box center [842, 407] width 29 height 23
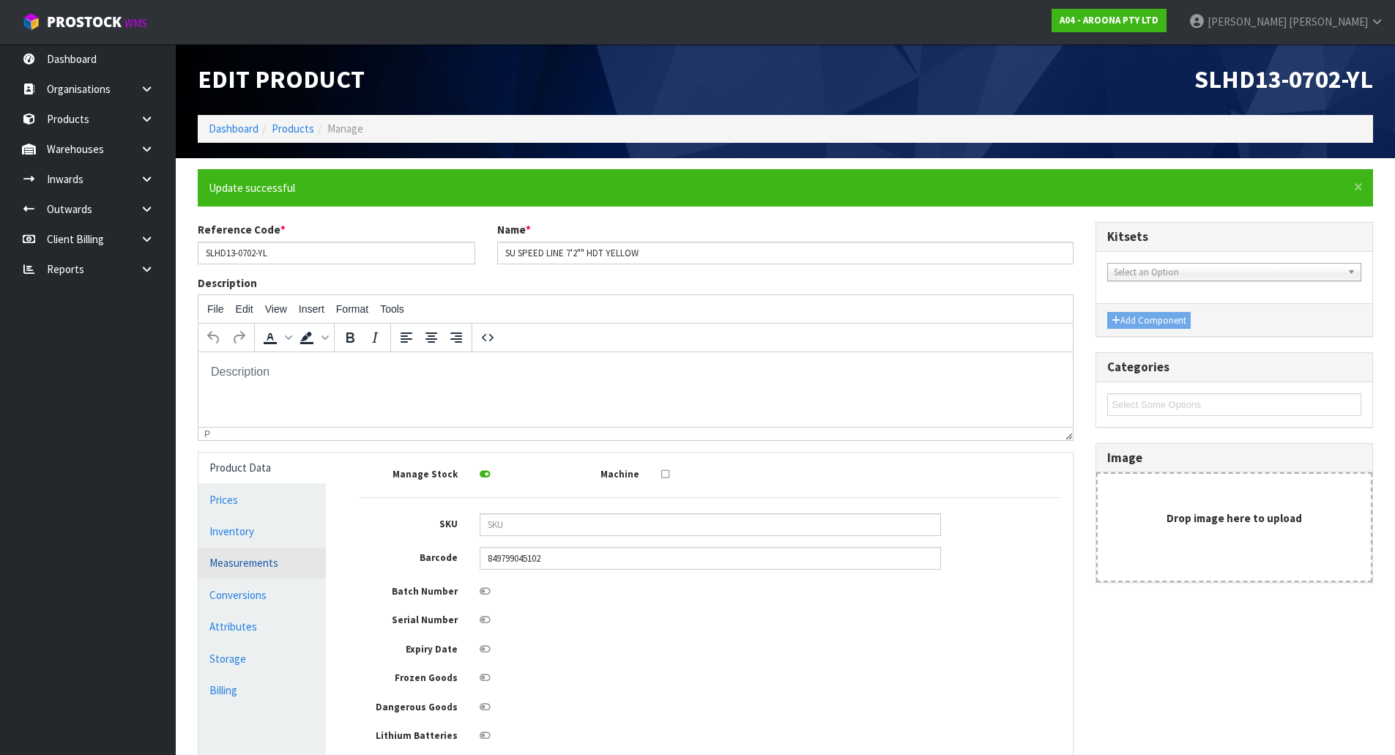
click at [267, 571] on link "Measurements" at bounding box center [261, 563] width 127 height 30
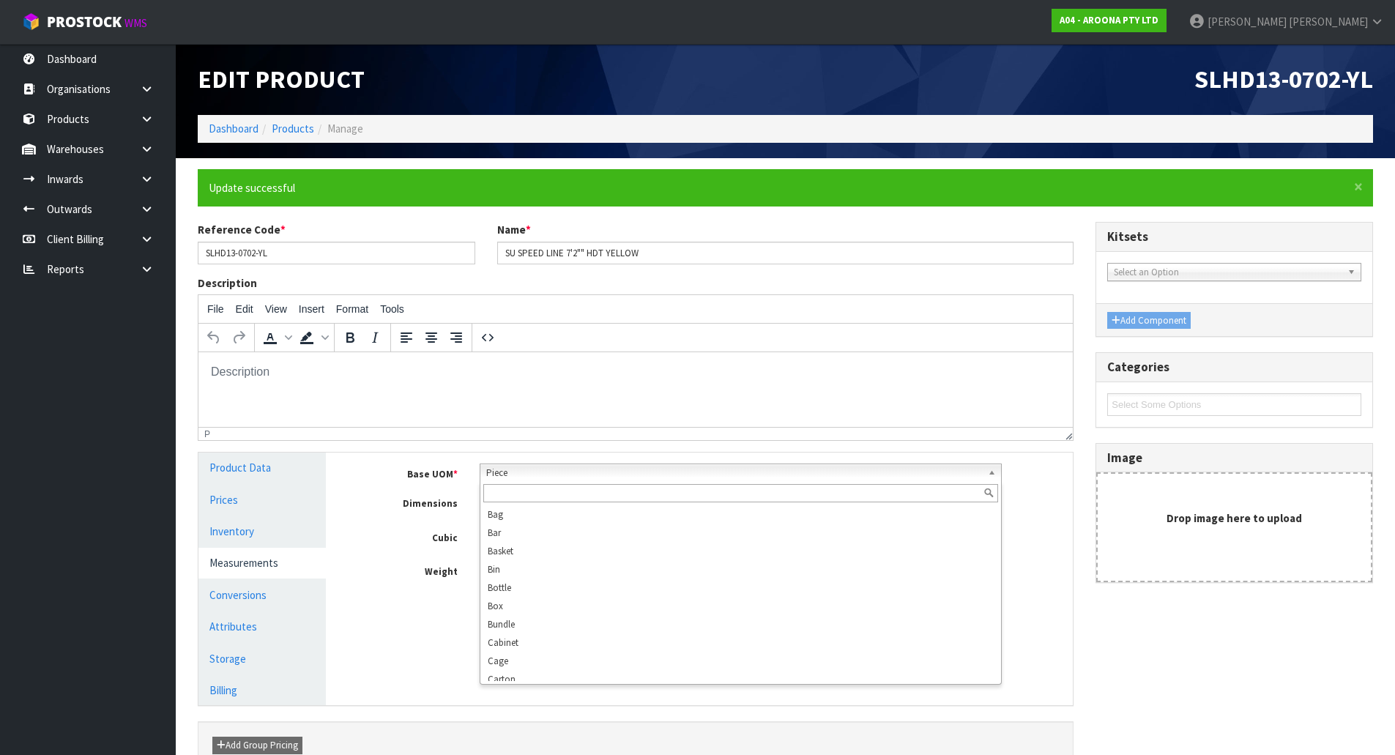
click at [537, 476] on span "Piece" at bounding box center [734, 473] width 496 height 18
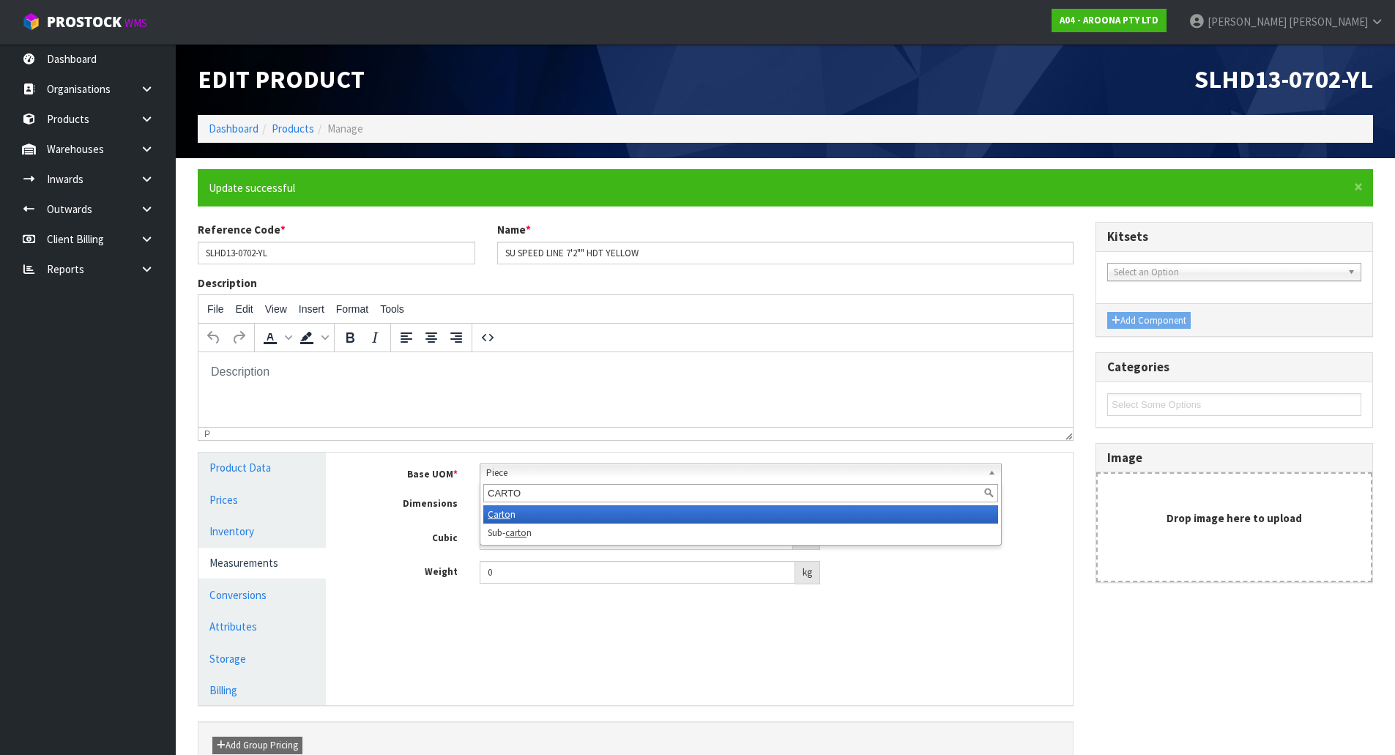
type input "CARTO"
click at [519, 515] on li "Carto n" at bounding box center [740, 514] width 515 height 18
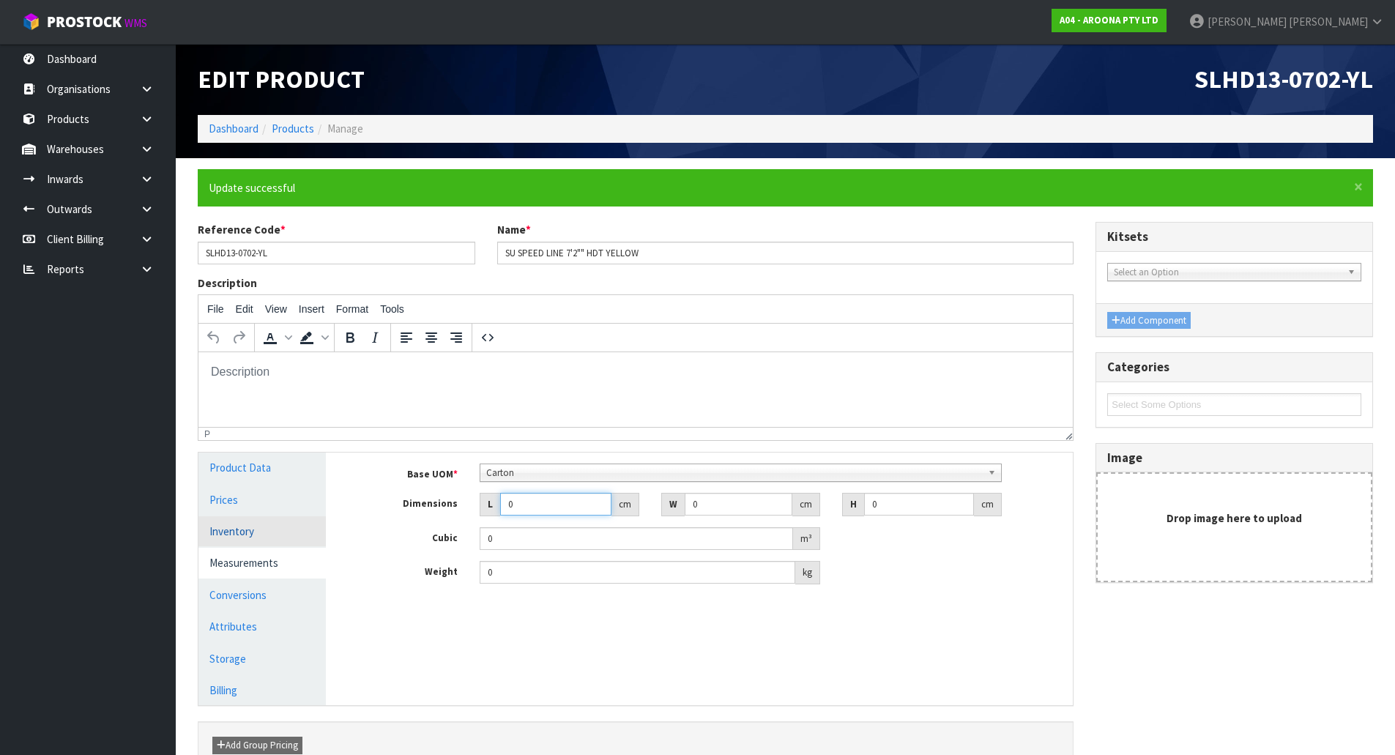
drag, startPoint x: 237, startPoint y: 547, endPoint x: 254, endPoint y: 546, distance: 16.9
click at [253, 547] on div "Product Data Prices Inventory Measurements Conversions Attributes Storage Billi…" at bounding box center [635, 578] width 896 height 253
type input "2"
type input "0.000001"
type input "241"
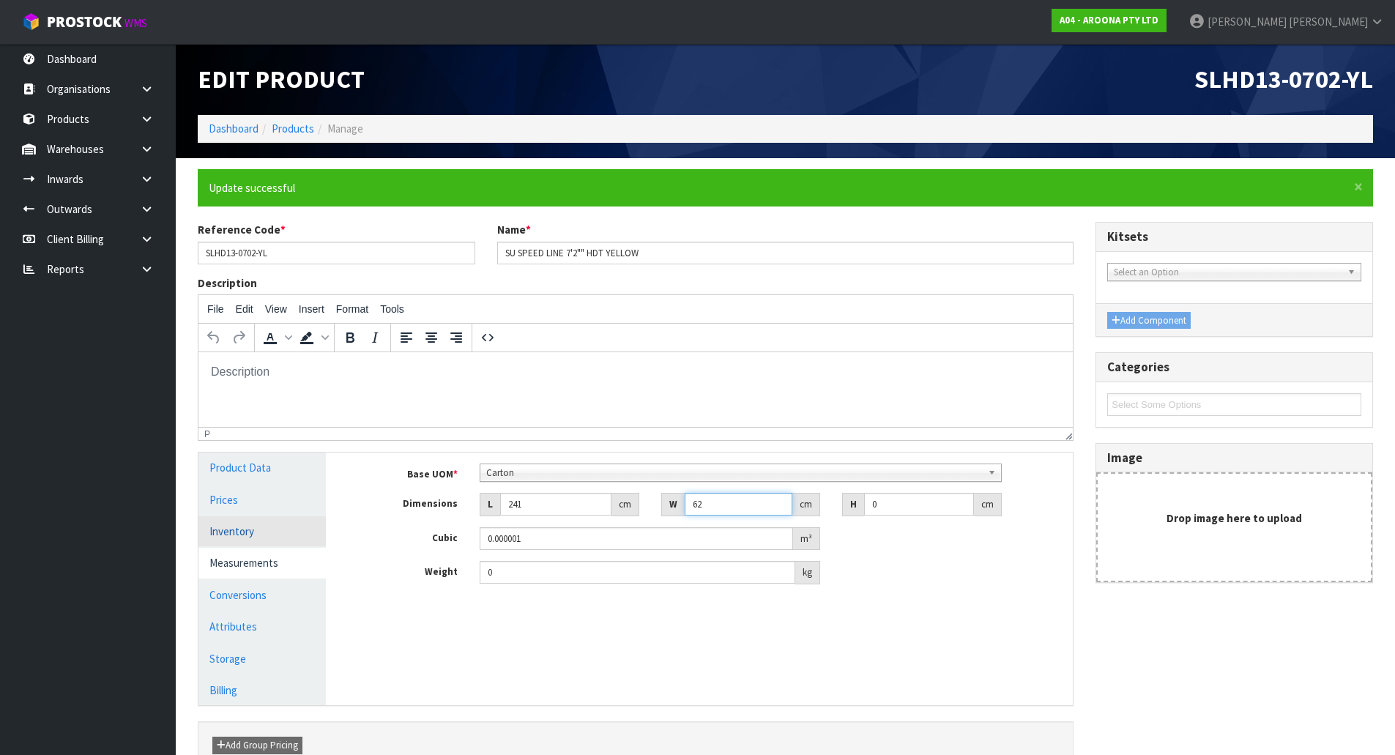
type input "62"
type input "1"
type input "0.014942"
type input "10"
type input "0.14942"
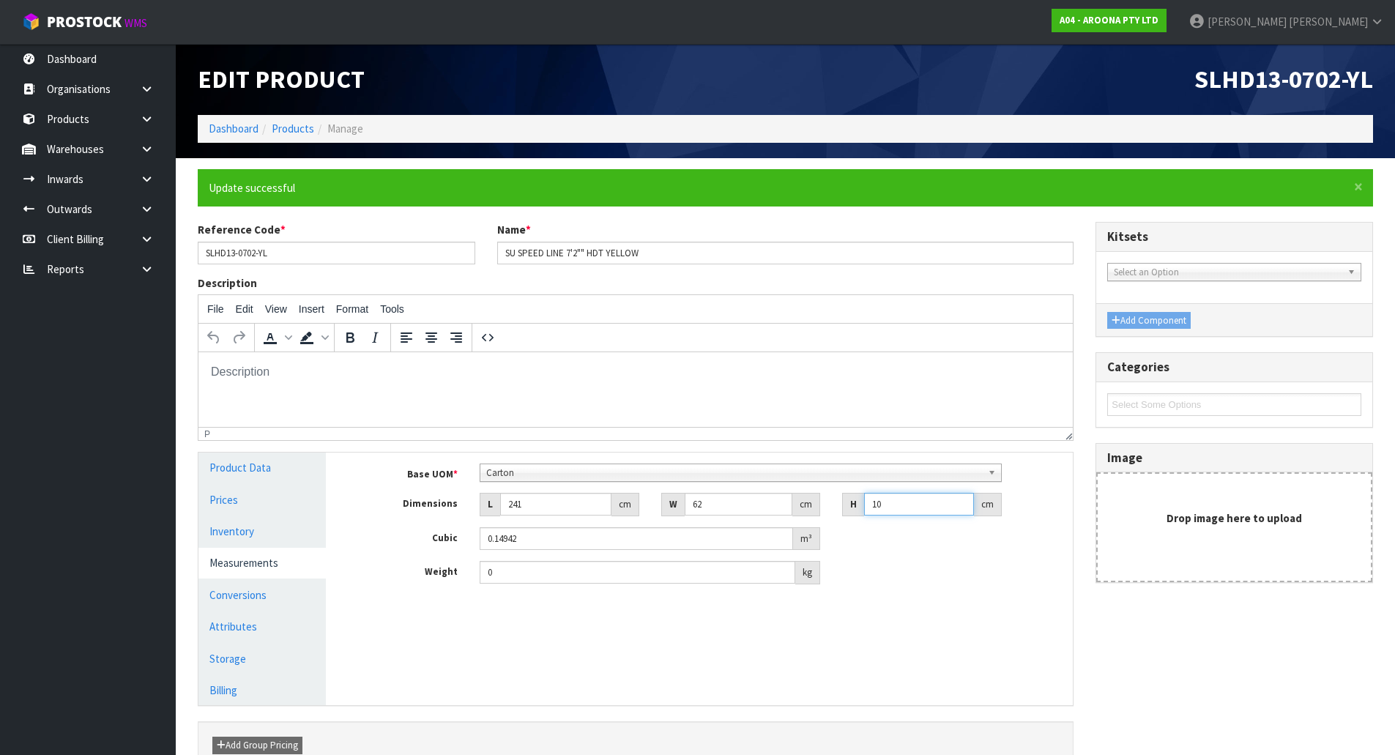
type input "10"
drag, startPoint x: 556, startPoint y: 577, endPoint x: 359, endPoint y: 557, distance: 198.7
click at [365, 571] on div "Weight 0 kg" at bounding box center [710, 572] width 725 height 23
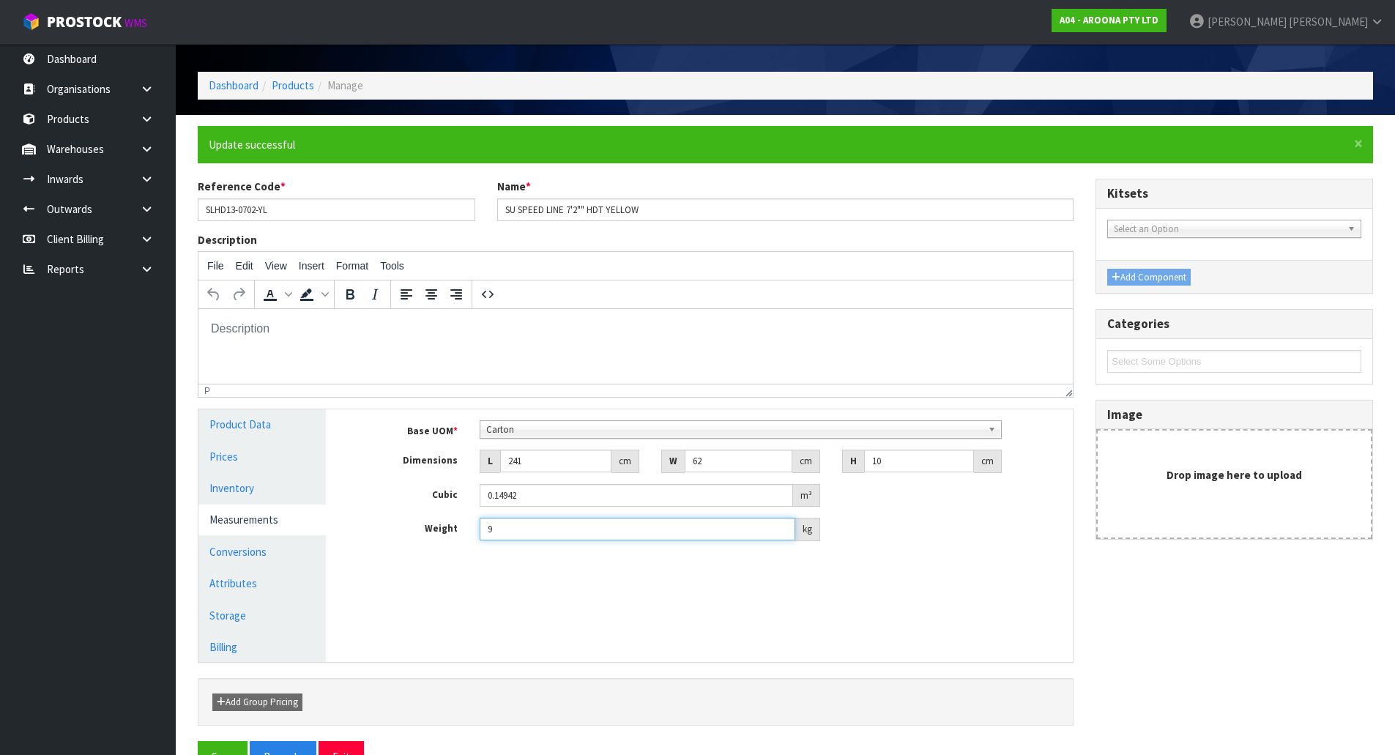
scroll to position [83, 0]
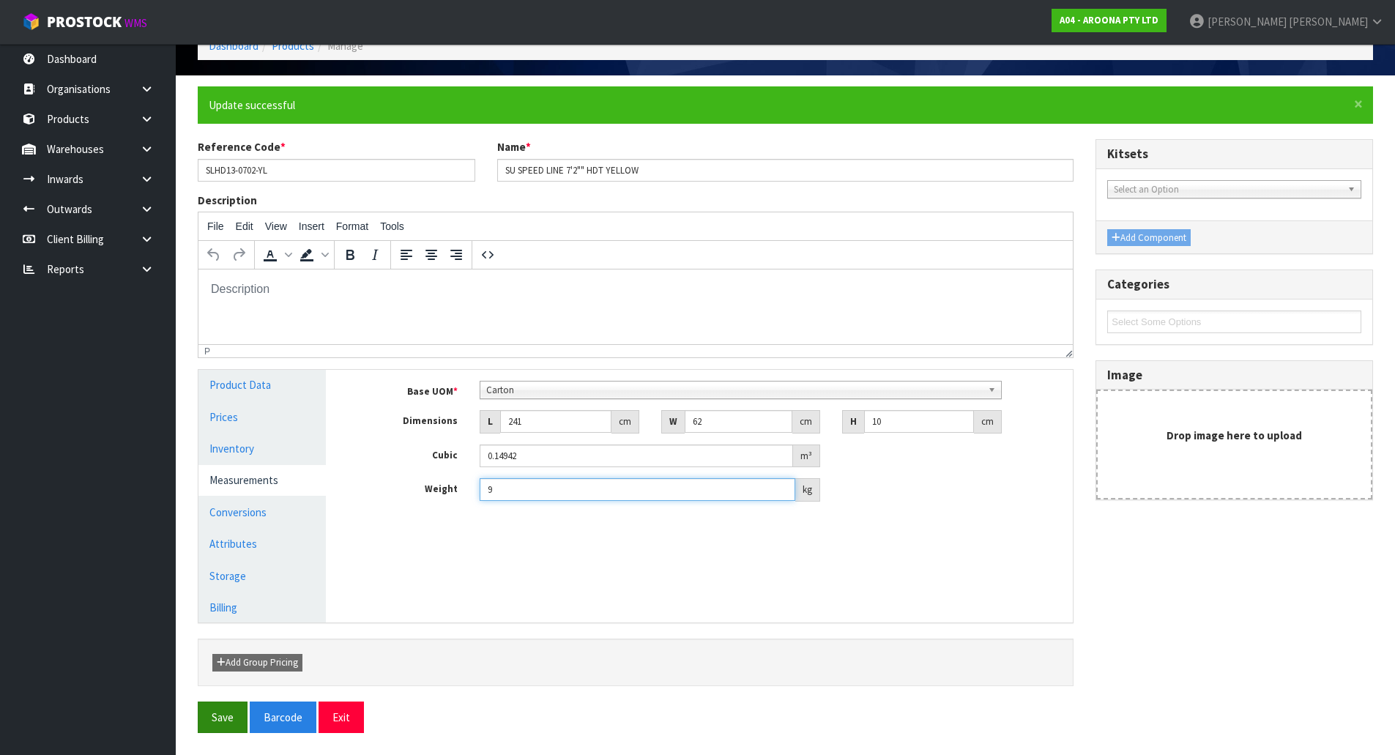
type input "9"
click at [214, 704] on button "Save" at bounding box center [223, 716] width 50 height 31
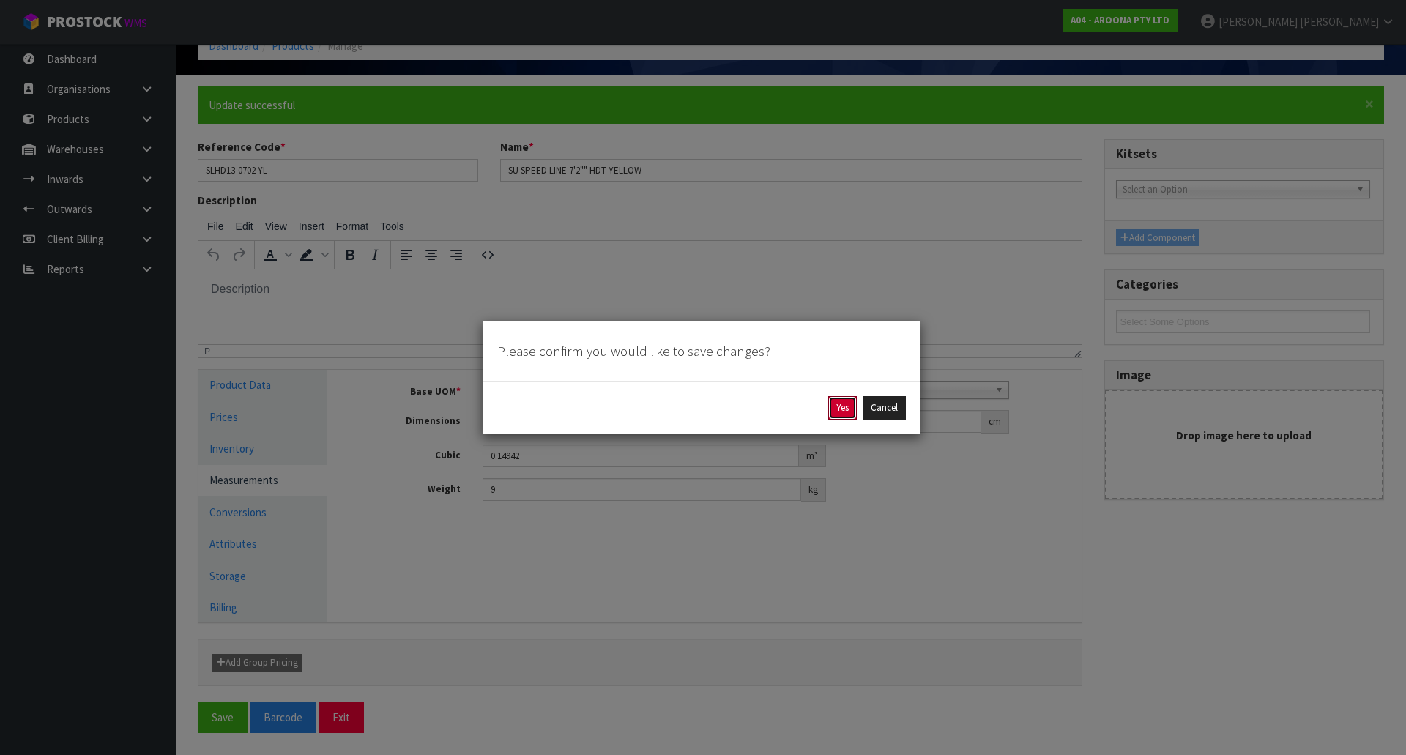
drag, startPoint x: 833, startPoint y: 408, endPoint x: 824, endPoint y: 408, distance: 9.5
click at [826, 408] on div "Yes Cancel" at bounding box center [701, 407] width 409 height 23
click at [849, 416] on button "Yes" at bounding box center [842, 407] width 29 height 23
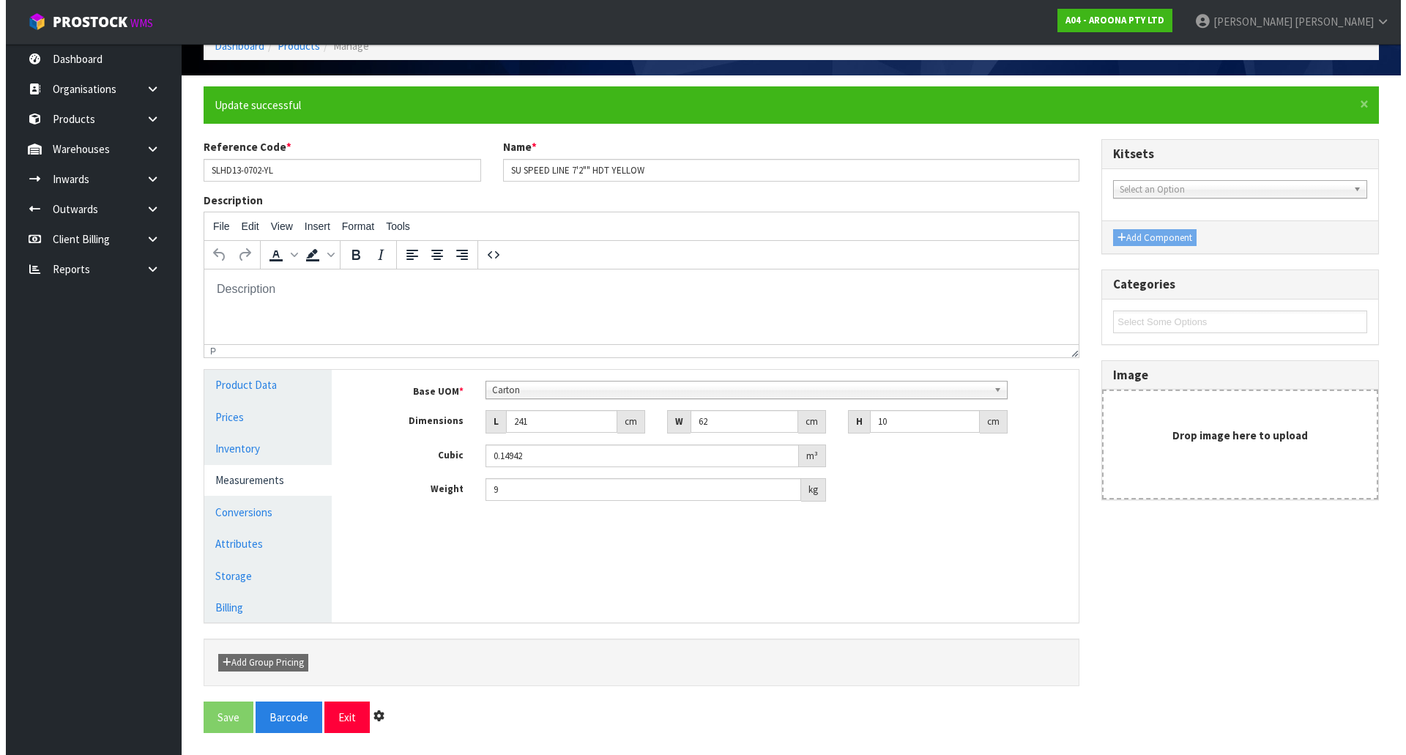
scroll to position [0, 0]
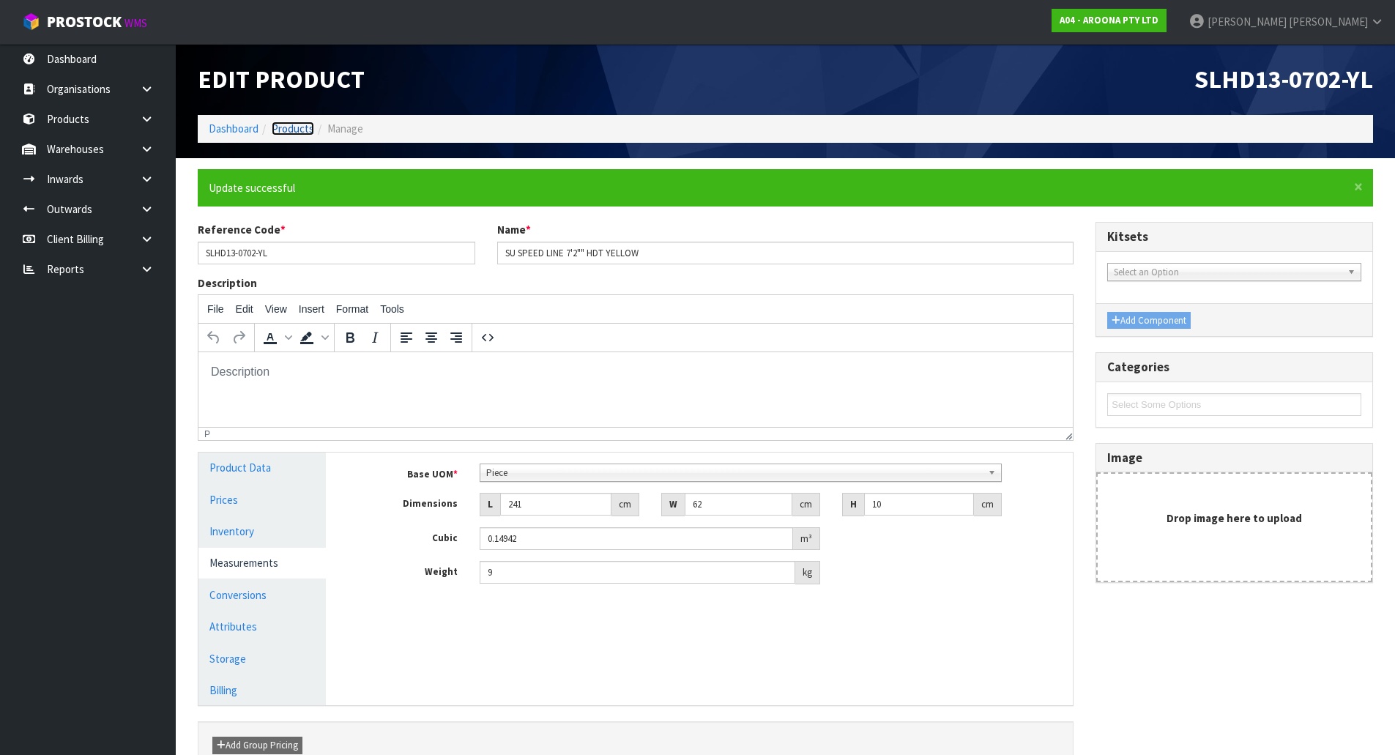
click at [294, 133] on link "Products" at bounding box center [293, 129] width 42 height 14
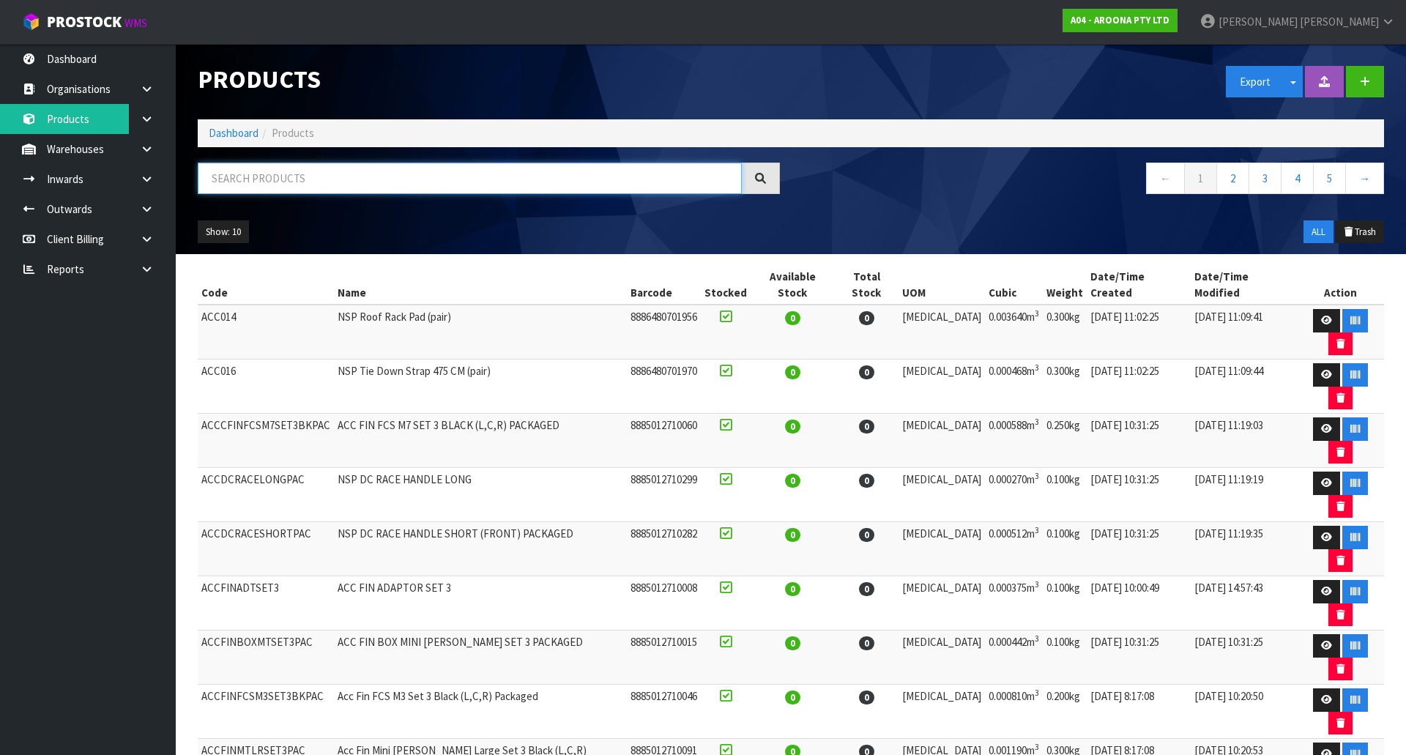
click at [300, 174] on input "text" at bounding box center [470, 178] width 544 height 31
click at [1366, 26] on span "Luff" at bounding box center [1339, 22] width 79 height 14
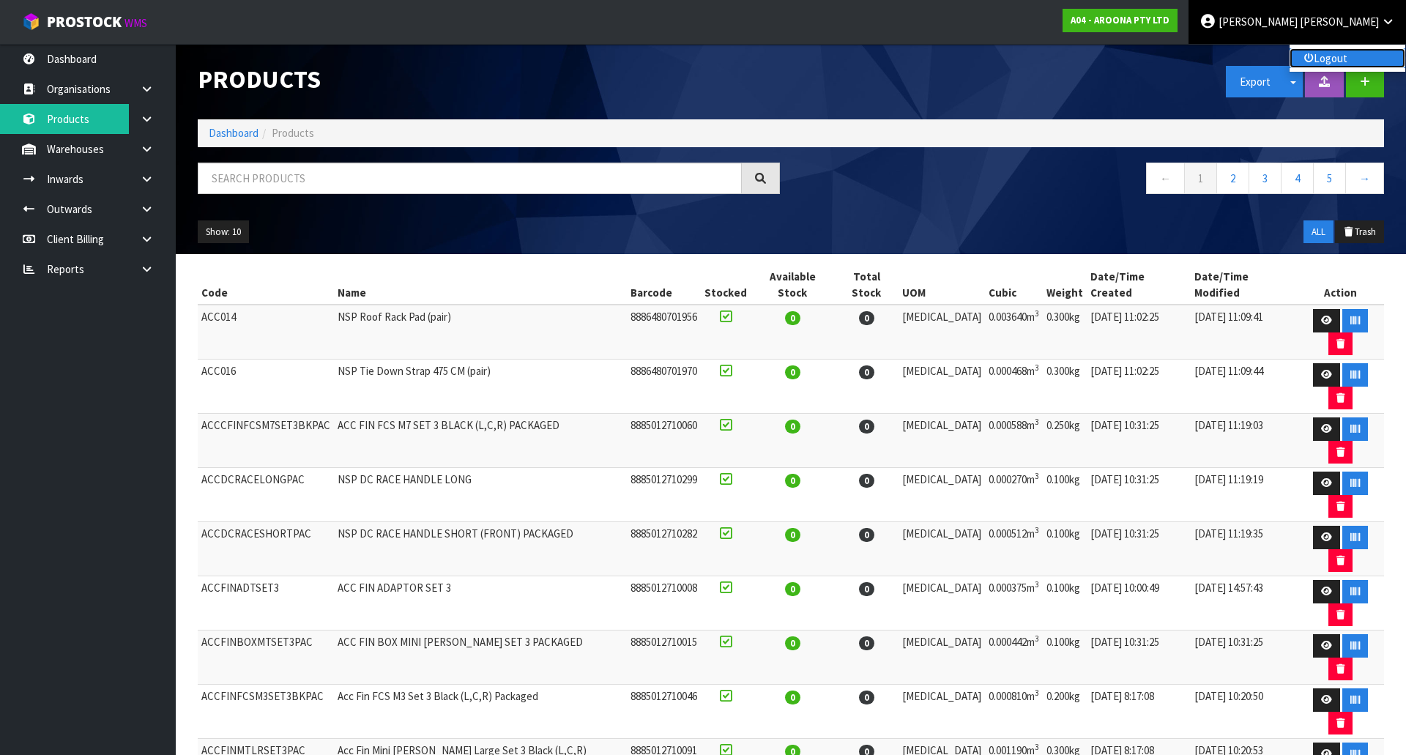
click at [1358, 62] on link "Logout" at bounding box center [1347, 58] width 116 height 20
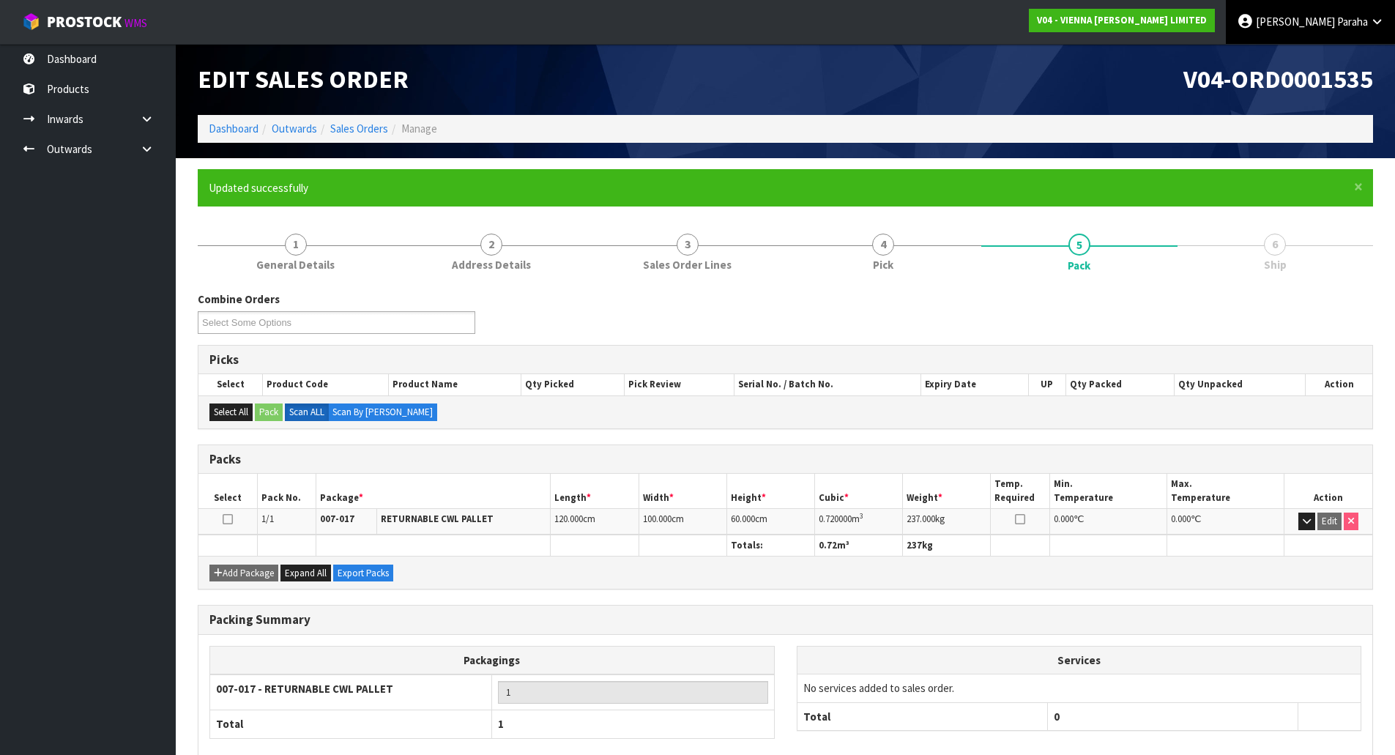
click at [1335, 11] on link "[PERSON_NAME]" at bounding box center [1310, 22] width 169 height 44
click at [1337, 55] on link "Logout" at bounding box center [1336, 58] width 116 height 20
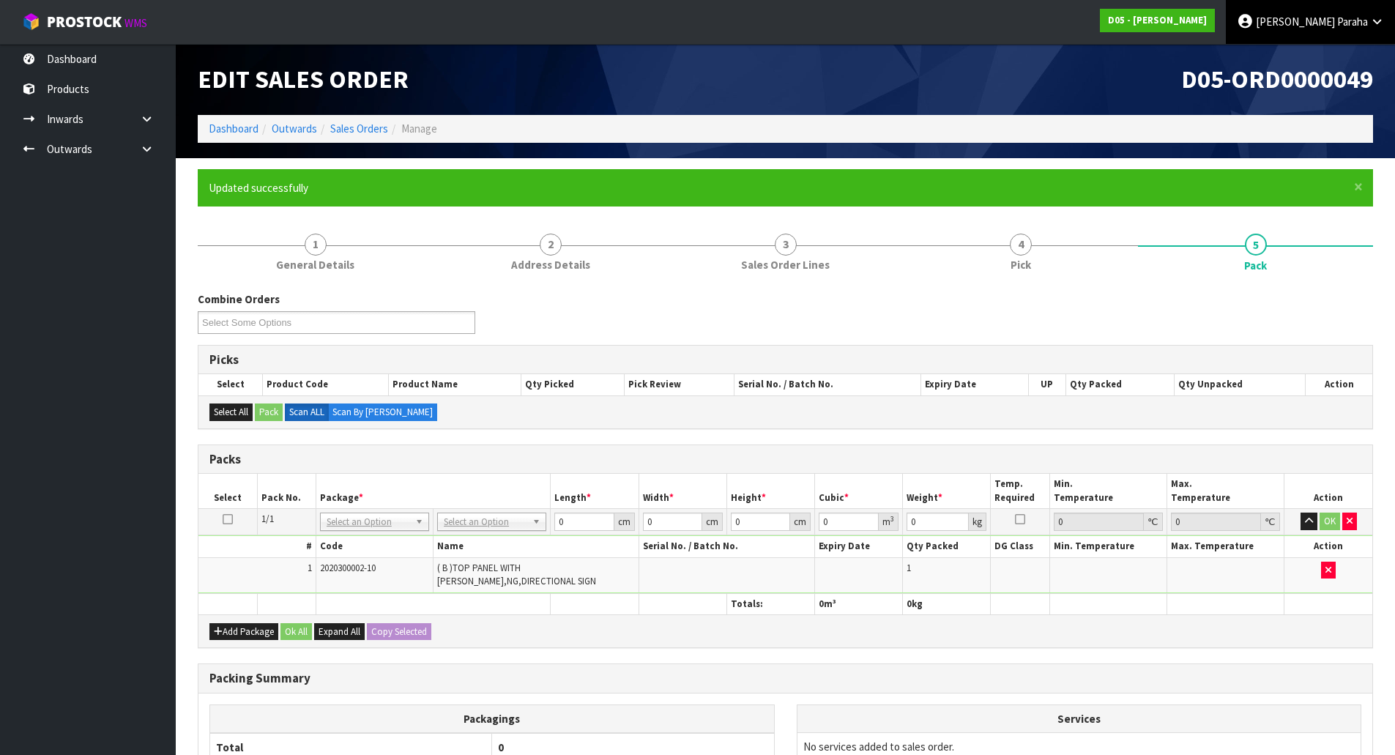
click at [1335, 23] on span at bounding box center [1336, 22] width 2 height 14
click at [1325, 55] on link "Logout" at bounding box center [1336, 58] width 116 height 20
